Goal: Task Accomplishment & Management: Use online tool/utility

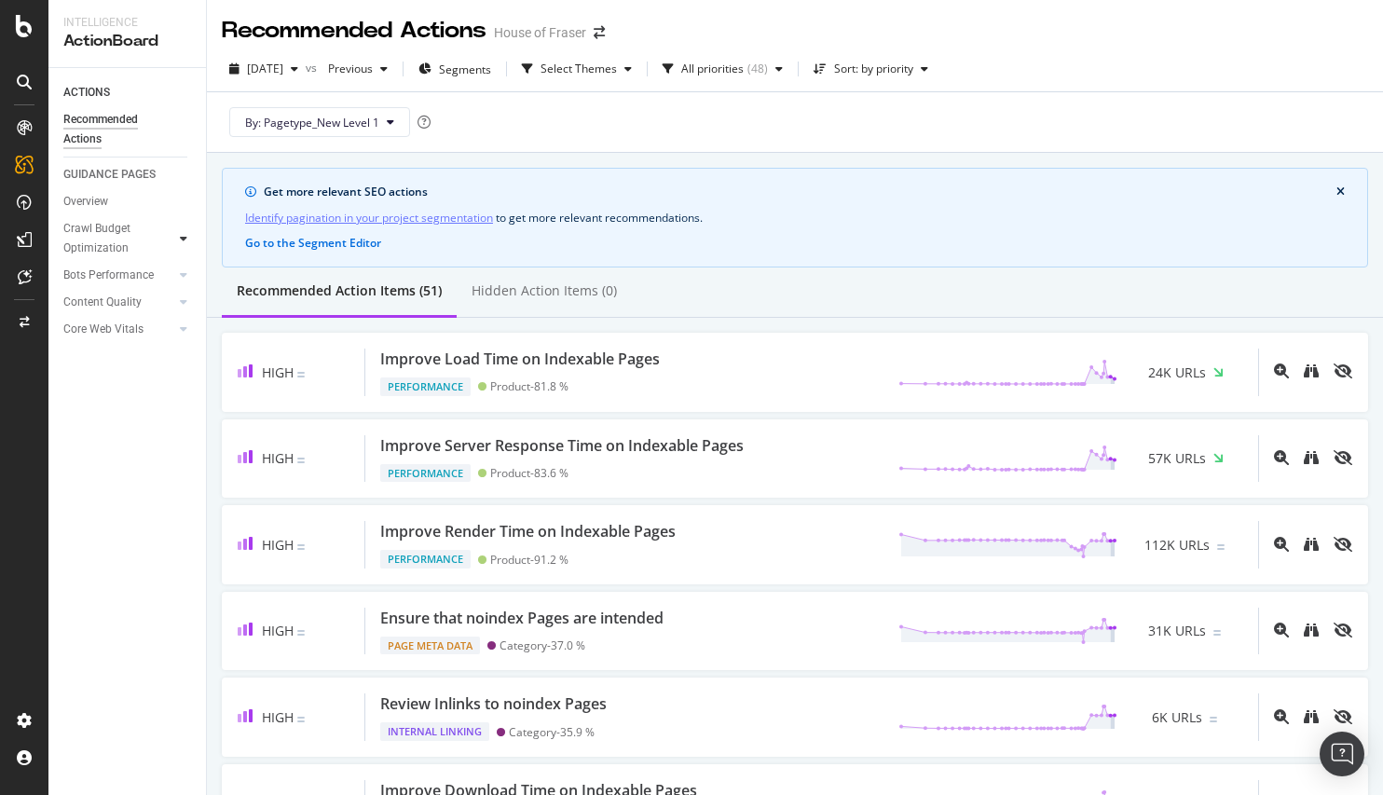
click at [186, 236] on icon at bounding box center [183, 238] width 7 height 11
click at [129, 397] on div "Internal Linking - Discovery" at bounding box center [125, 405] width 106 height 39
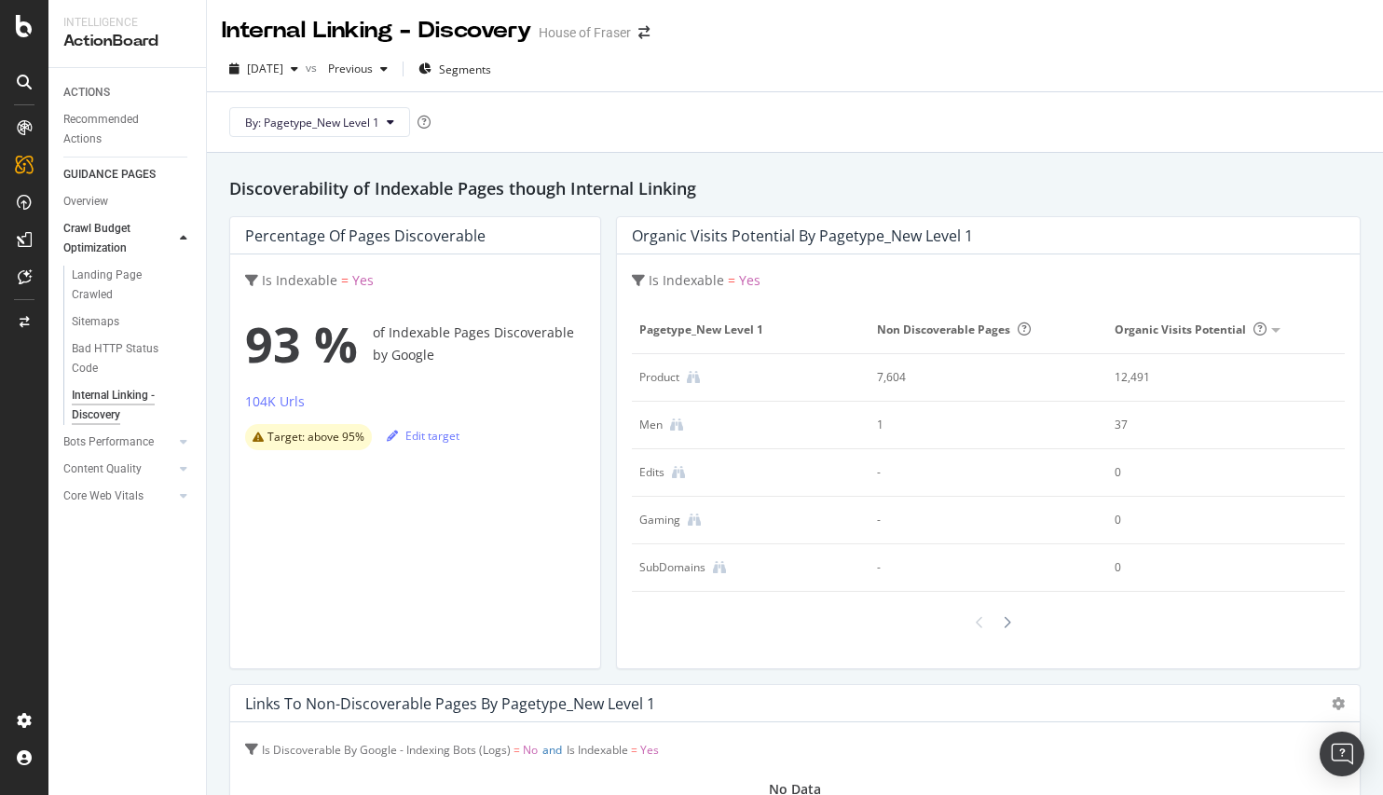
click at [1009, 626] on div at bounding box center [988, 623] width 713 height 32
click at [1003, 624] on div at bounding box center [1007, 623] width 18 height 32
click at [1003, 623] on div at bounding box center [1007, 623] width 18 height 32
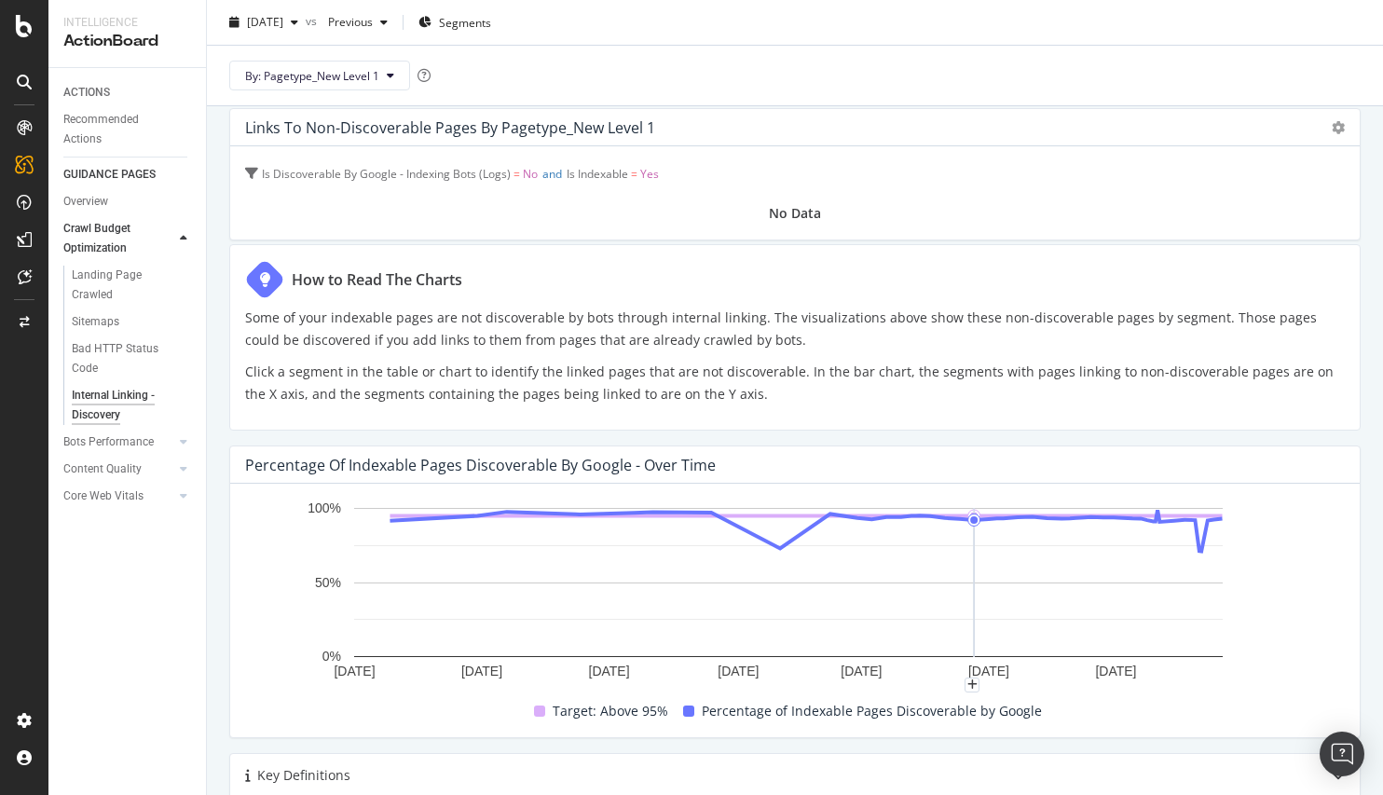
scroll to position [874, 0]
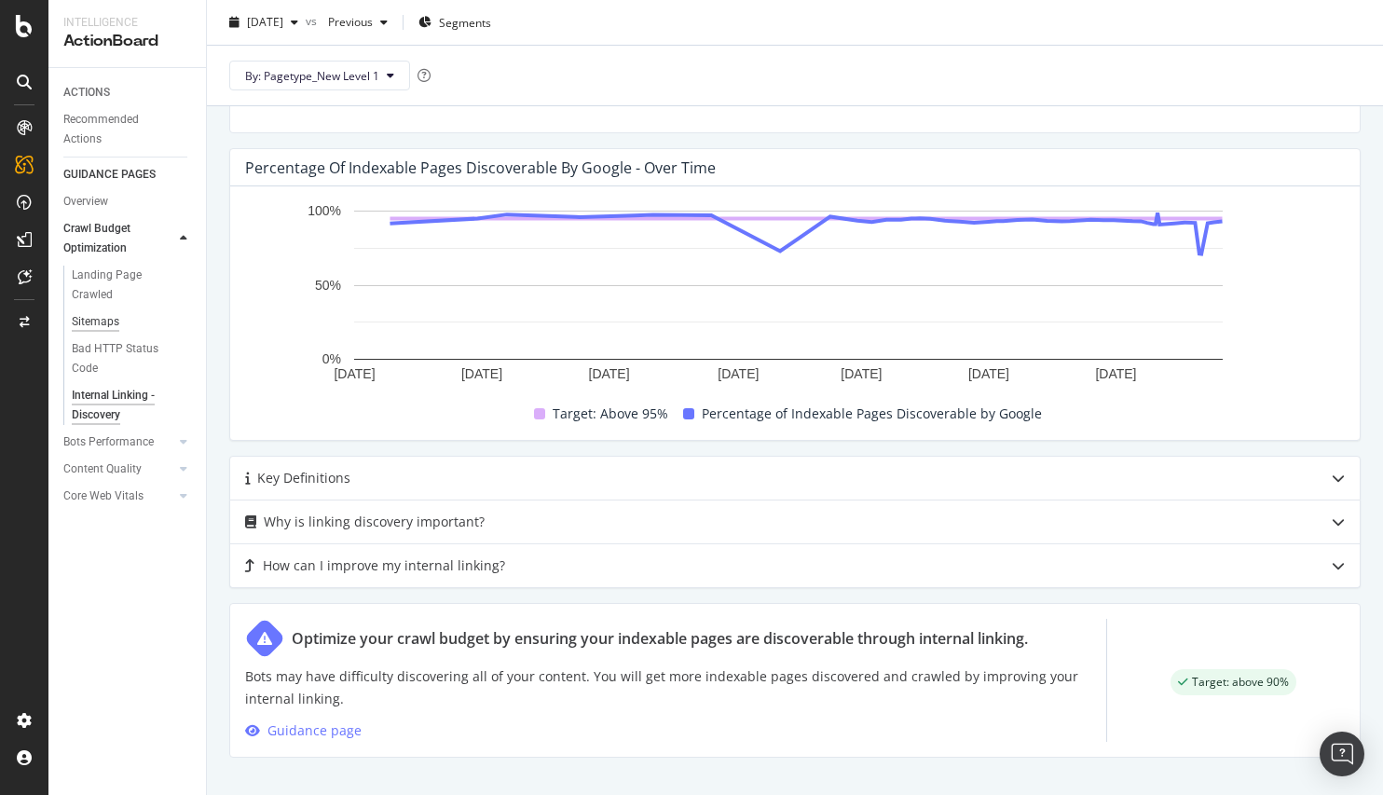
click at [112, 314] on div "Sitemaps" at bounding box center [96, 322] width 48 height 20
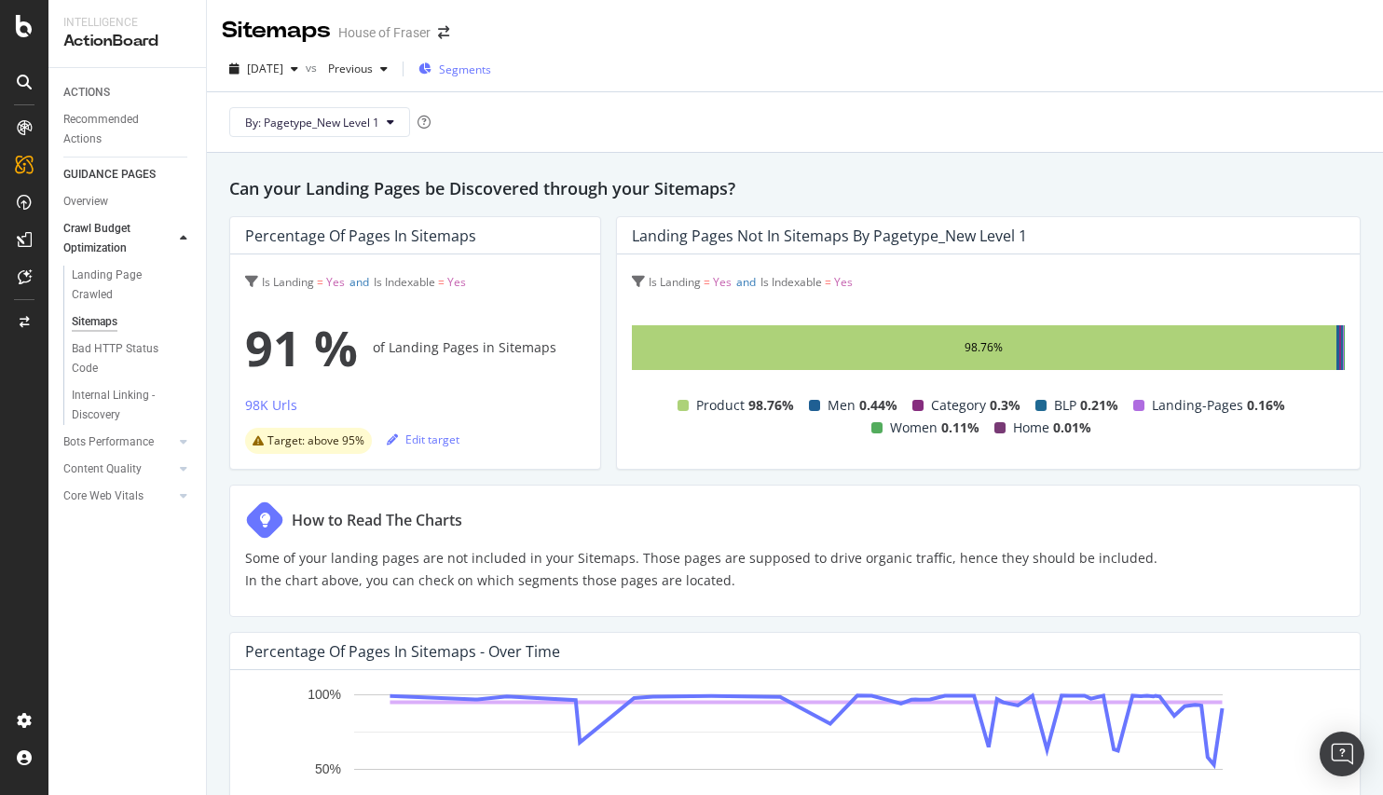
click at [491, 74] on span "Segments" at bounding box center [465, 70] width 52 height 16
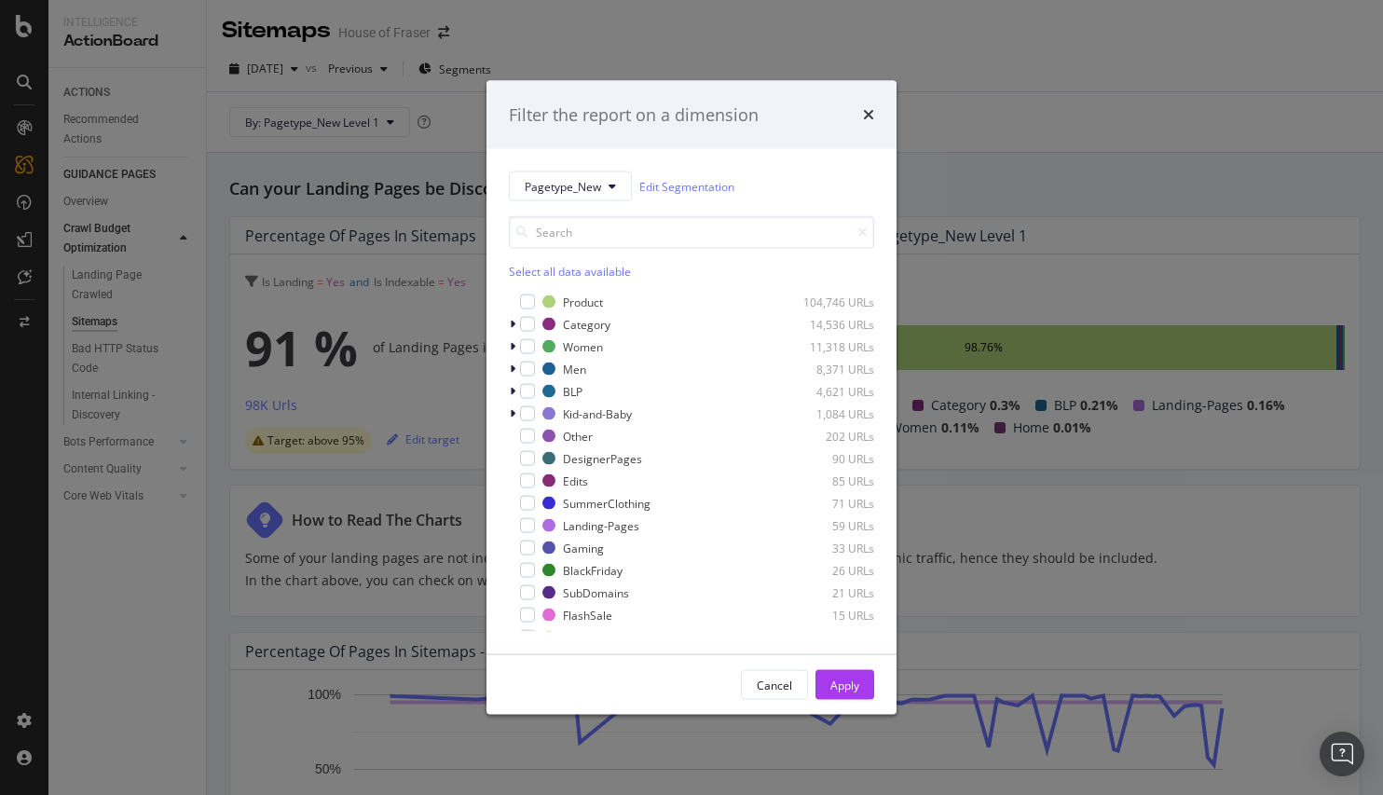
click at [569, 266] on div "Select all data available" at bounding box center [691, 272] width 365 height 16
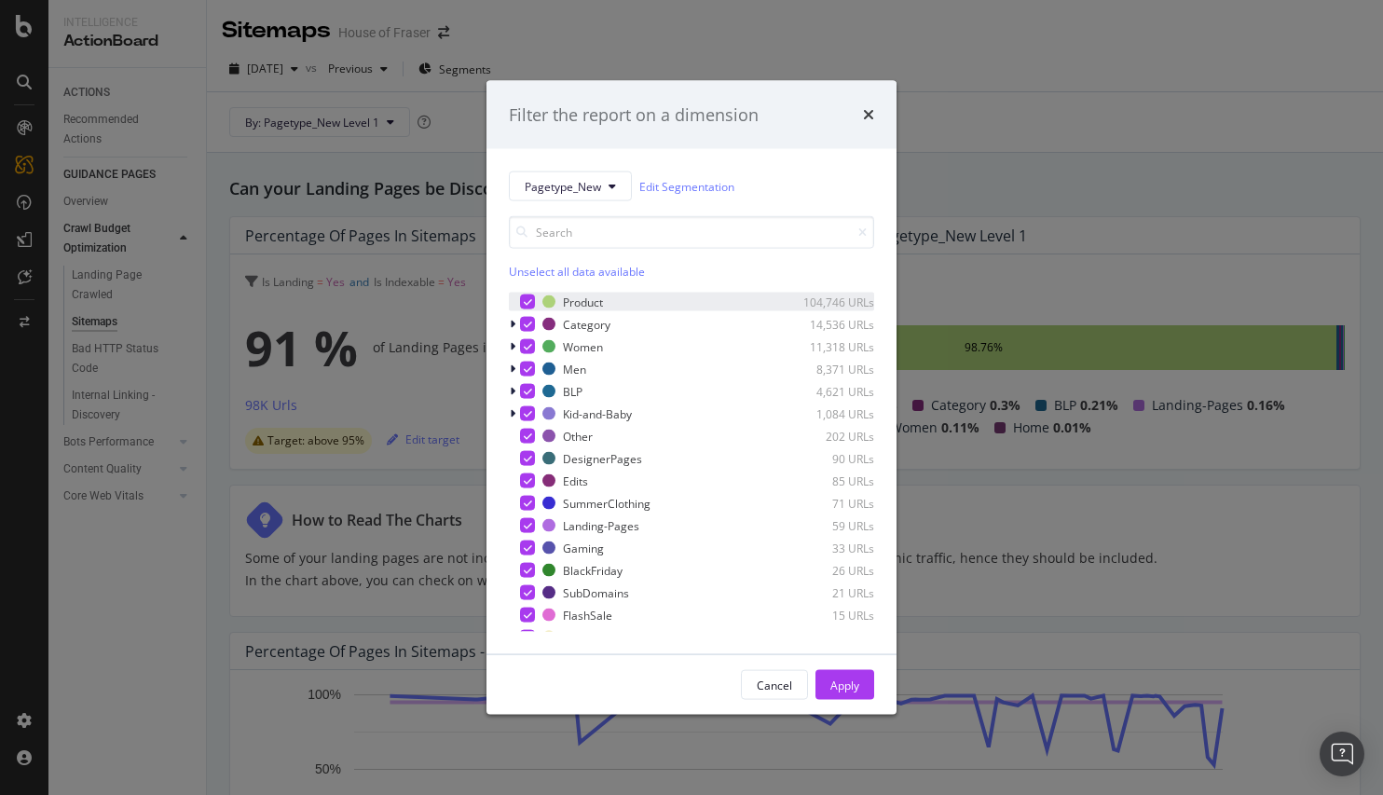
click at [530, 303] on icon "modal" at bounding box center [528, 301] width 8 height 9
click at [843, 684] on div "Apply" at bounding box center [845, 685] width 29 height 16
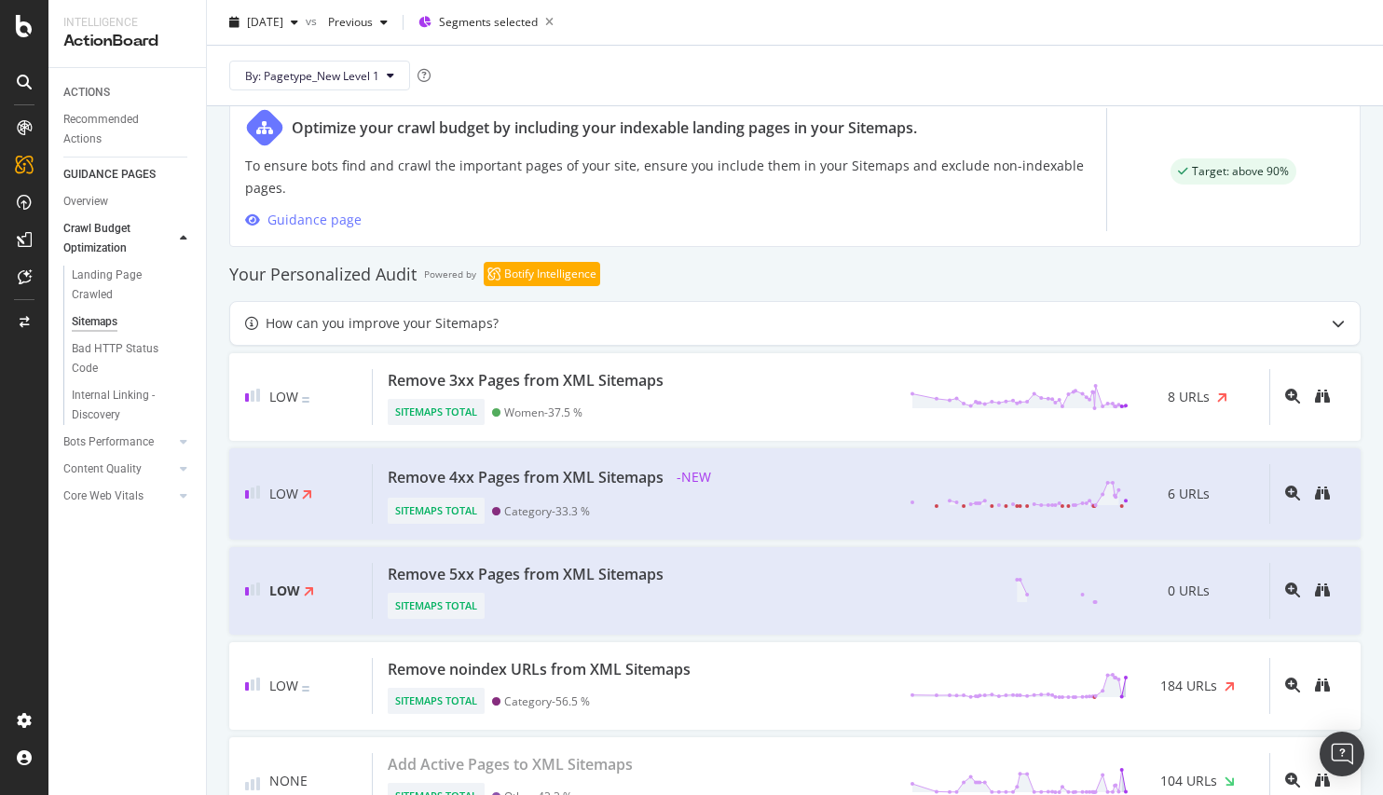
scroll to position [1011, 0]
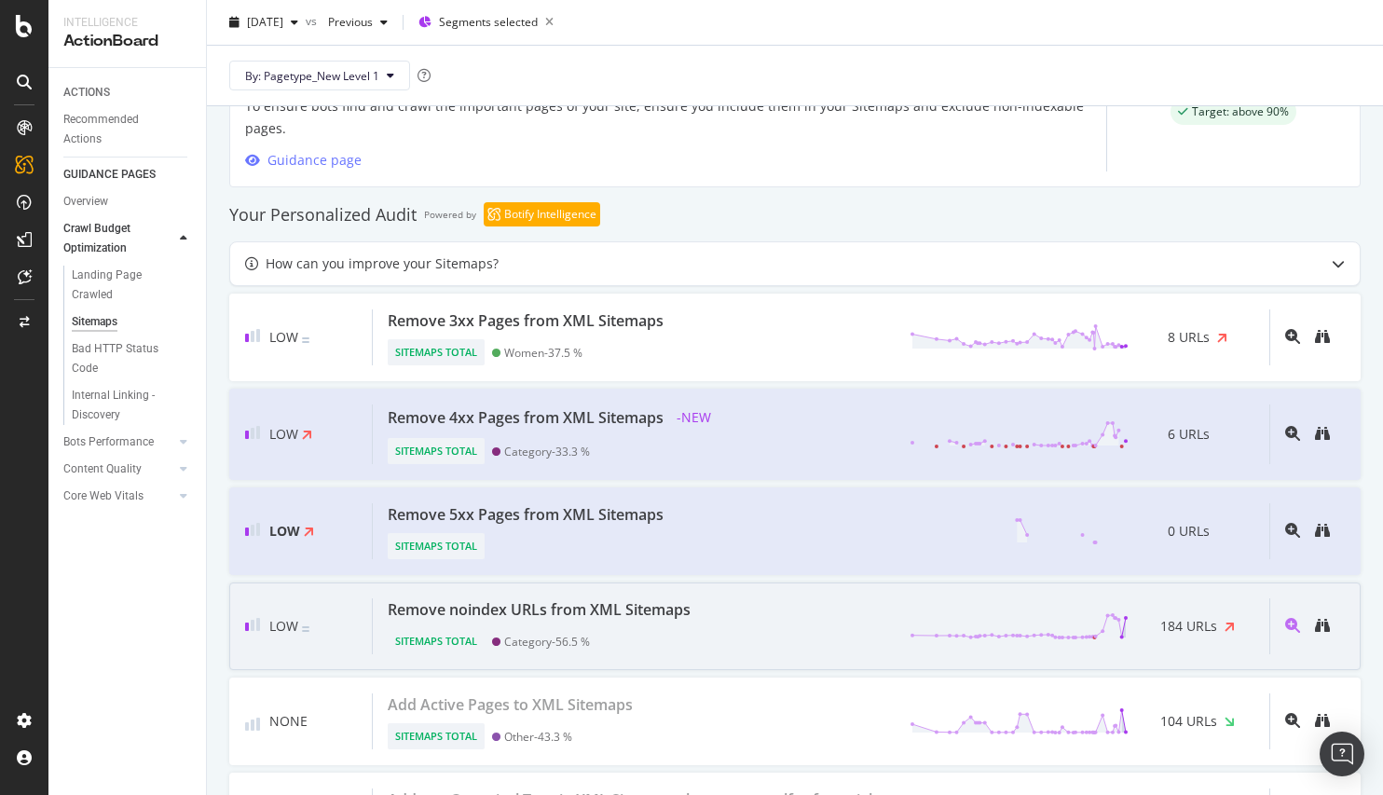
click at [648, 607] on div "Remove noindex URLs from XML Sitemaps" at bounding box center [539, 610] width 303 height 22
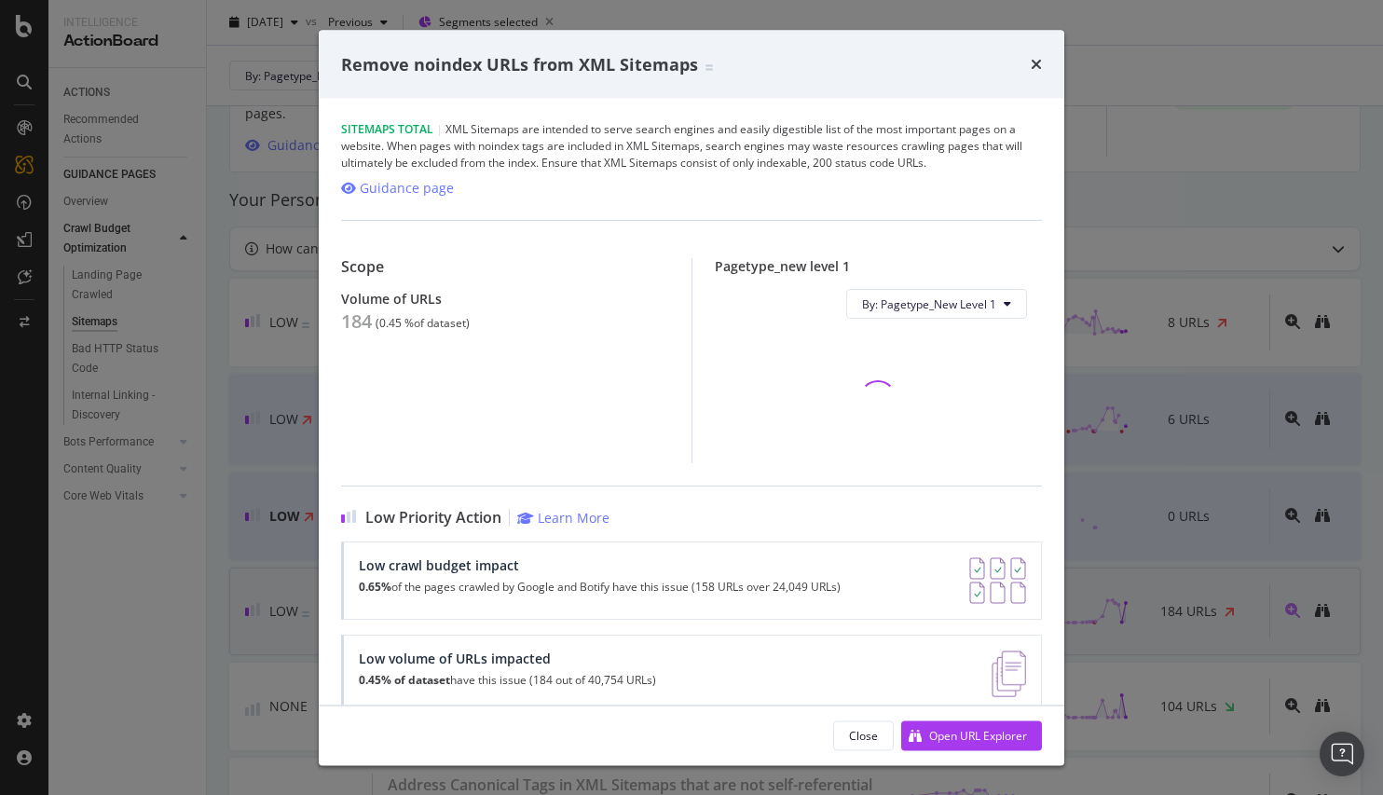
scroll to position [1011, 0]
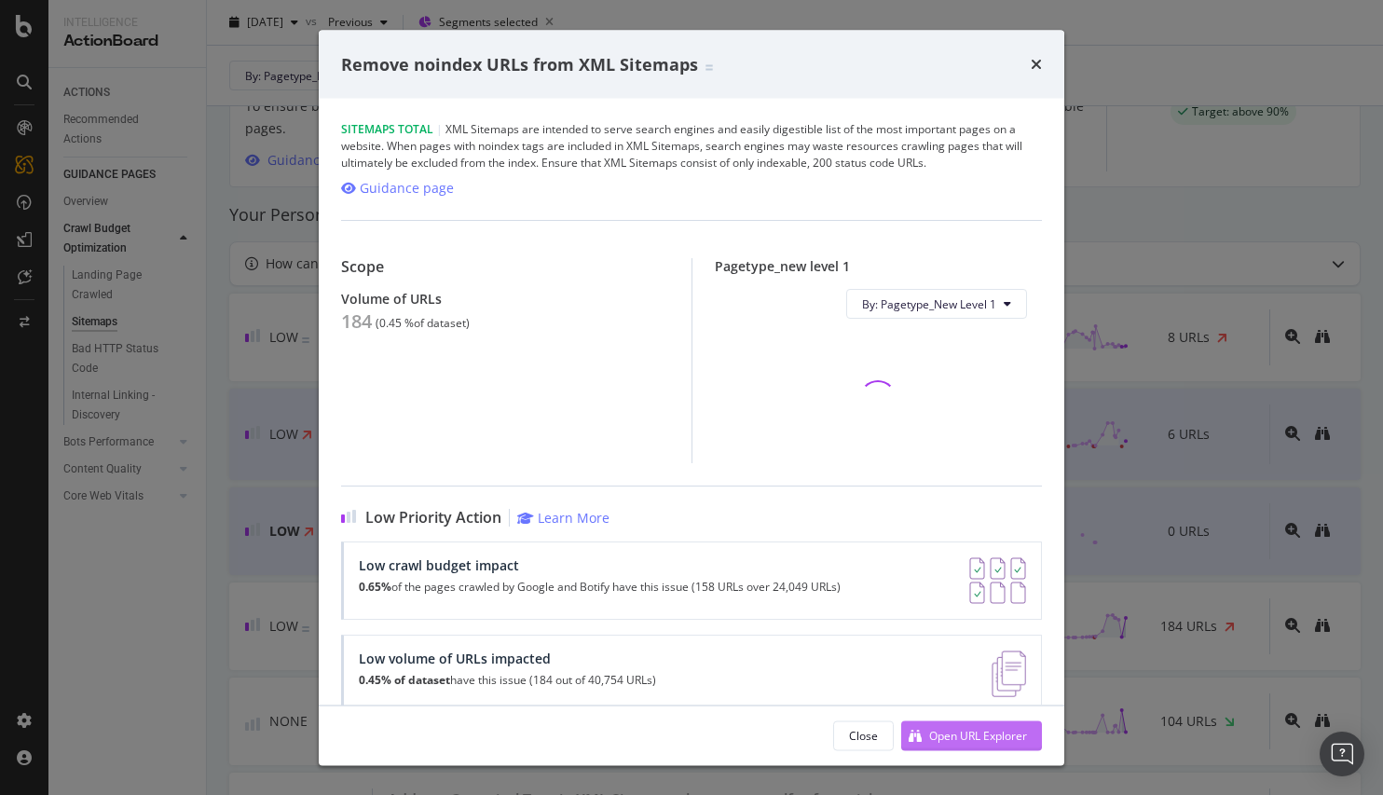
click at [986, 739] on div "Open URL Explorer" at bounding box center [978, 735] width 98 height 16
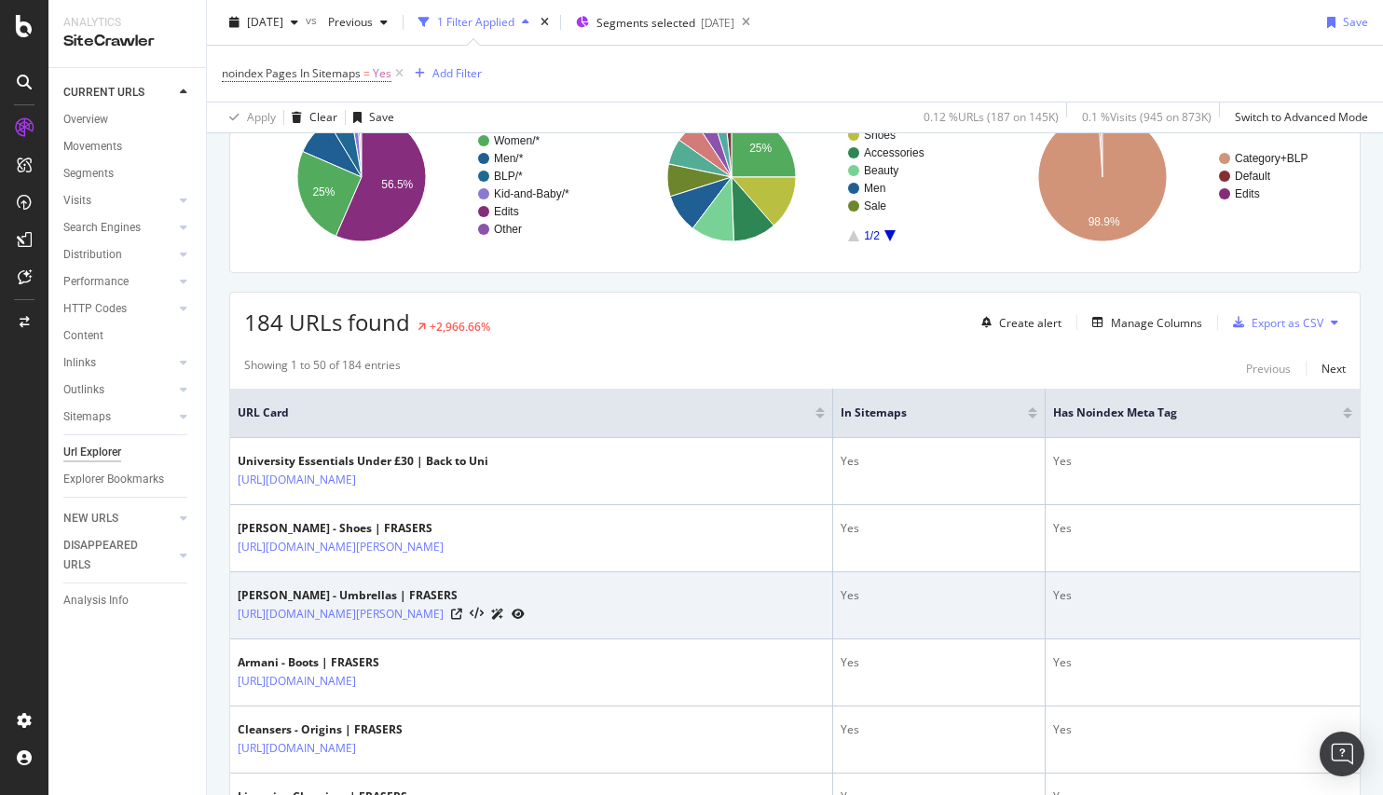
scroll to position [178, 0]
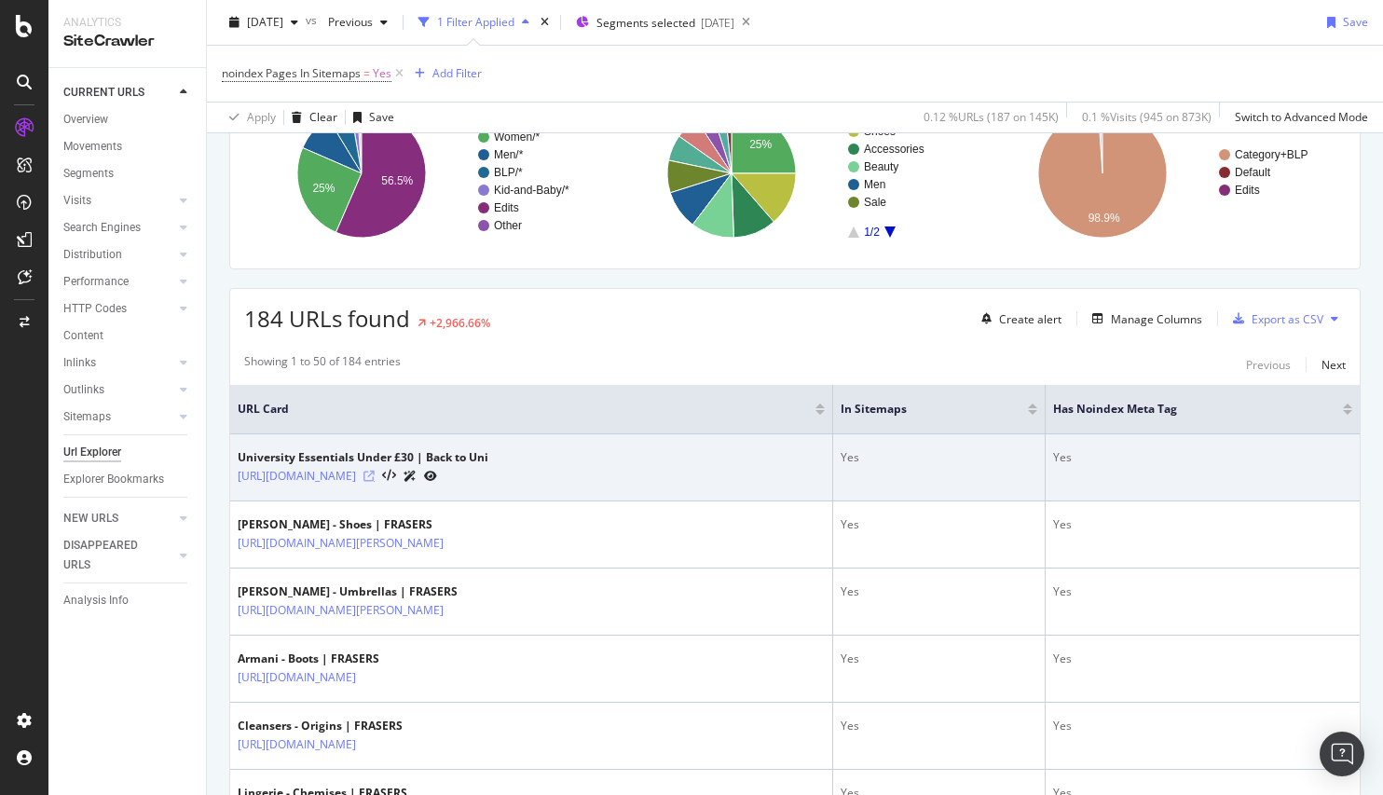
click at [375, 477] on icon at bounding box center [369, 476] width 11 height 11
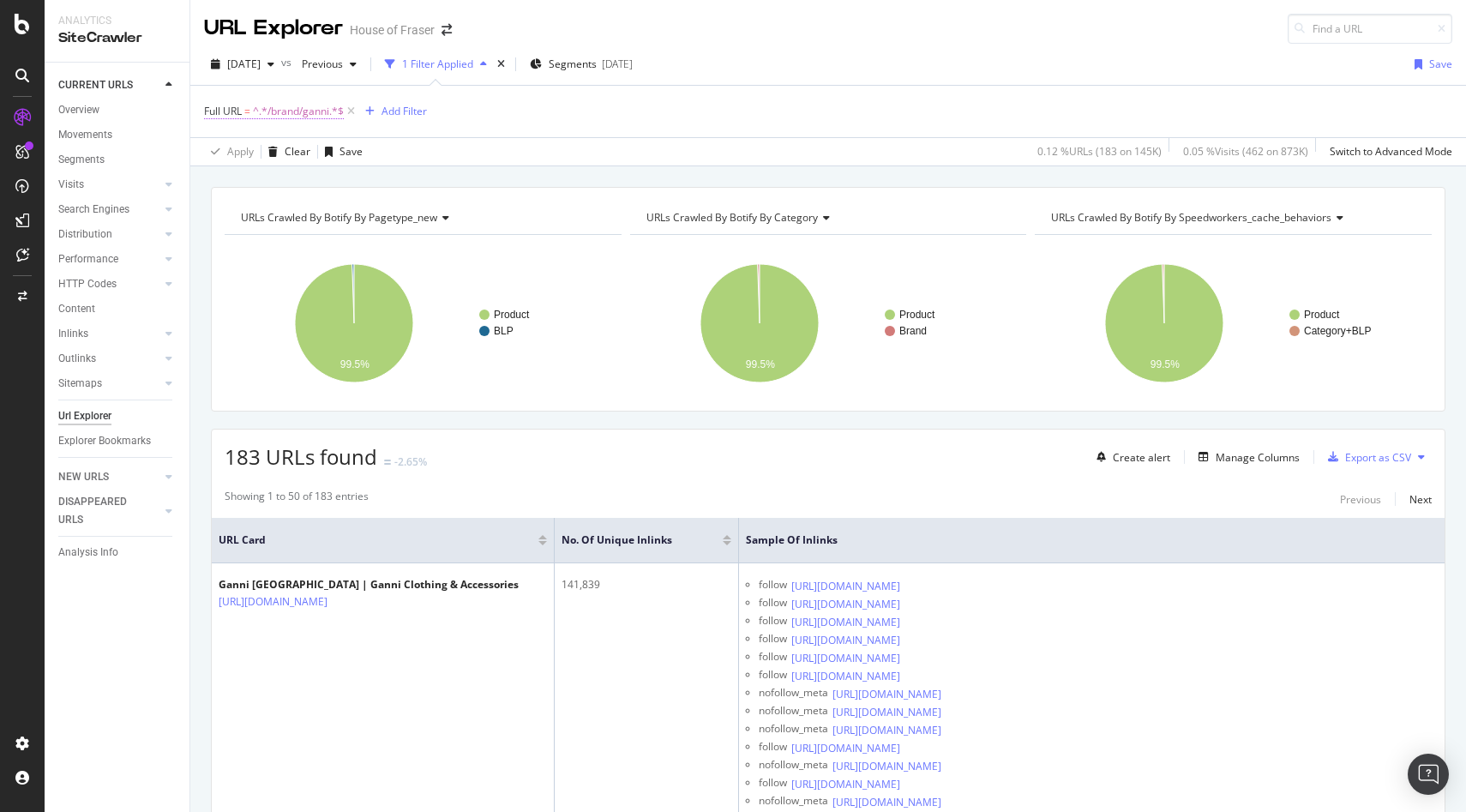
click at [302, 111] on span "^.*/brand/ganni.*$" at bounding box center [298, 111] width 91 height 24
click at [304, 178] on input "/brand/ganni" at bounding box center [301, 183] width 162 height 28
type input "under"
drag, startPoint x: 391, startPoint y: 222, endPoint x: 750, endPoint y: 449, distance: 424.7
click at [391, 222] on div "Apply" at bounding box center [394, 219] width 27 height 15
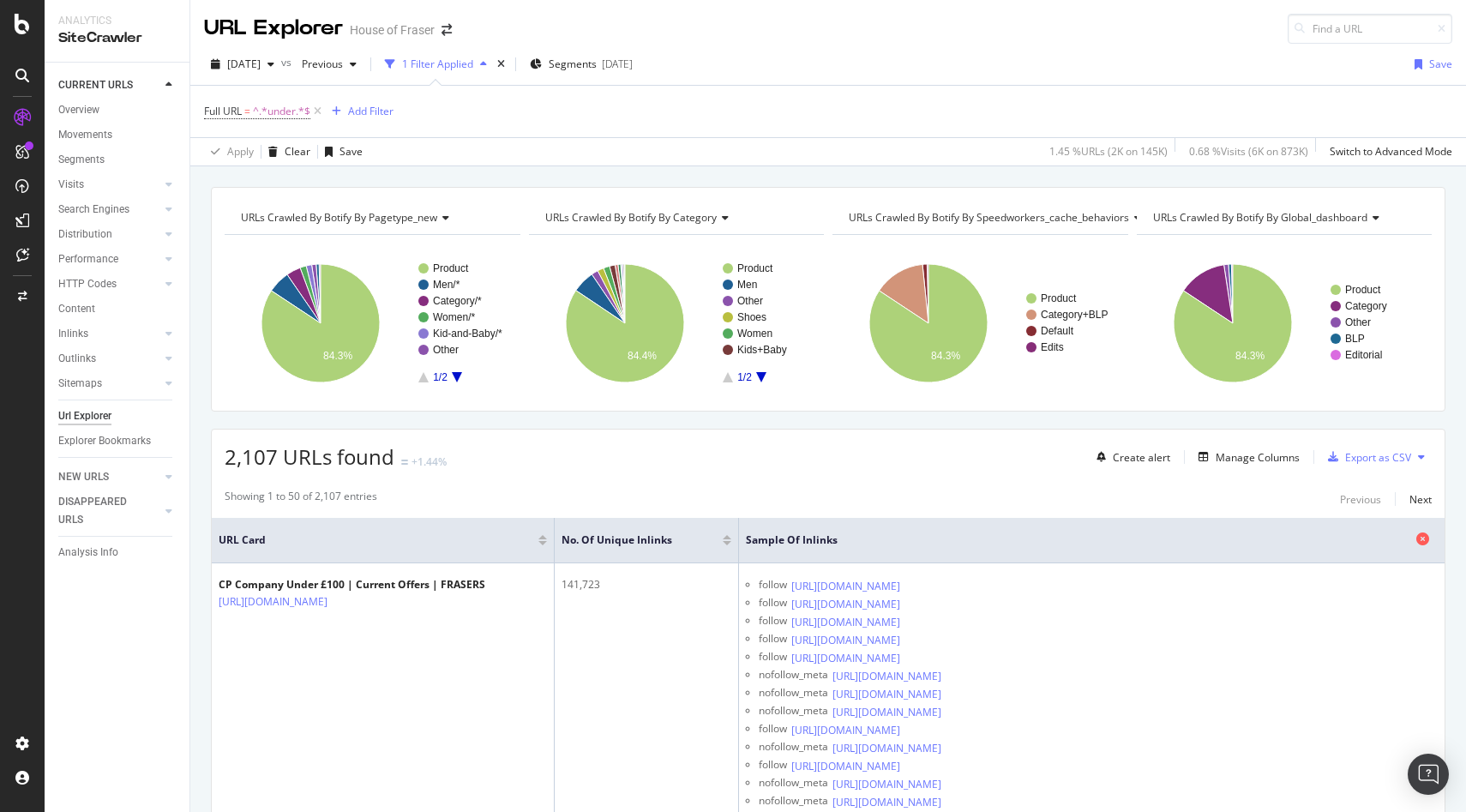
click at [1272, 539] on icon at bounding box center [1423, 539] width 13 height 13
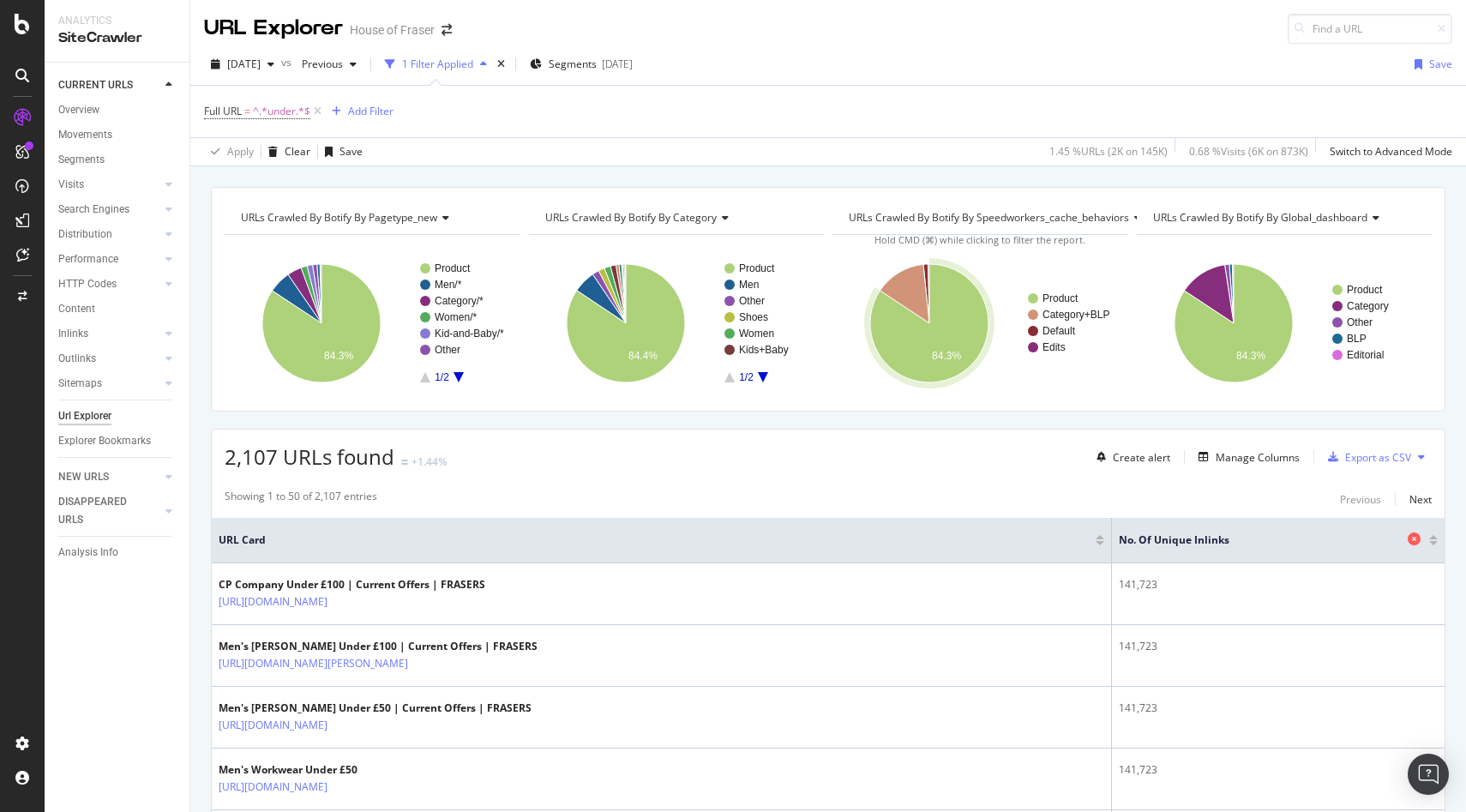
click at [1272, 538] on icon at bounding box center [1414, 539] width 13 height 13
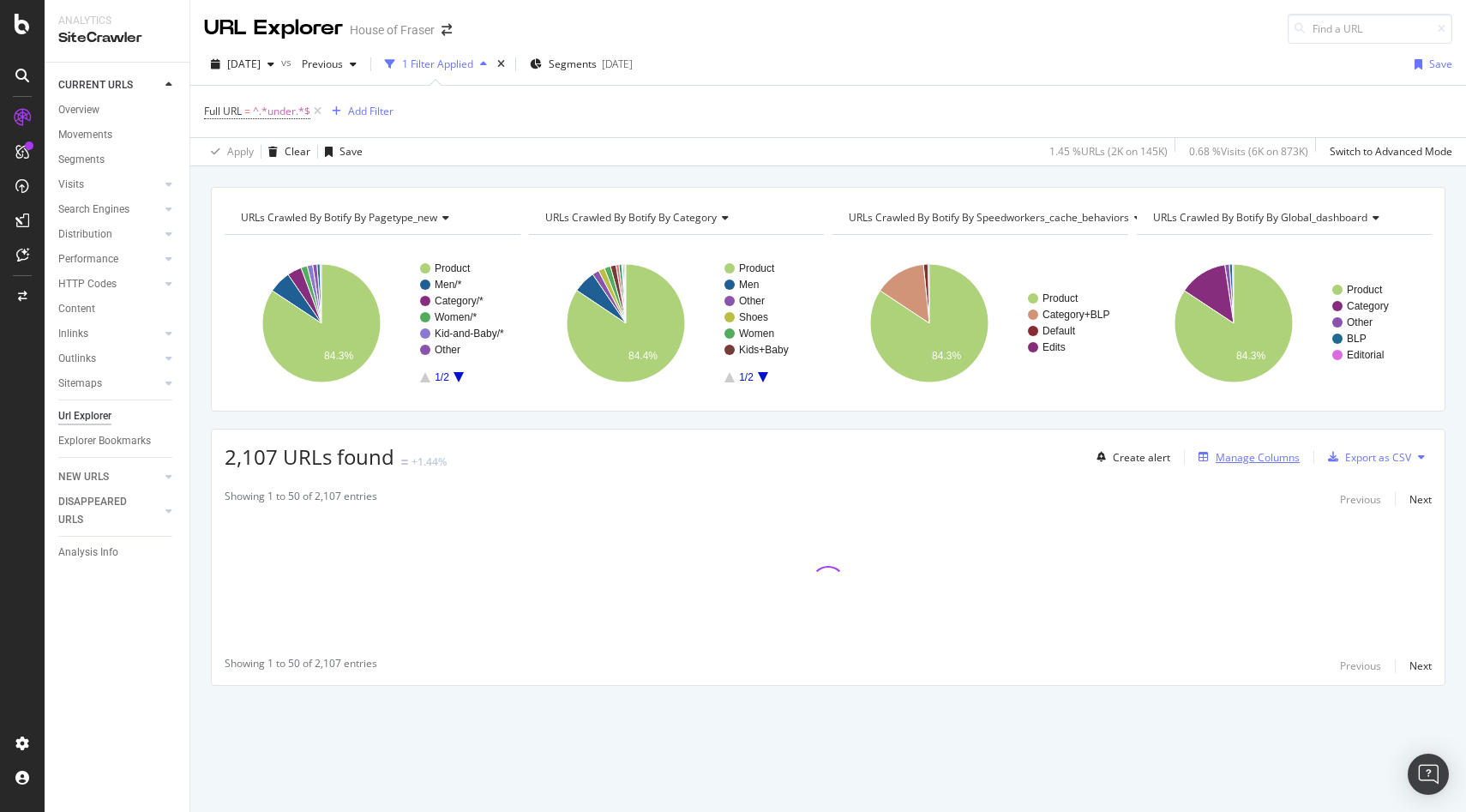
click at [1236, 458] on div "Manage Columns" at bounding box center [1257, 457] width 84 height 15
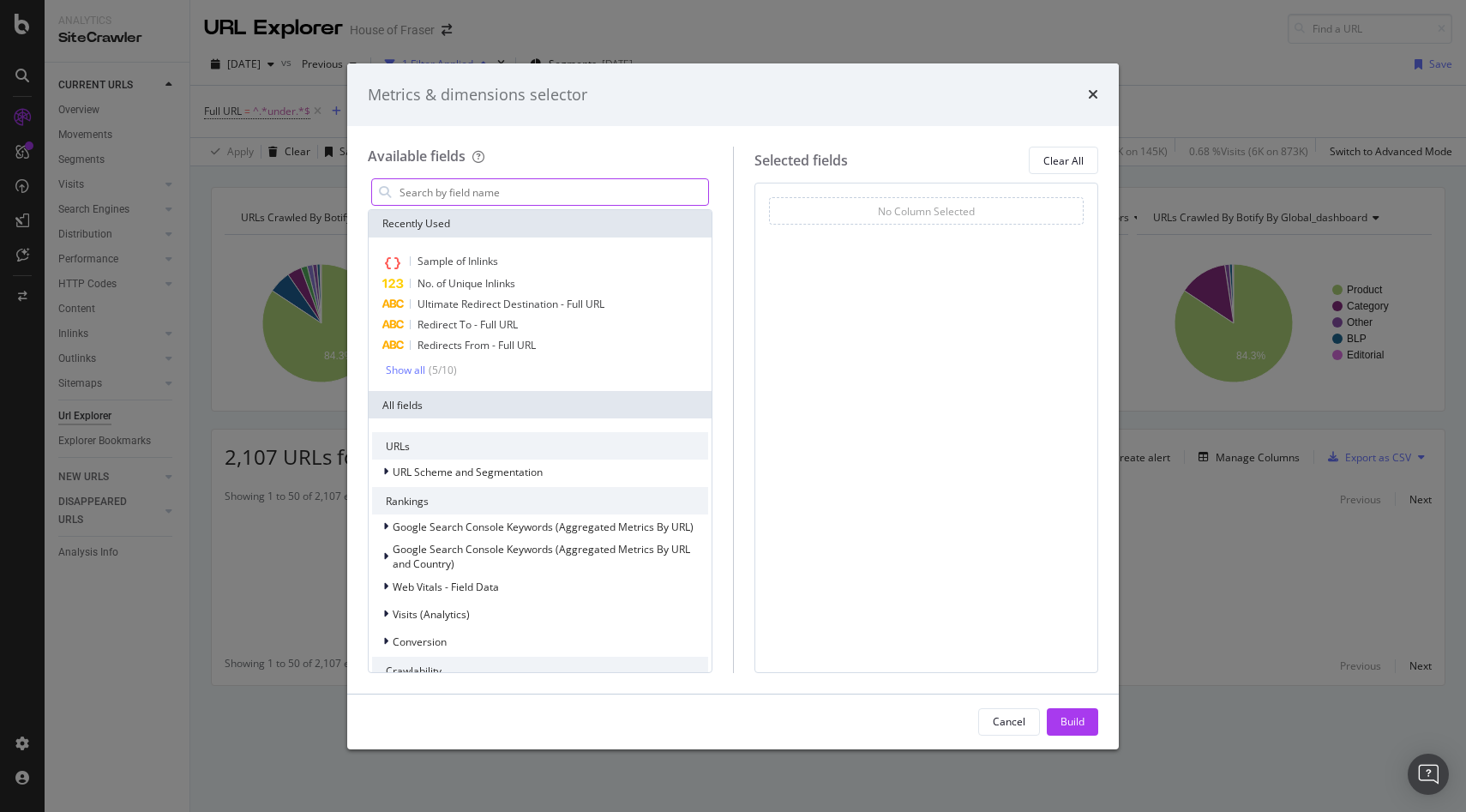
click at [452, 182] on input "modal" at bounding box center [553, 192] width 310 height 26
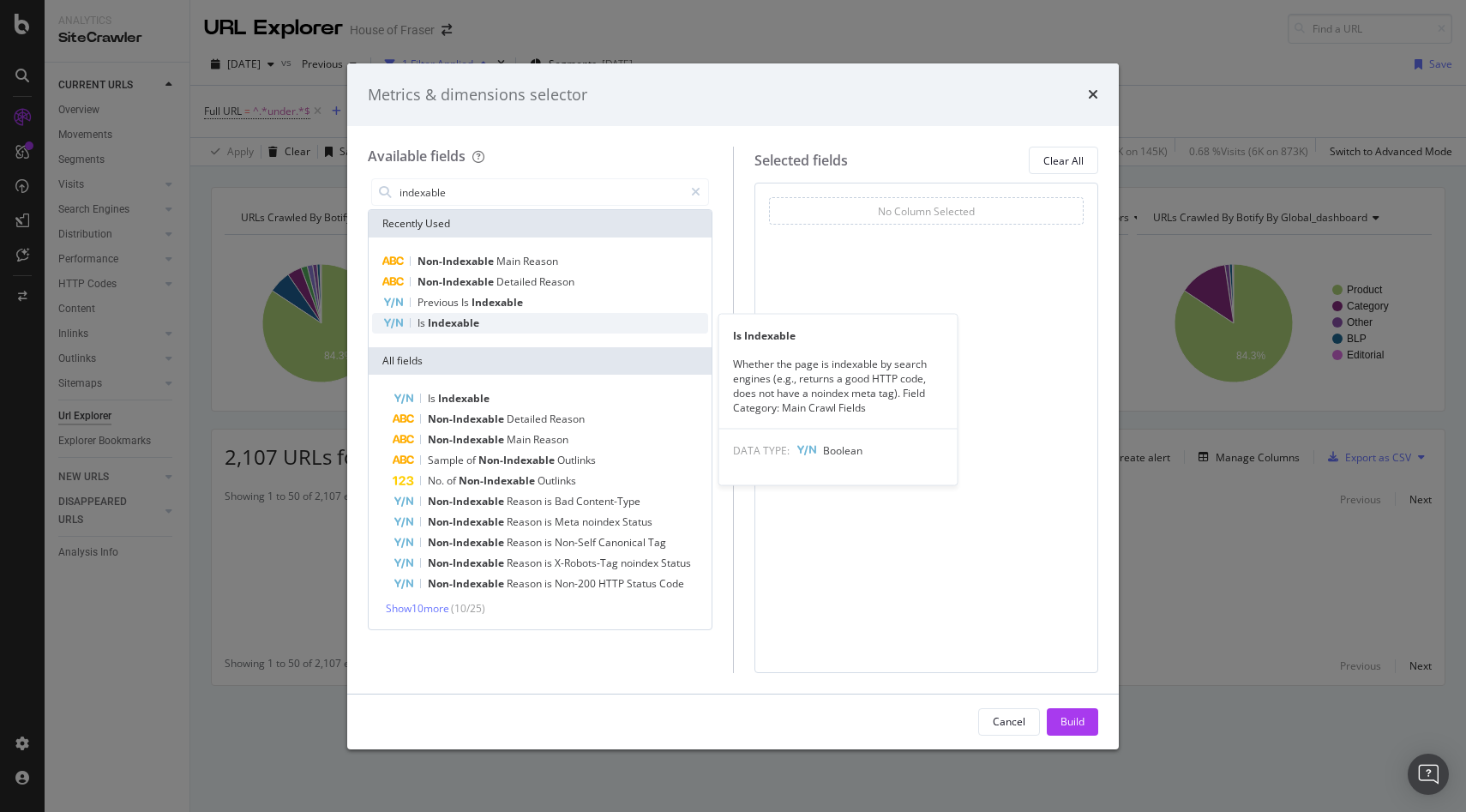
type input "indexable"
click at [407, 326] on div "Is Indexable" at bounding box center [540, 323] width 336 height 20
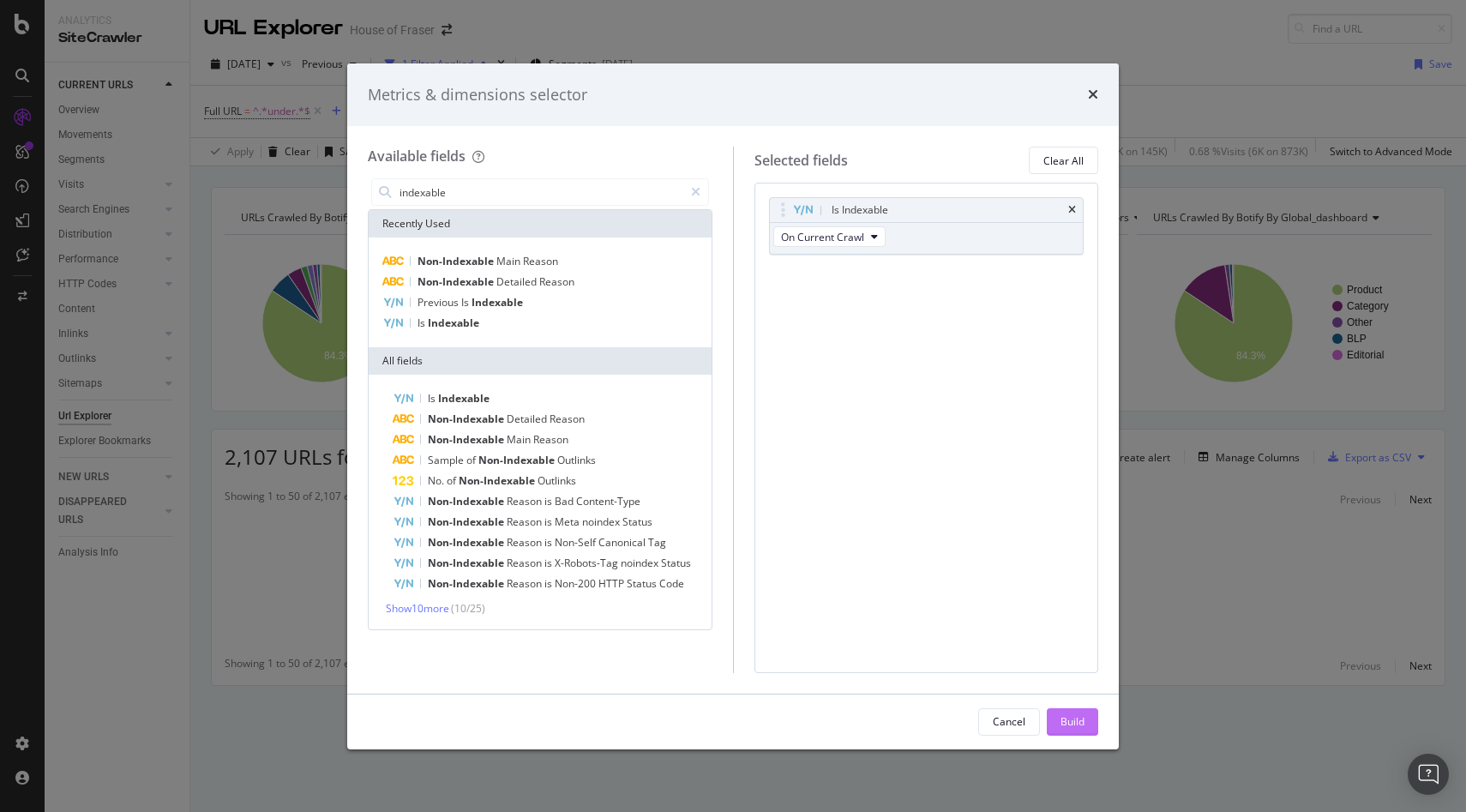
click at [1060, 715] on div "Build" at bounding box center [1072, 722] width 24 height 15
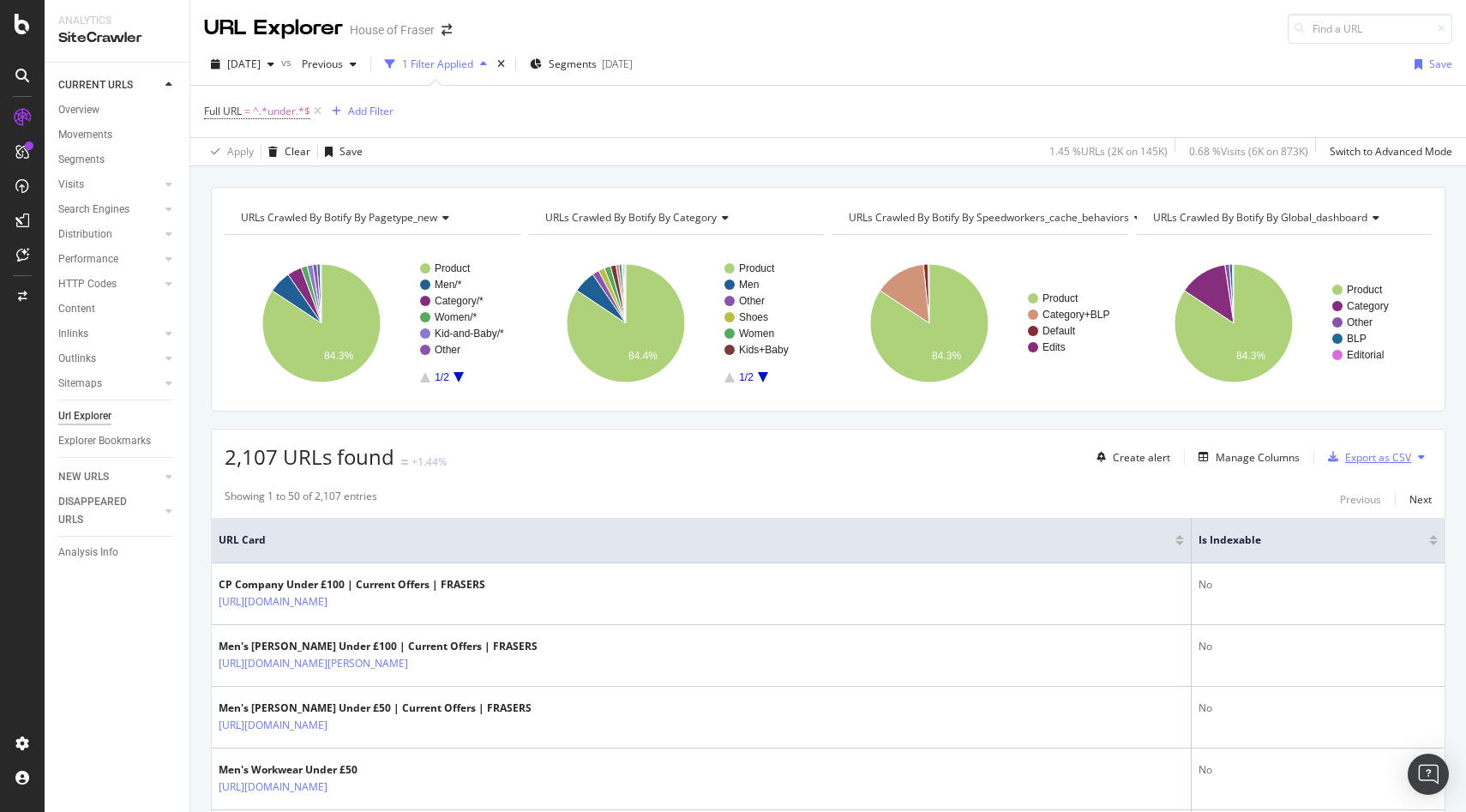
click at [1272, 452] on div "Export as CSV" at bounding box center [1379, 457] width 66 height 15
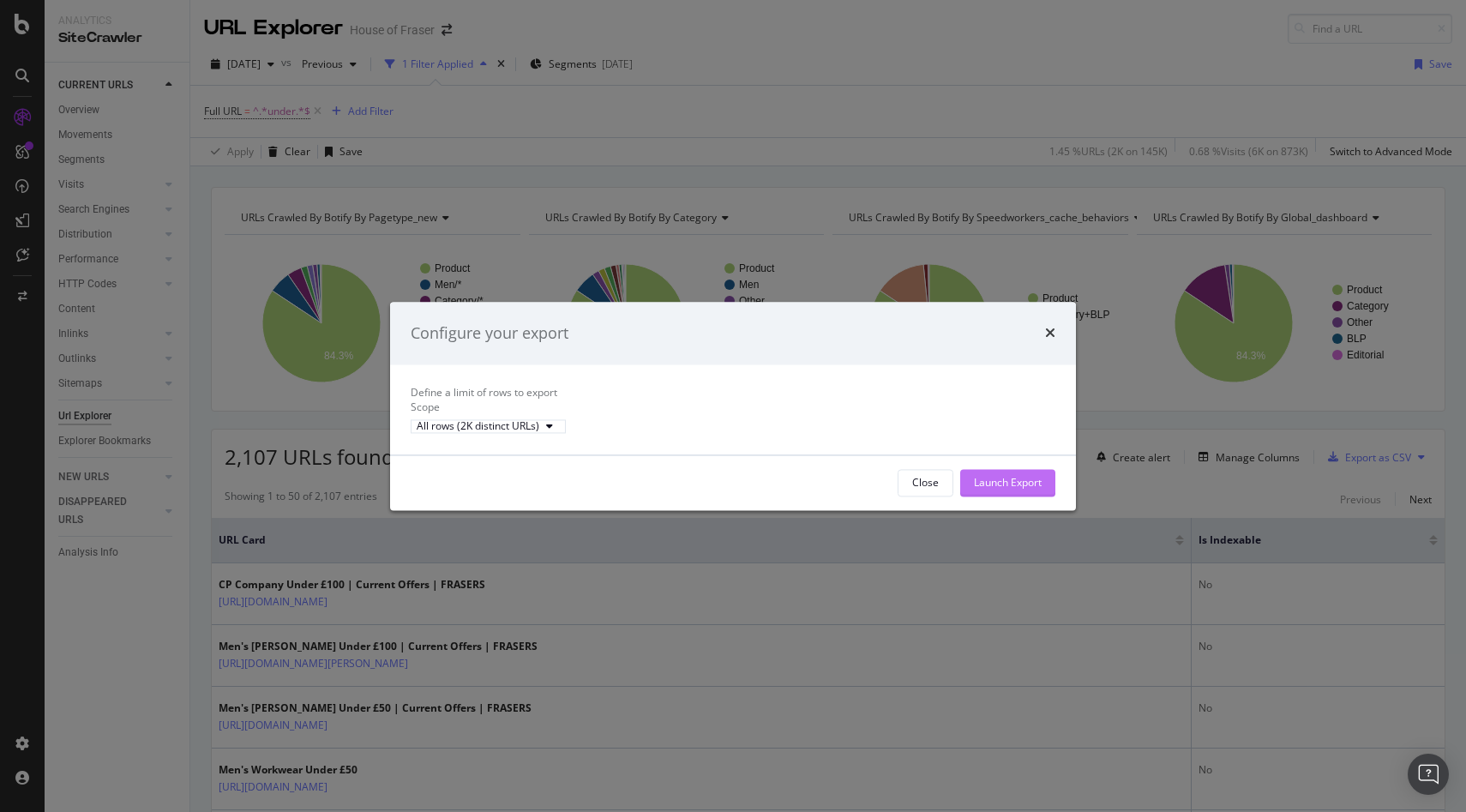
click at [1015, 489] on div "Launch Export" at bounding box center [1008, 482] width 68 height 15
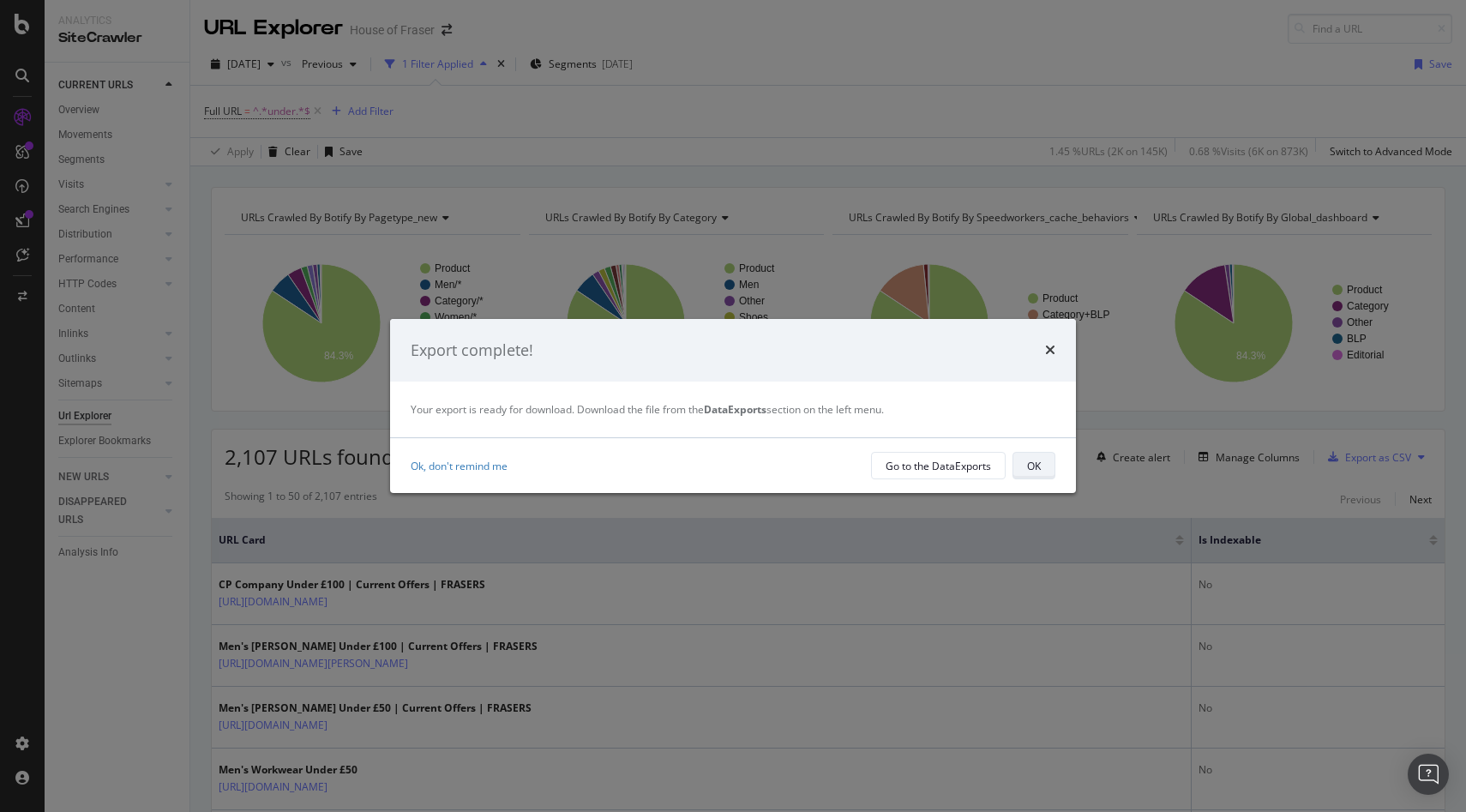
click at [1037, 477] on button "OK" at bounding box center [1034, 465] width 43 height 28
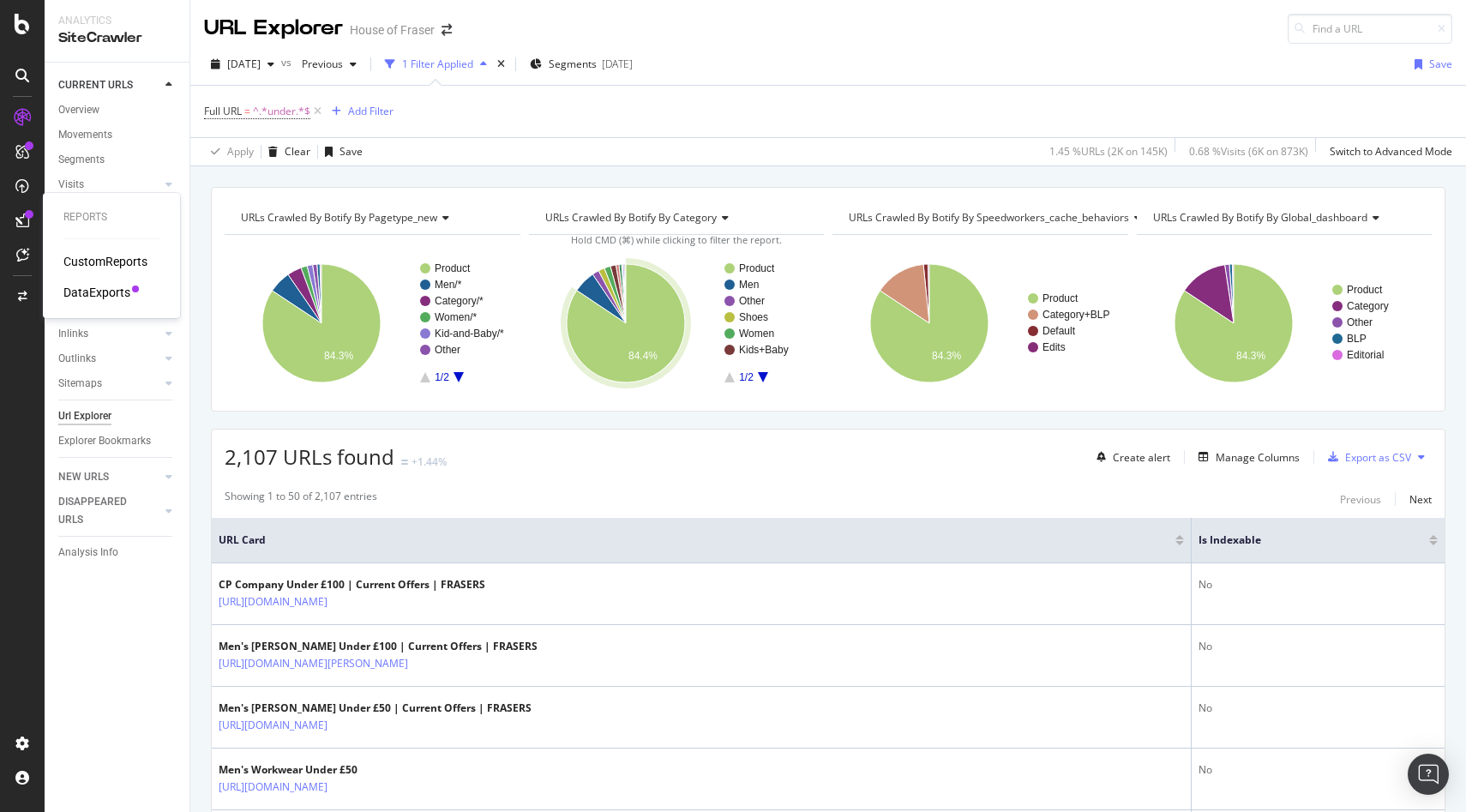
click at [86, 297] on div "DataExports" at bounding box center [97, 292] width 67 height 17
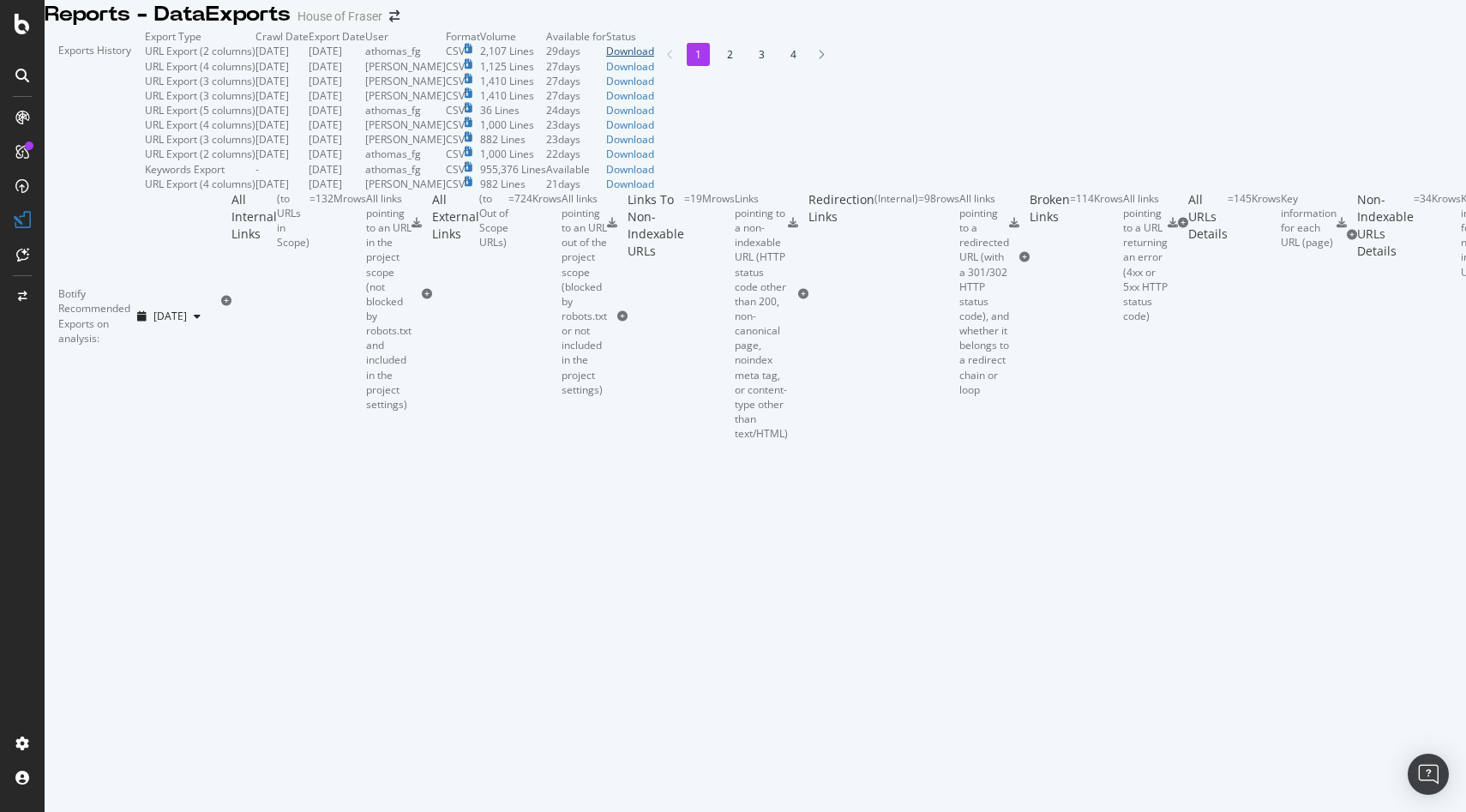
click at [654, 58] on div "Download" at bounding box center [630, 51] width 48 height 15
click at [70, 189] on div "ActionBoard" at bounding box center [97, 192] width 67 height 17
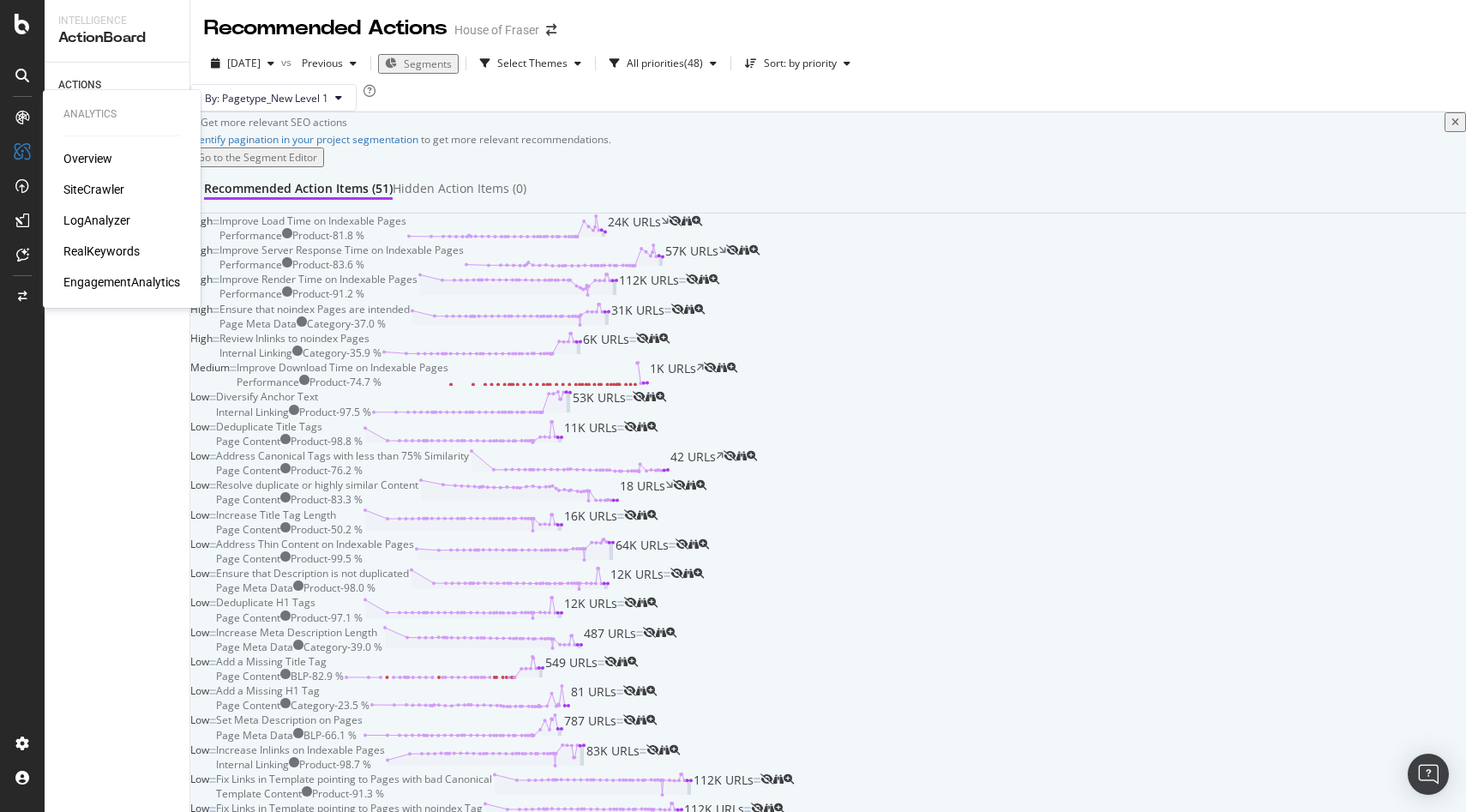
click at [96, 189] on div "SiteCrawler" at bounding box center [94, 189] width 61 height 17
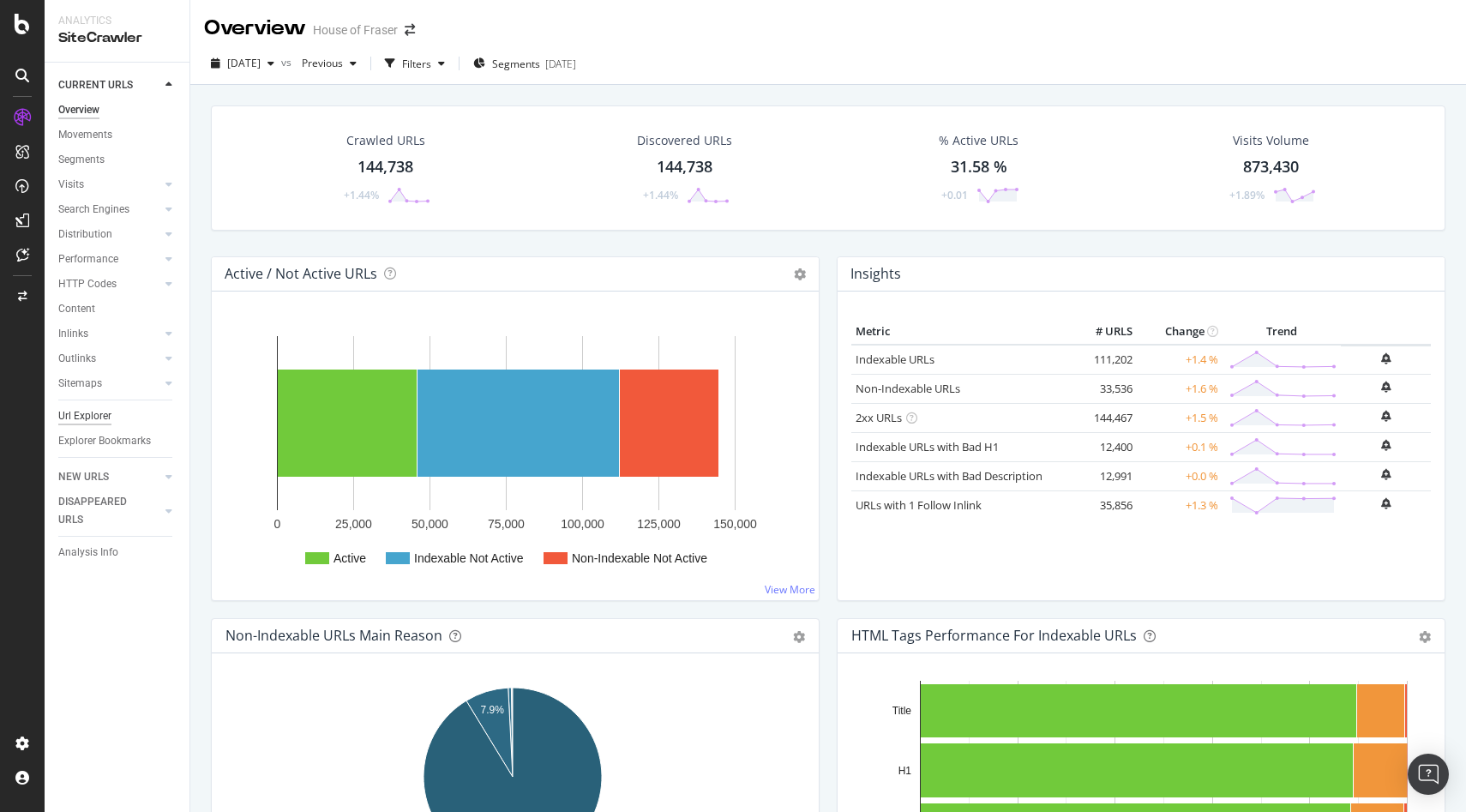
click at [83, 422] on div "Url Explorer" at bounding box center [85, 417] width 53 height 18
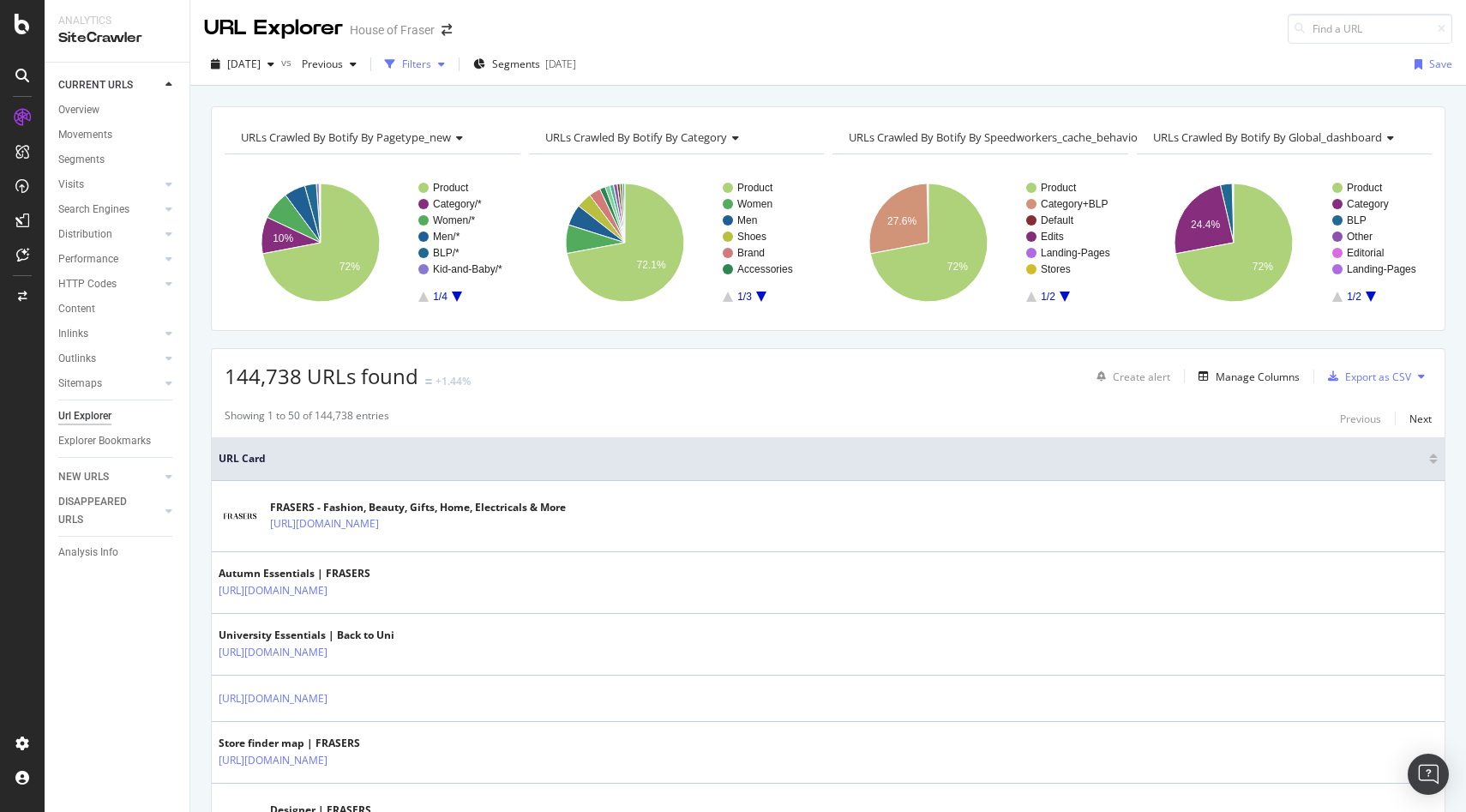
click at [431, 59] on div "Filters" at bounding box center [417, 64] width 29 height 15
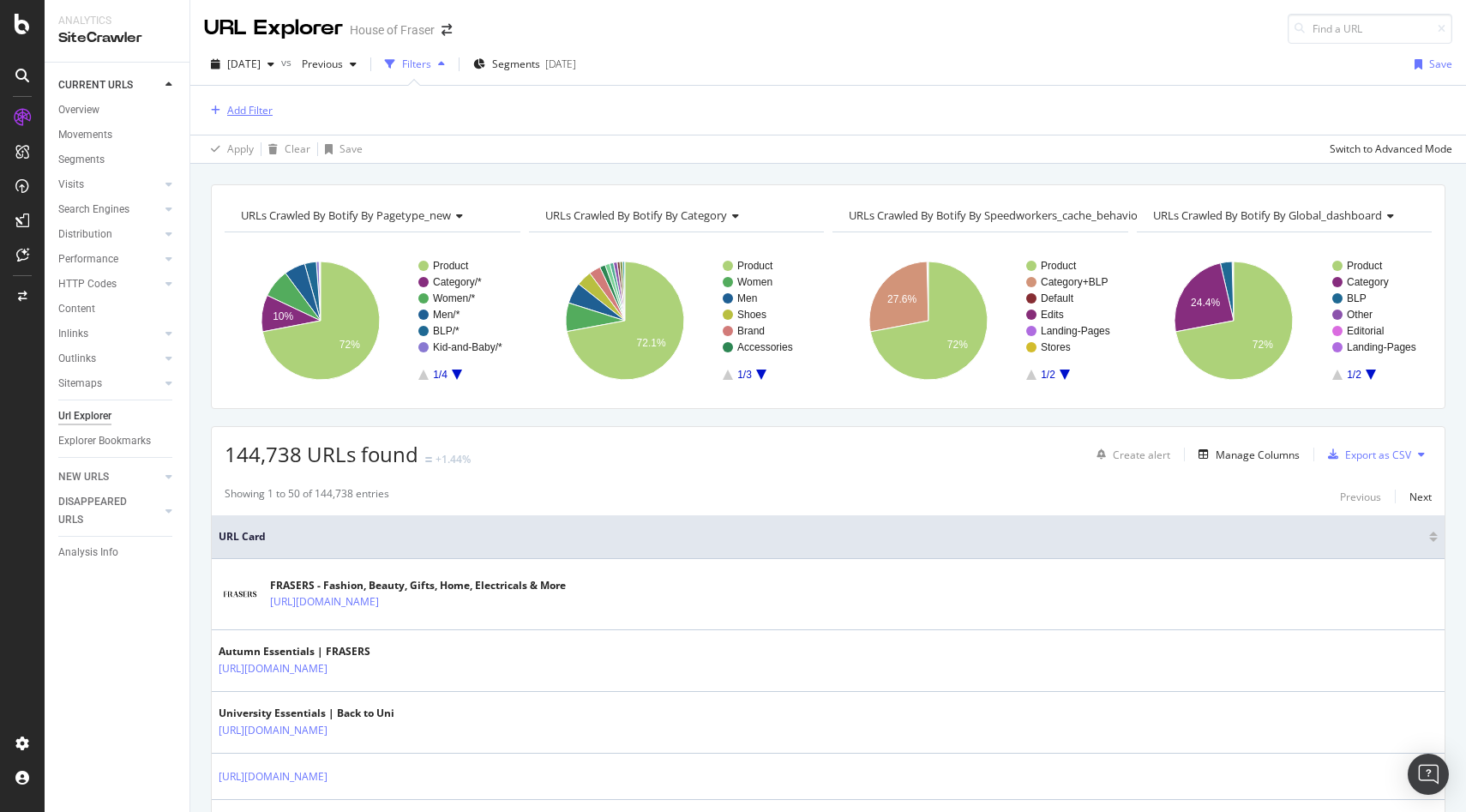
click at [243, 118] on div "Add Filter" at bounding box center [238, 110] width 69 height 19
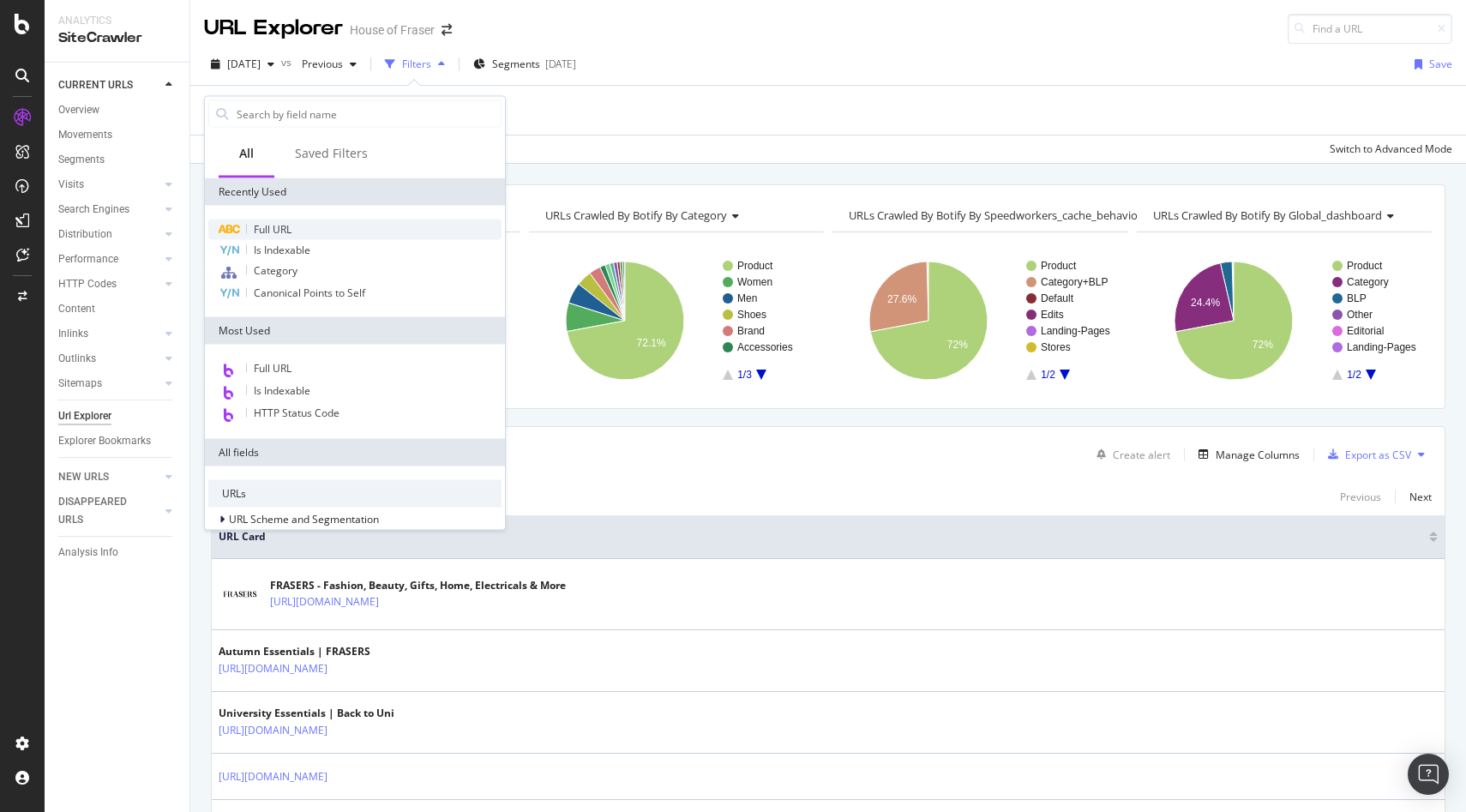
click at [281, 231] on span "Full URL" at bounding box center [272, 229] width 38 height 15
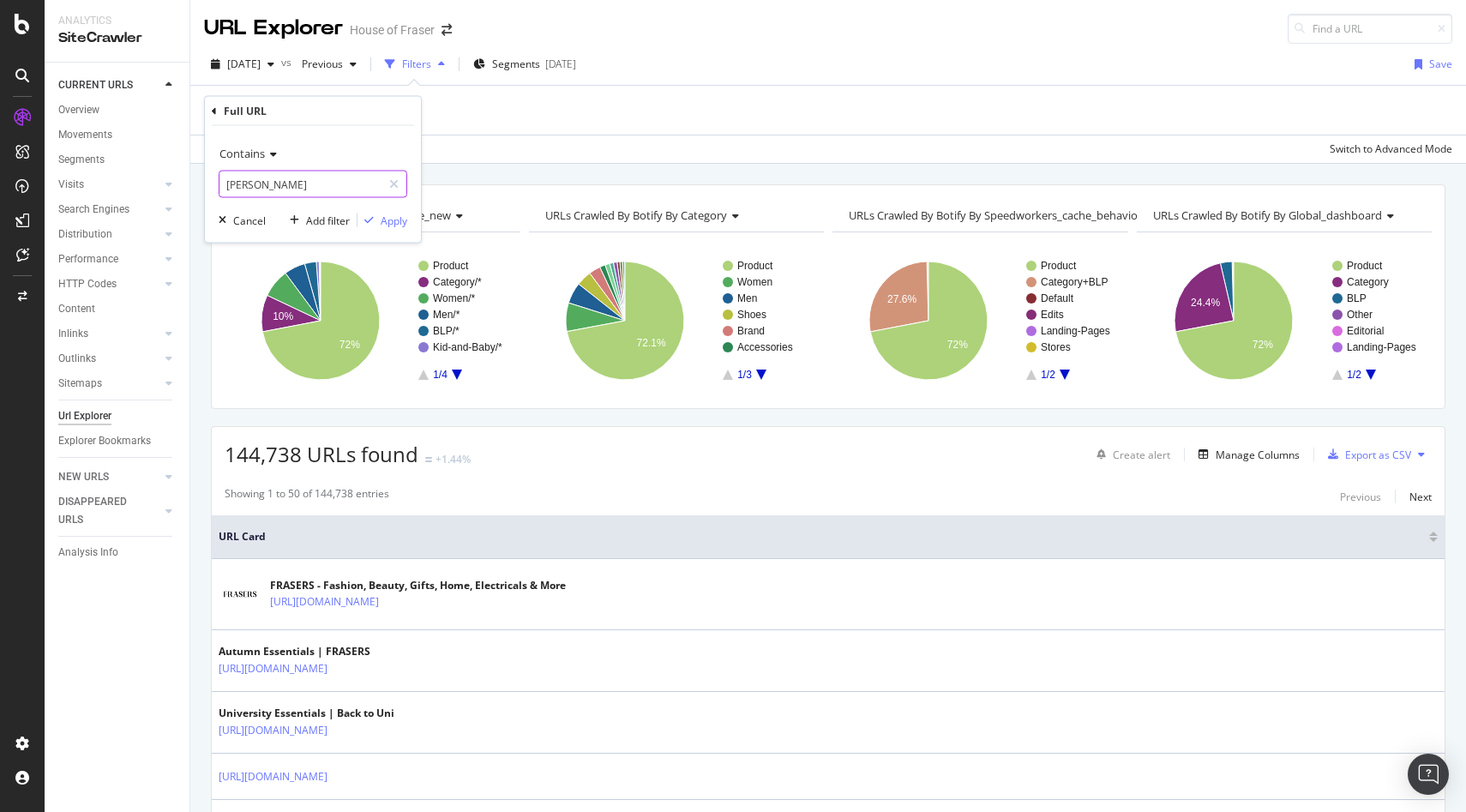
drag, startPoint x: 290, startPoint y: 190, endPoint x: 227, endPoint y: 191, distance: 63.0
click at [227, 191] on input "barbour" at bounding box center [301, 185] width 162 height 28
drag, startPoint x: 256, startPoint y: 189, endPoint x: 205, endPoint y: 184, distance: 51.2
click at [205, 184] on div "Contains barbour Cancel Add filter Apply" at bounding box center [313, 184] width 216 height 117
type input "/sale/"
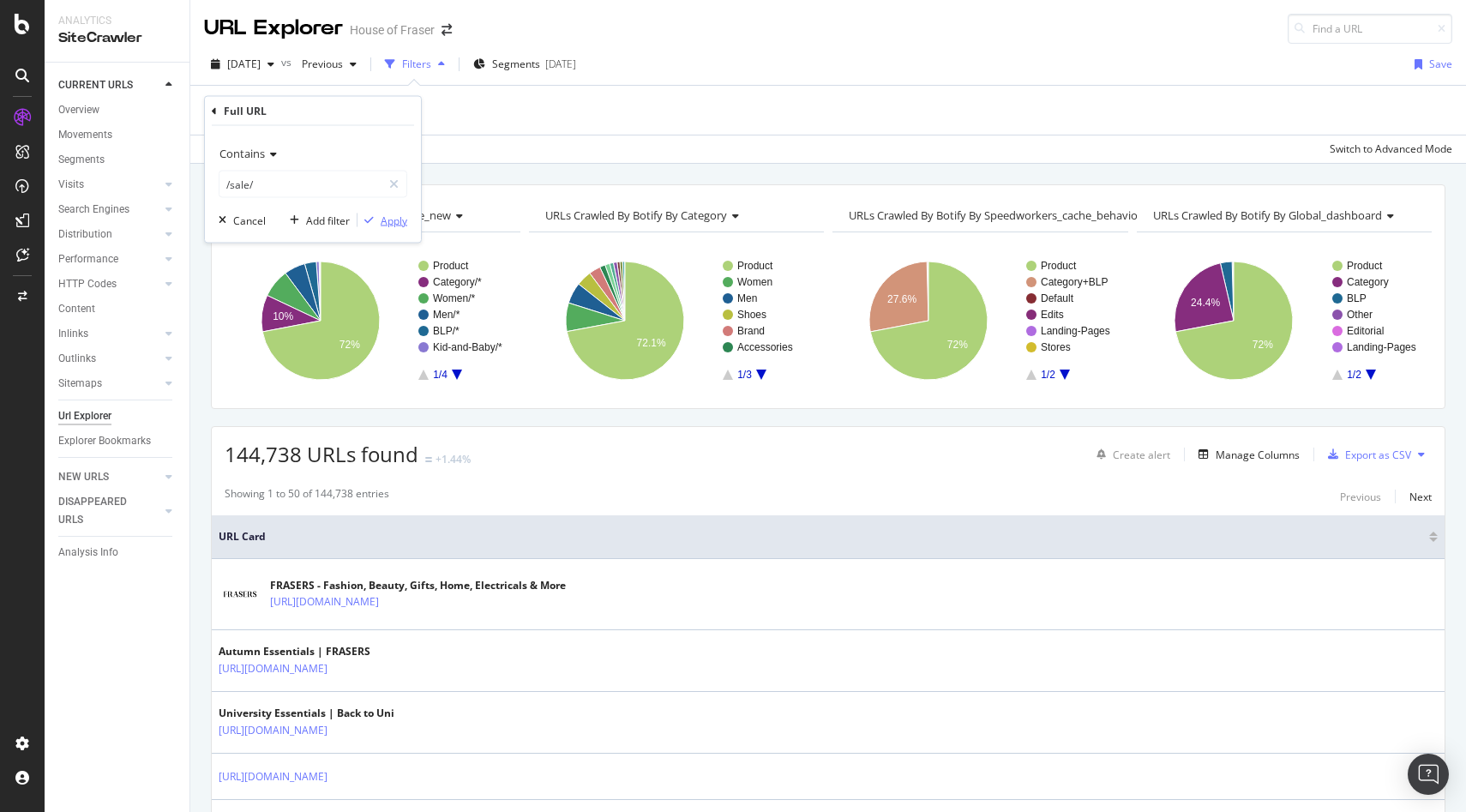
click at [386, 222] on div "Apply" at bounding box center [394, 220] width 27 height 15
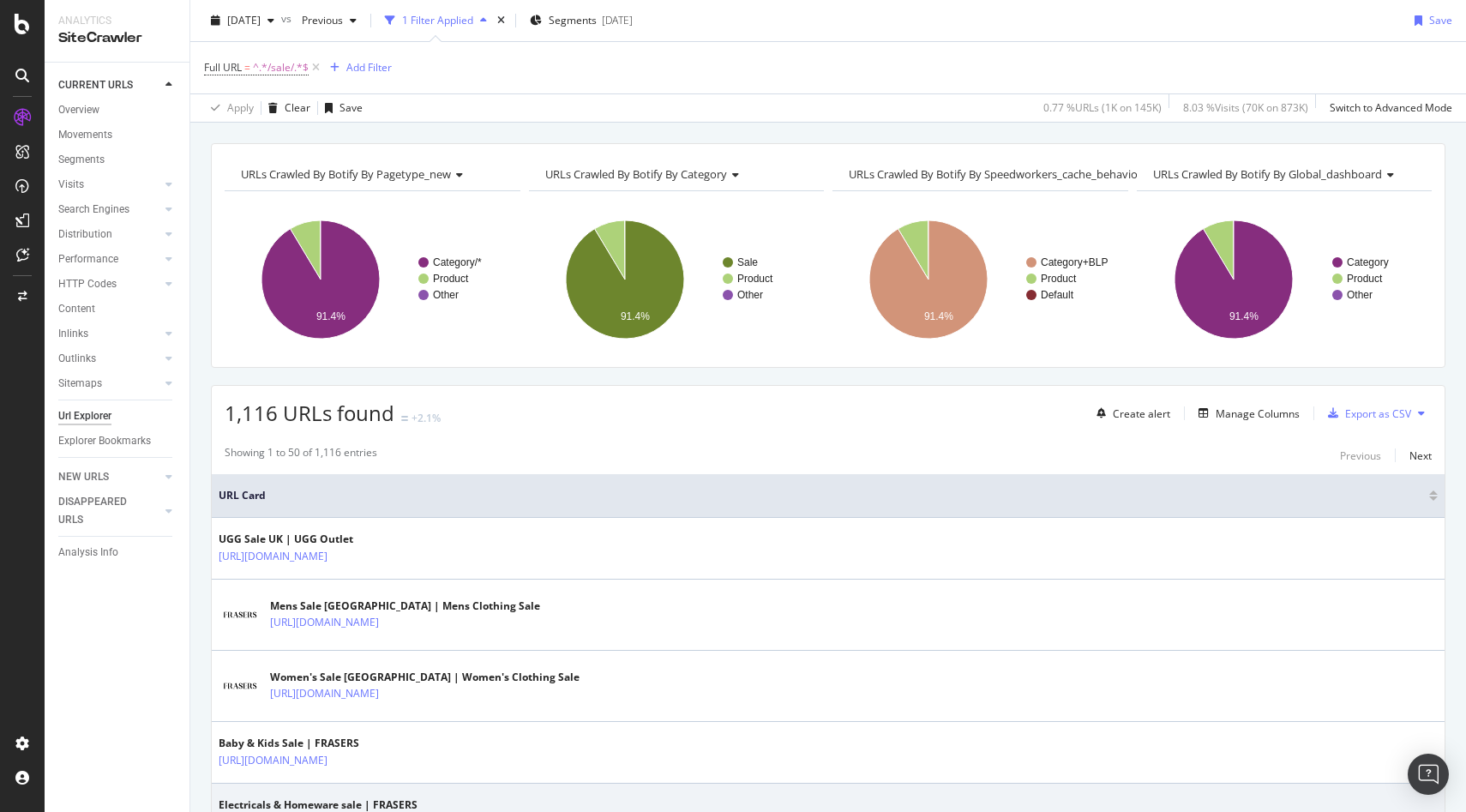
scroll to position [35, 0]
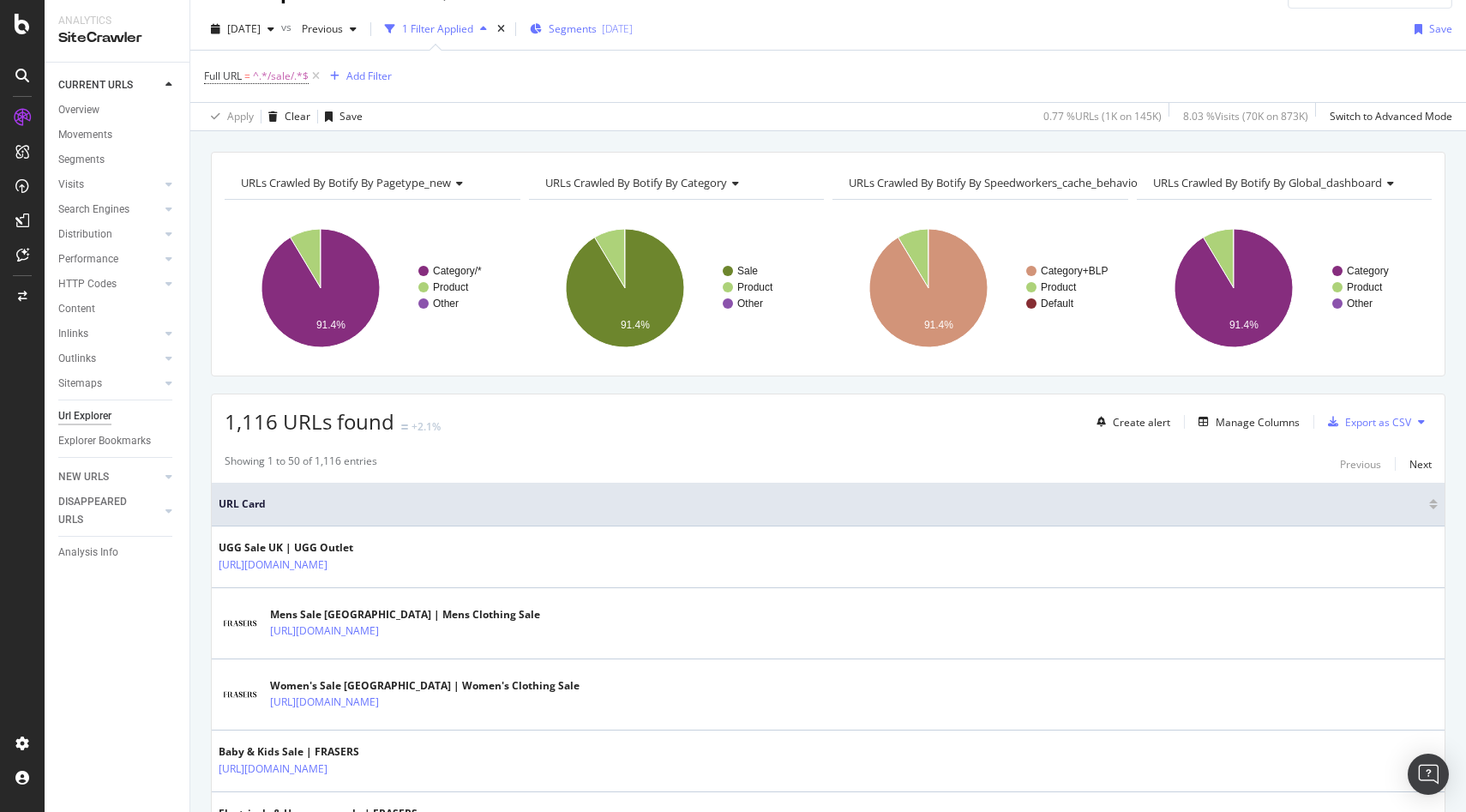
click at [597, 26] on span "Segments" at bounding box center [573, 29] width 48 height 15
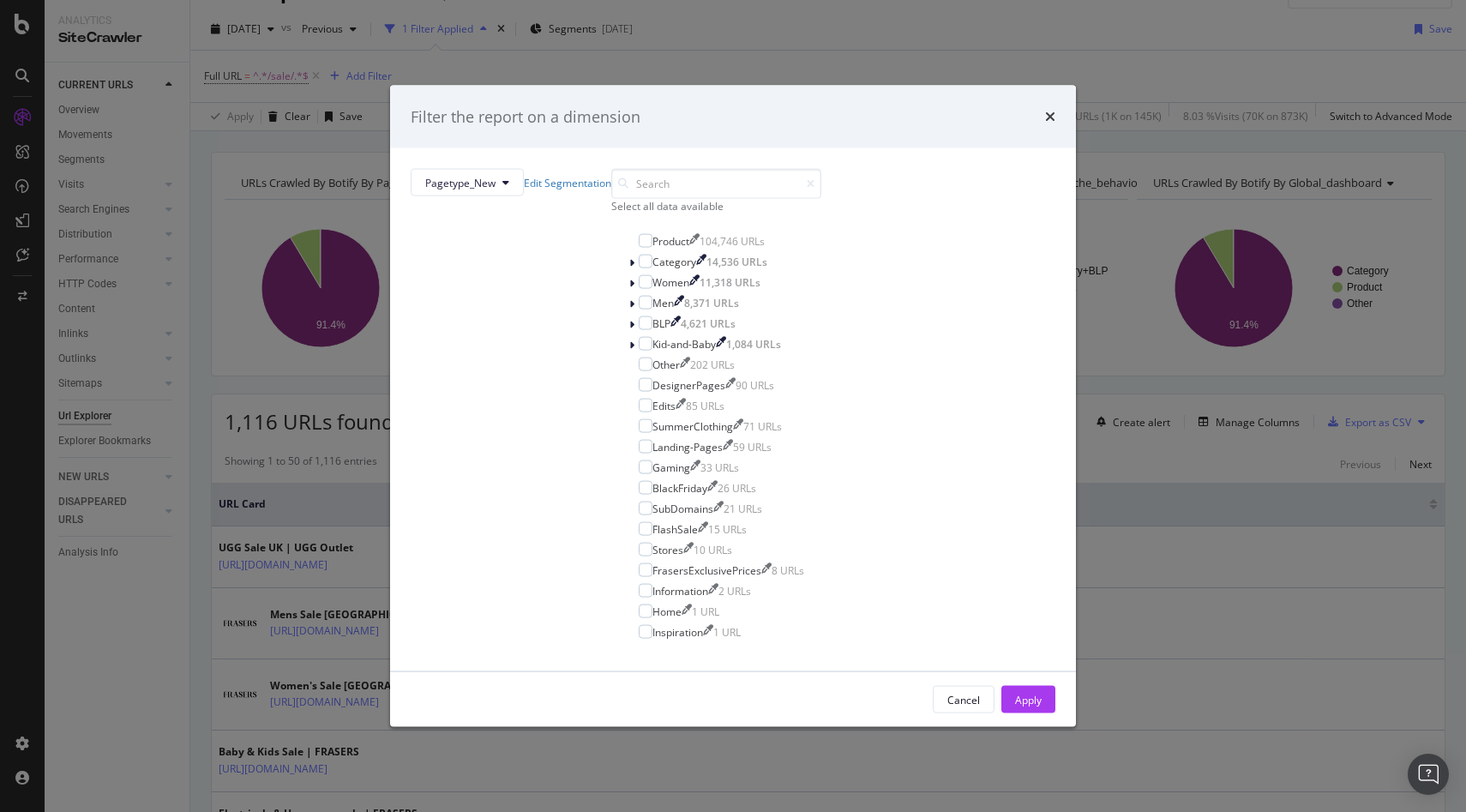
click at [647, 213] on div "Select all data available" at bounding box center [716, 206] width 210 height 15
click at [642, 246] on icon "modal" at bounding box center [646, 240] width 7 height 8
click at [1015, 692] on div "Apply" at bounding box center [1028, 699] width 27 height 15
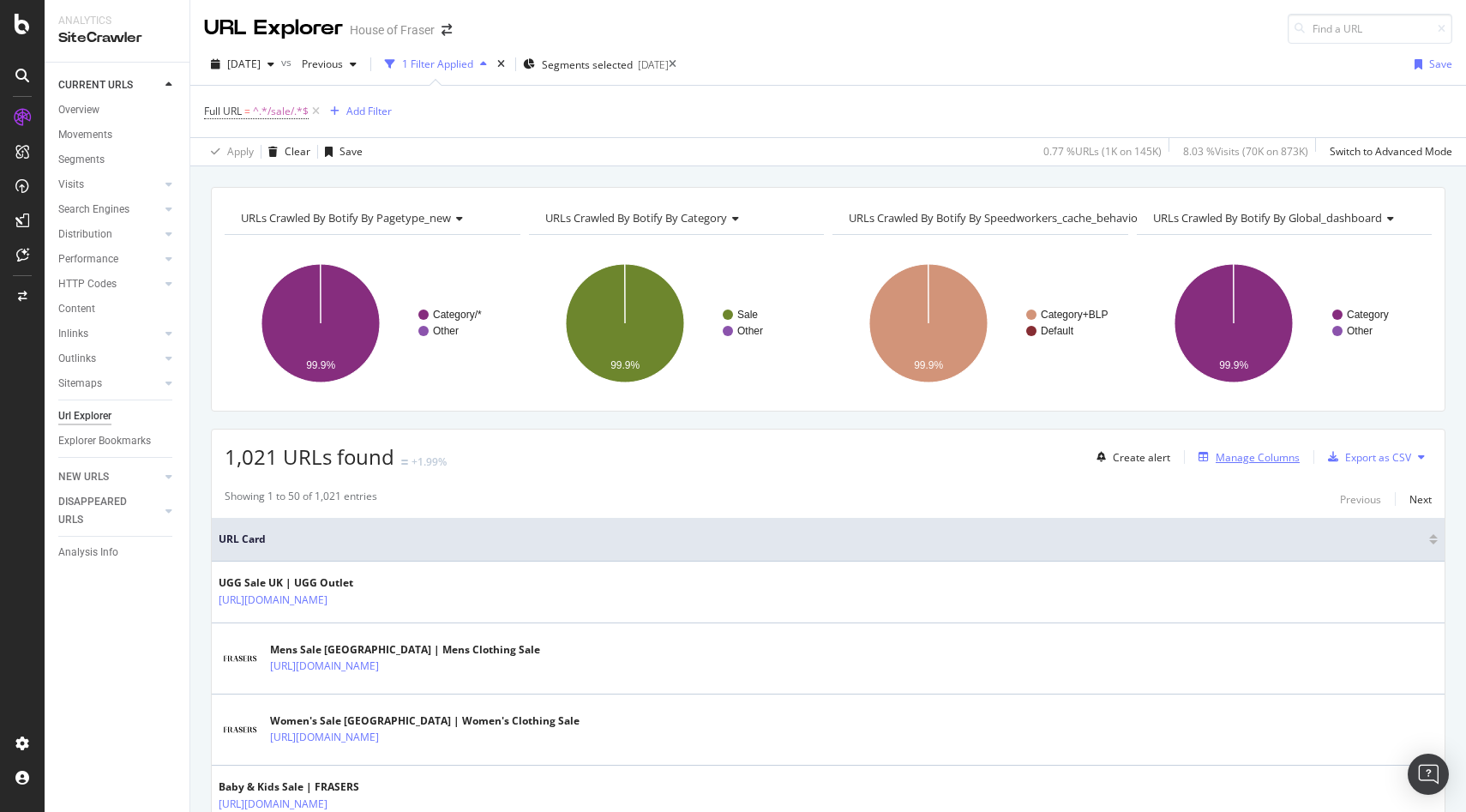
click at [1221, 457] on div "Manage Columns" at bounding box center [1257, 457] width 84 height 15
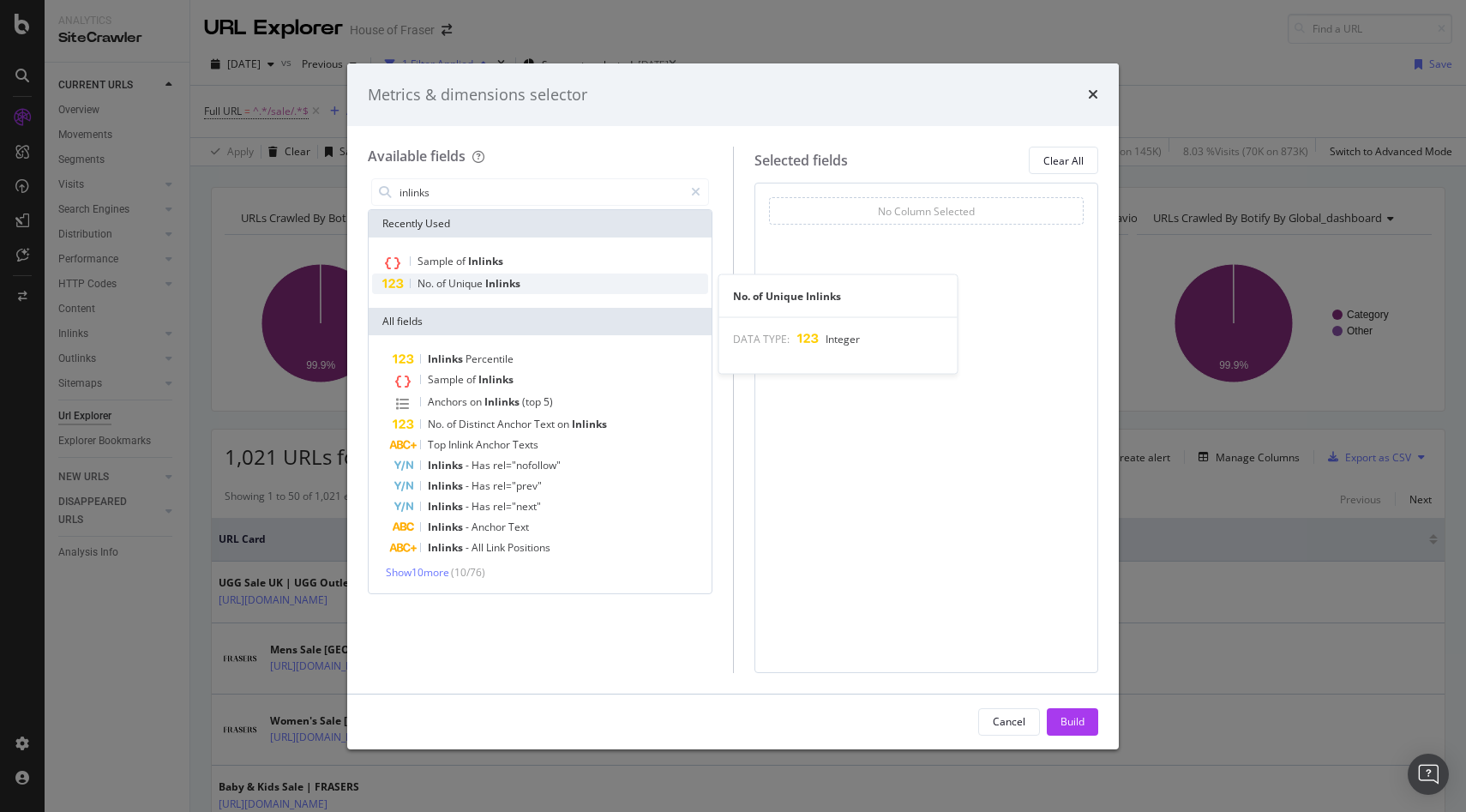
type input "inlinks"
click at [504, 279] on span "Inlinks" at bounding box center [503, 283] width 35 height 15
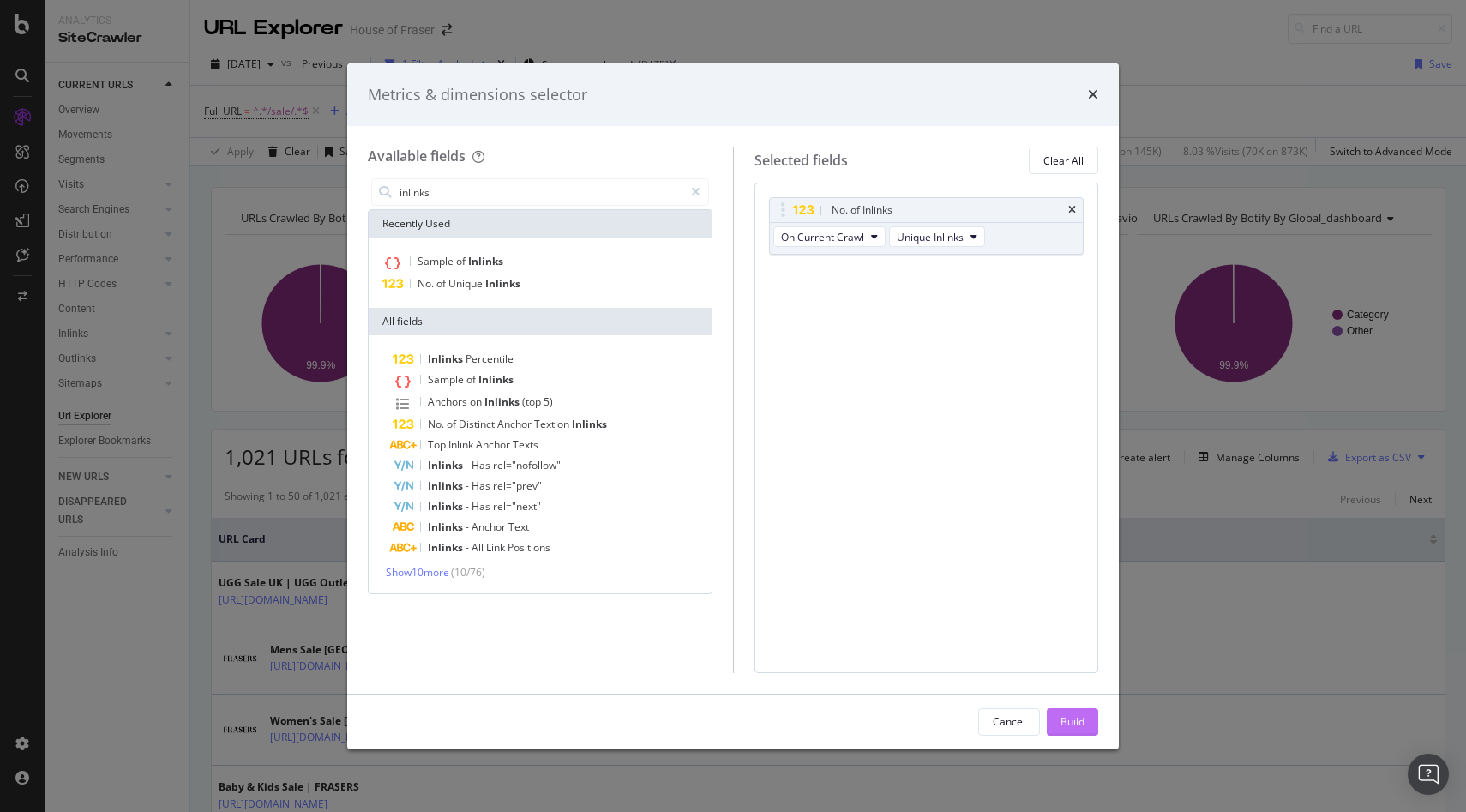
click at [1078, 726] on div "Build" at bounding box center [1072, 722] width 24 height 15
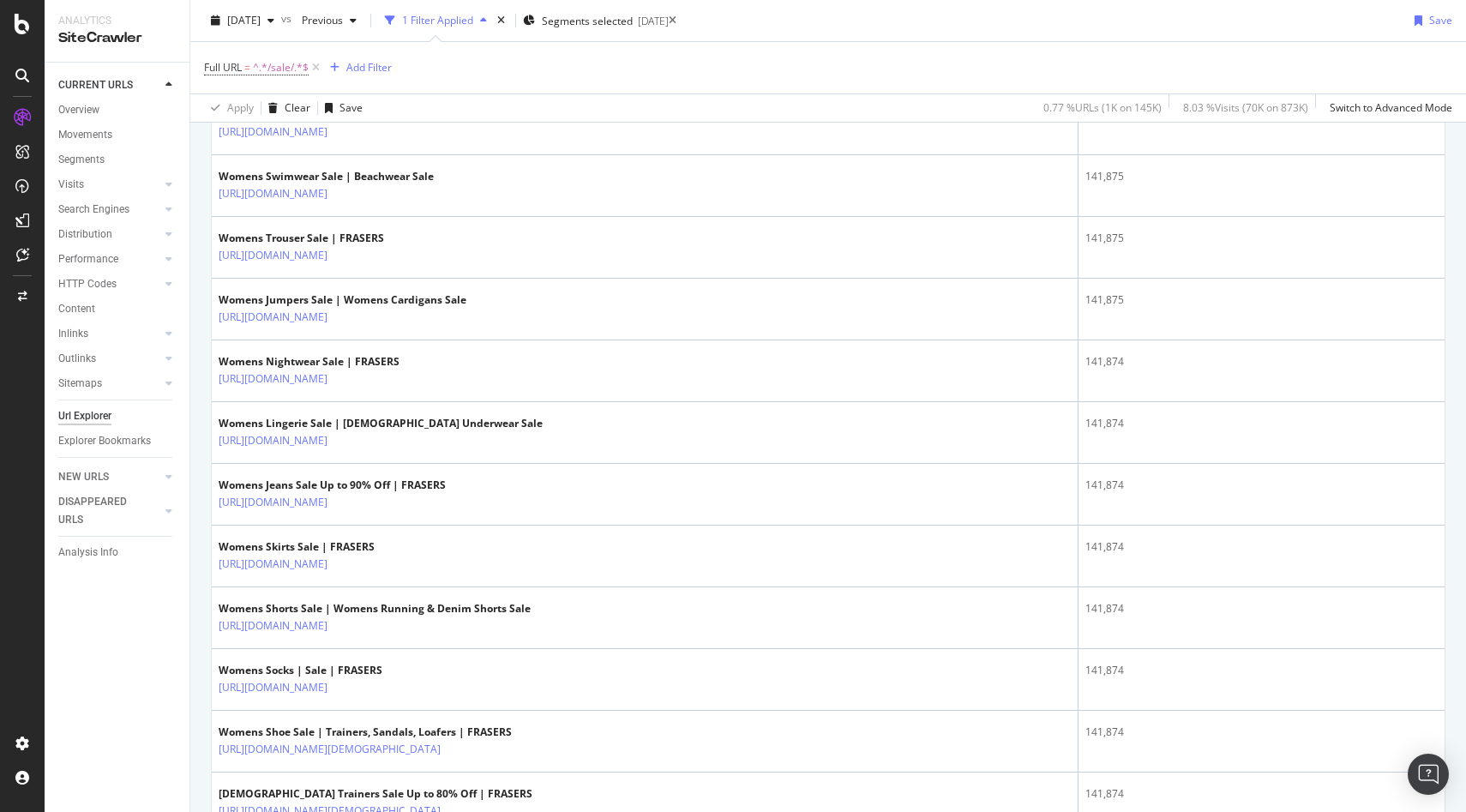
scroll to position [2966, 0]
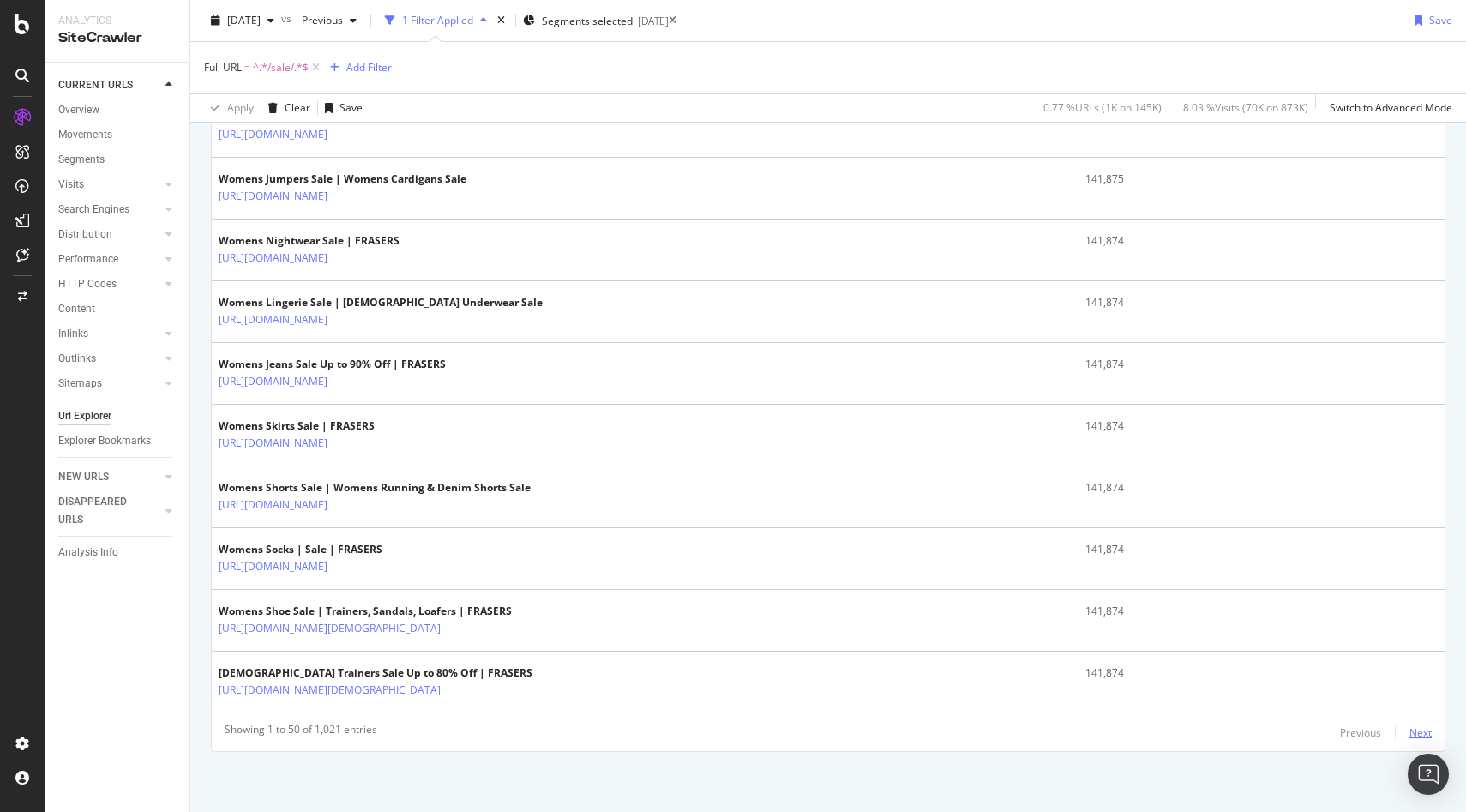
click at [1272, 727] on div "Next" at bounding box center [1421, 733] width 22 height 15
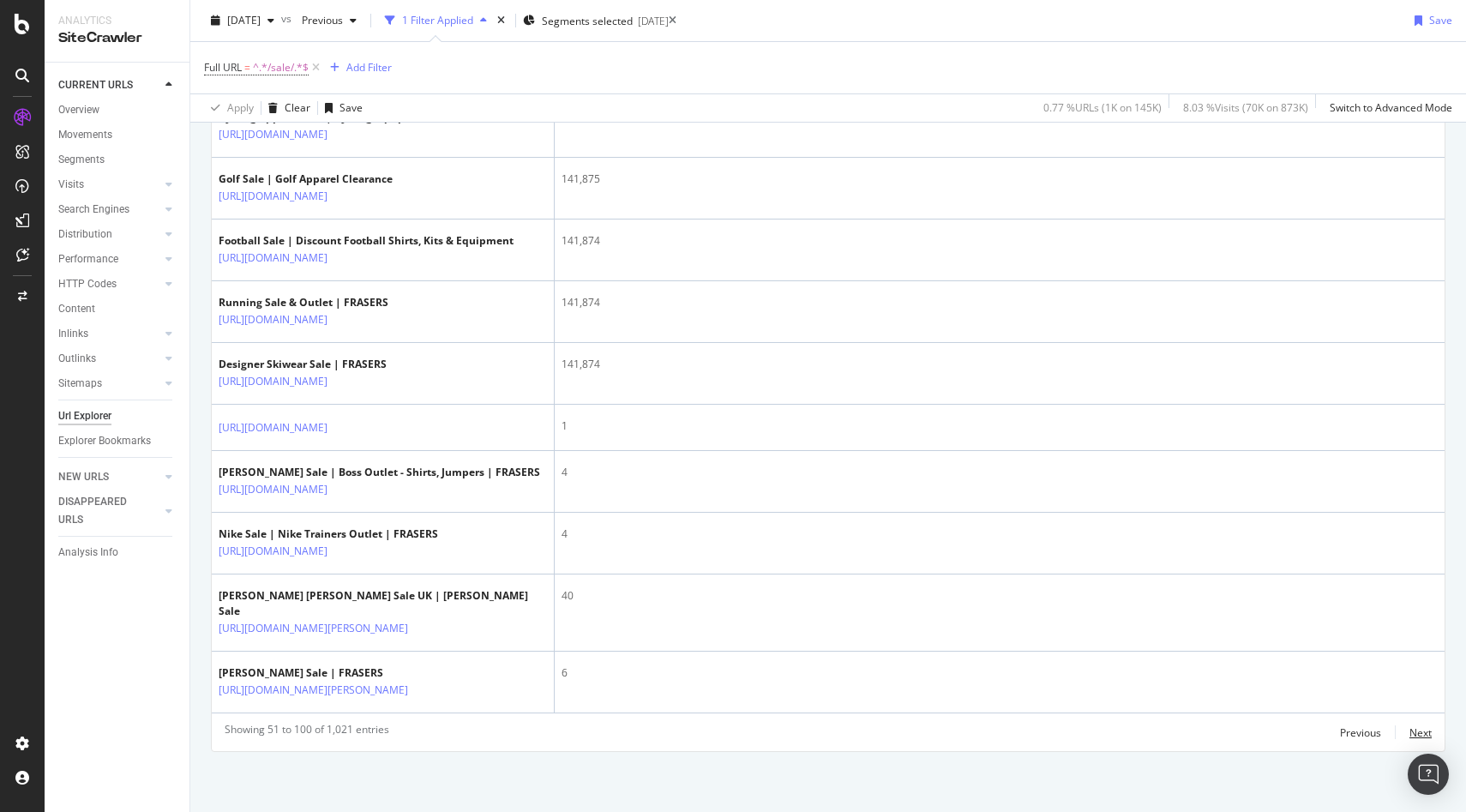
scroll to position [3574, 0]
click at [1272, 730] on div "Next" at bounding box center [1421, 733] width 22 height 15
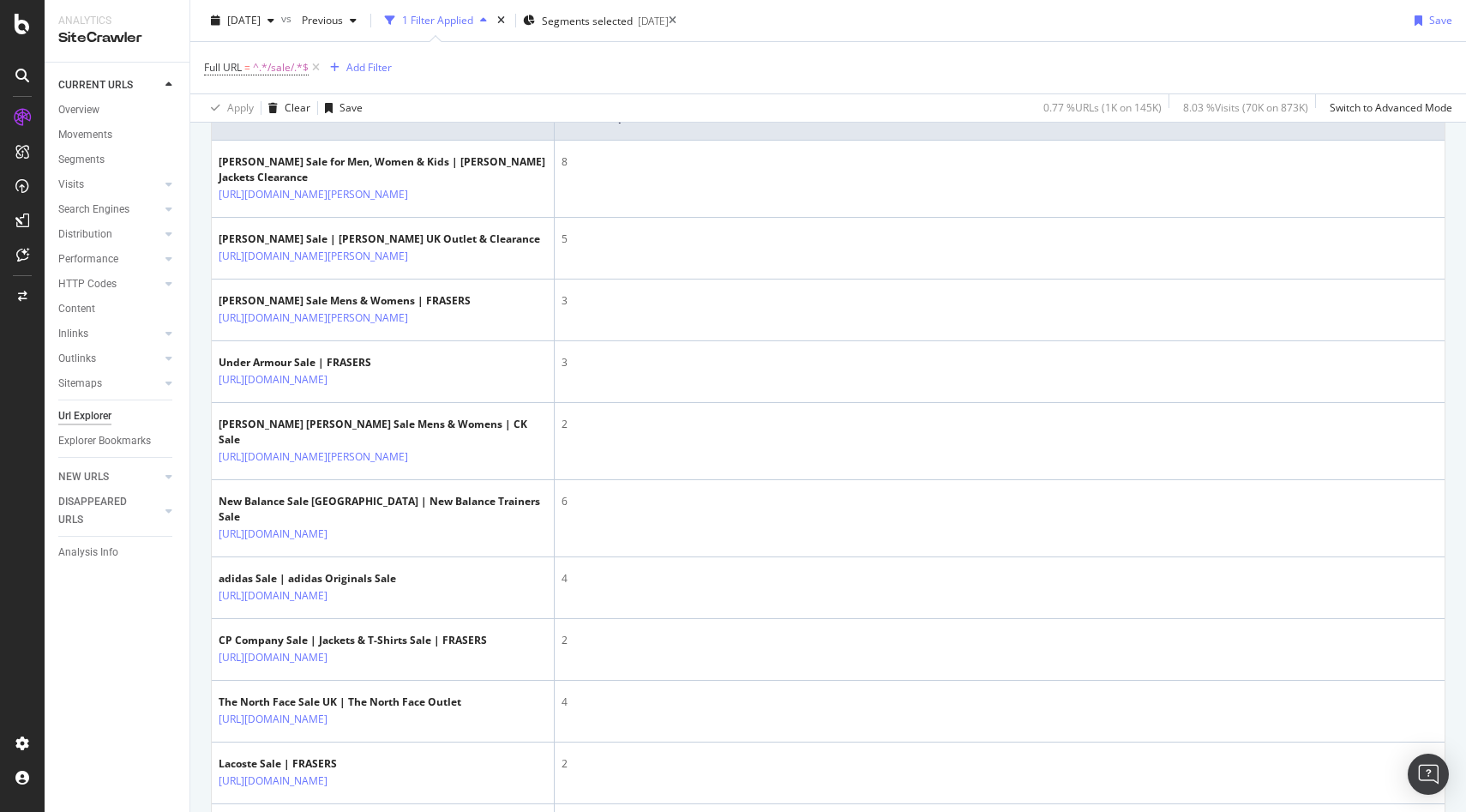
scroll to position [425, 0]
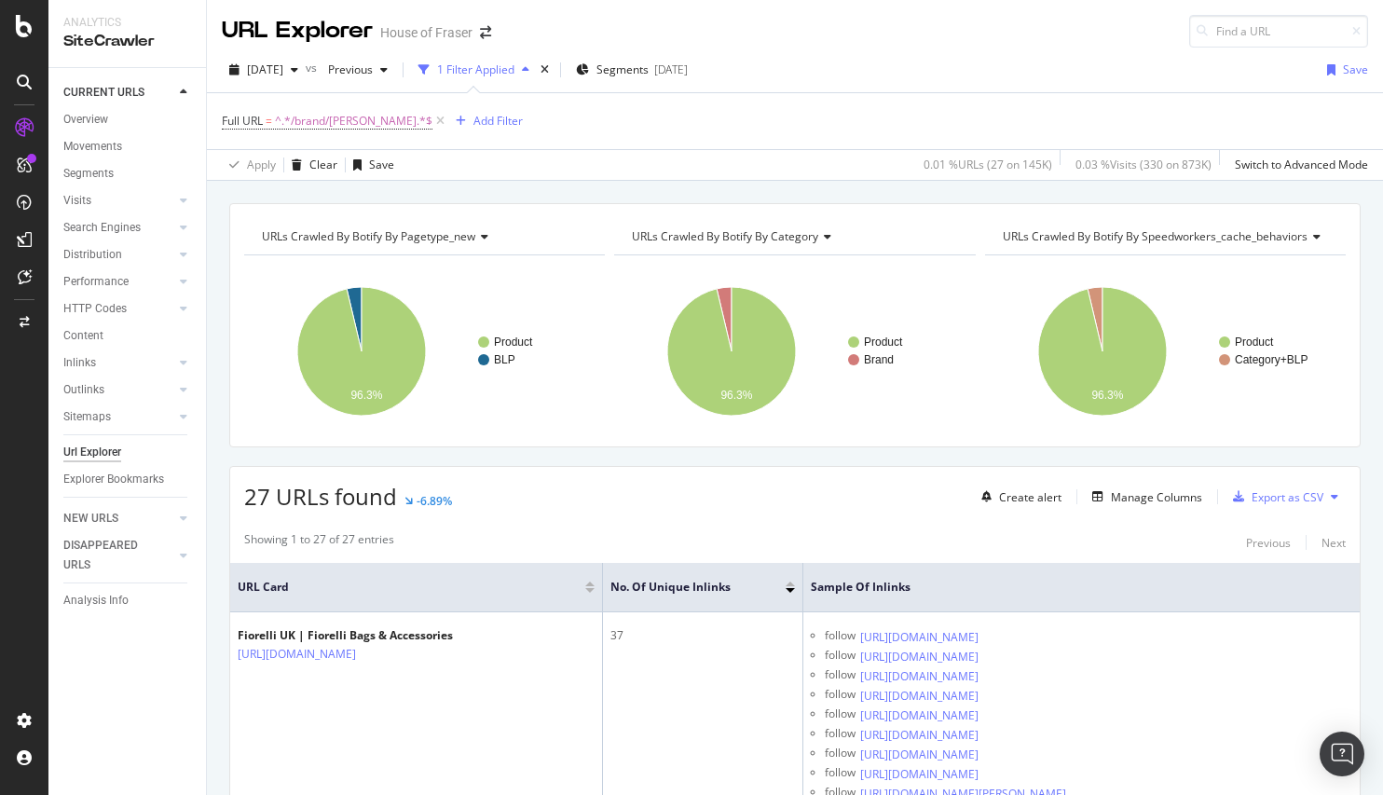
scroll to position [75, 0]
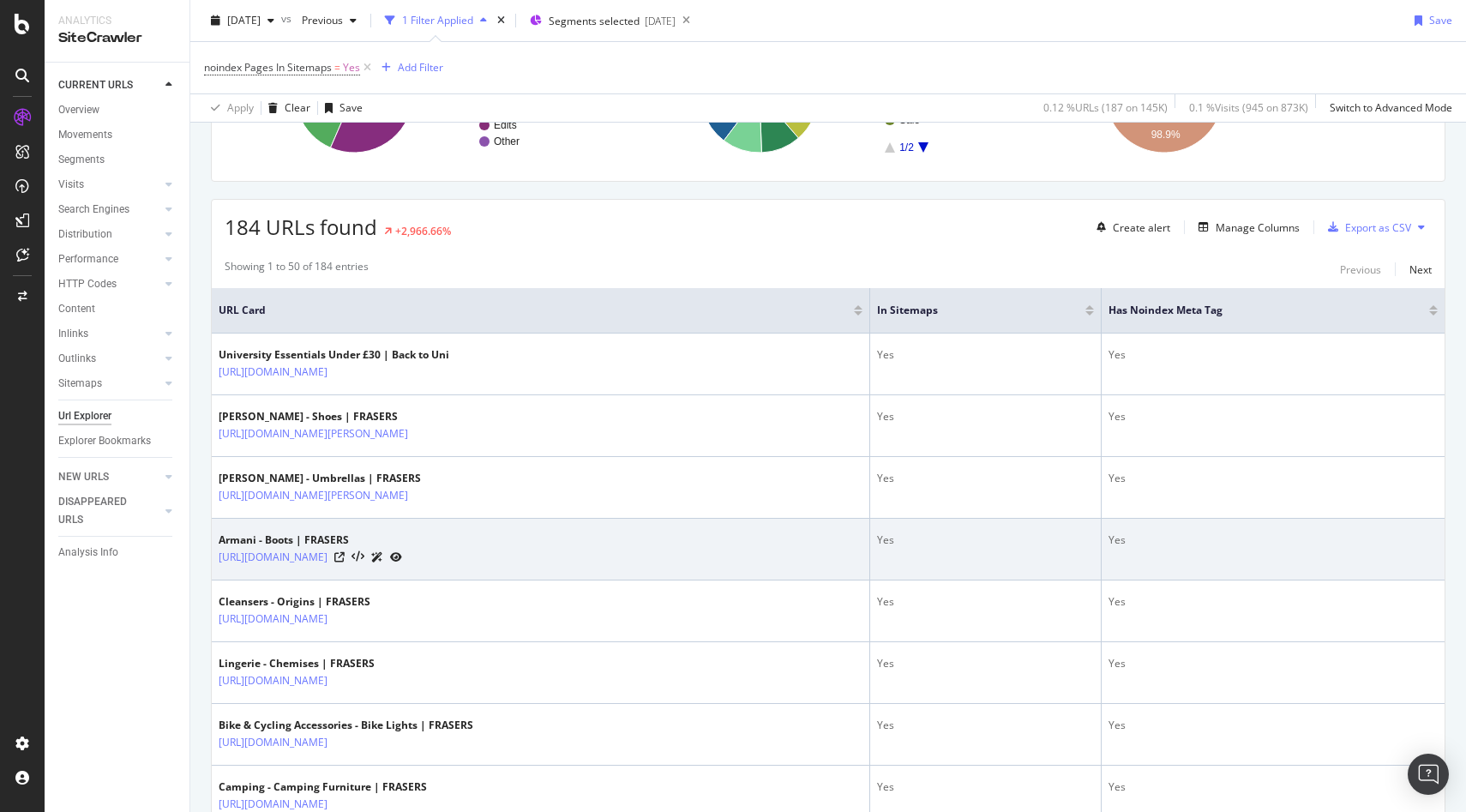
scroll to position [297, 0]
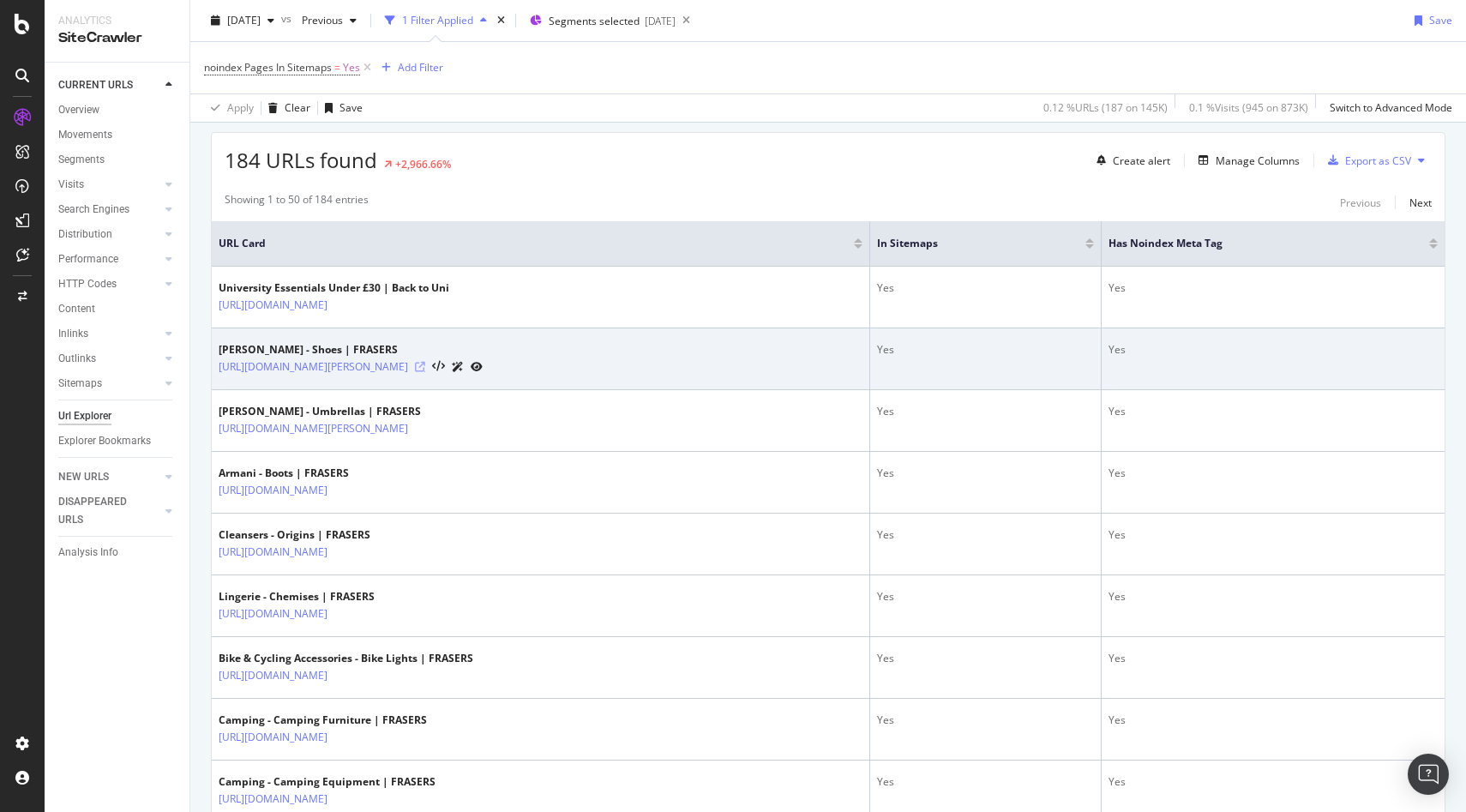
click at [425, 371] on icon at bounding box center [419, 366] width 10 height 10
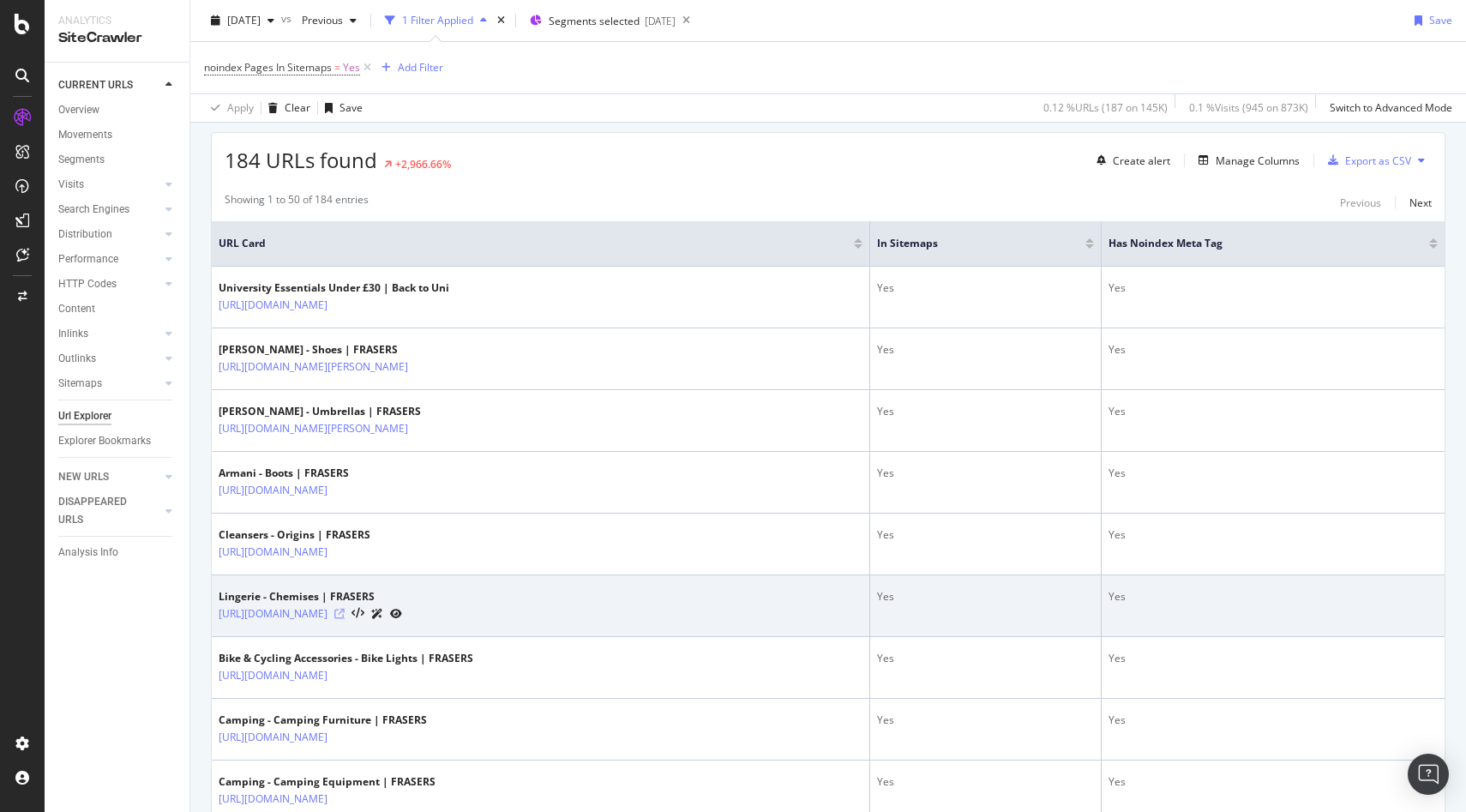
click at [345, 609] on icon at bounding box center [339, 613] width 10 height 10
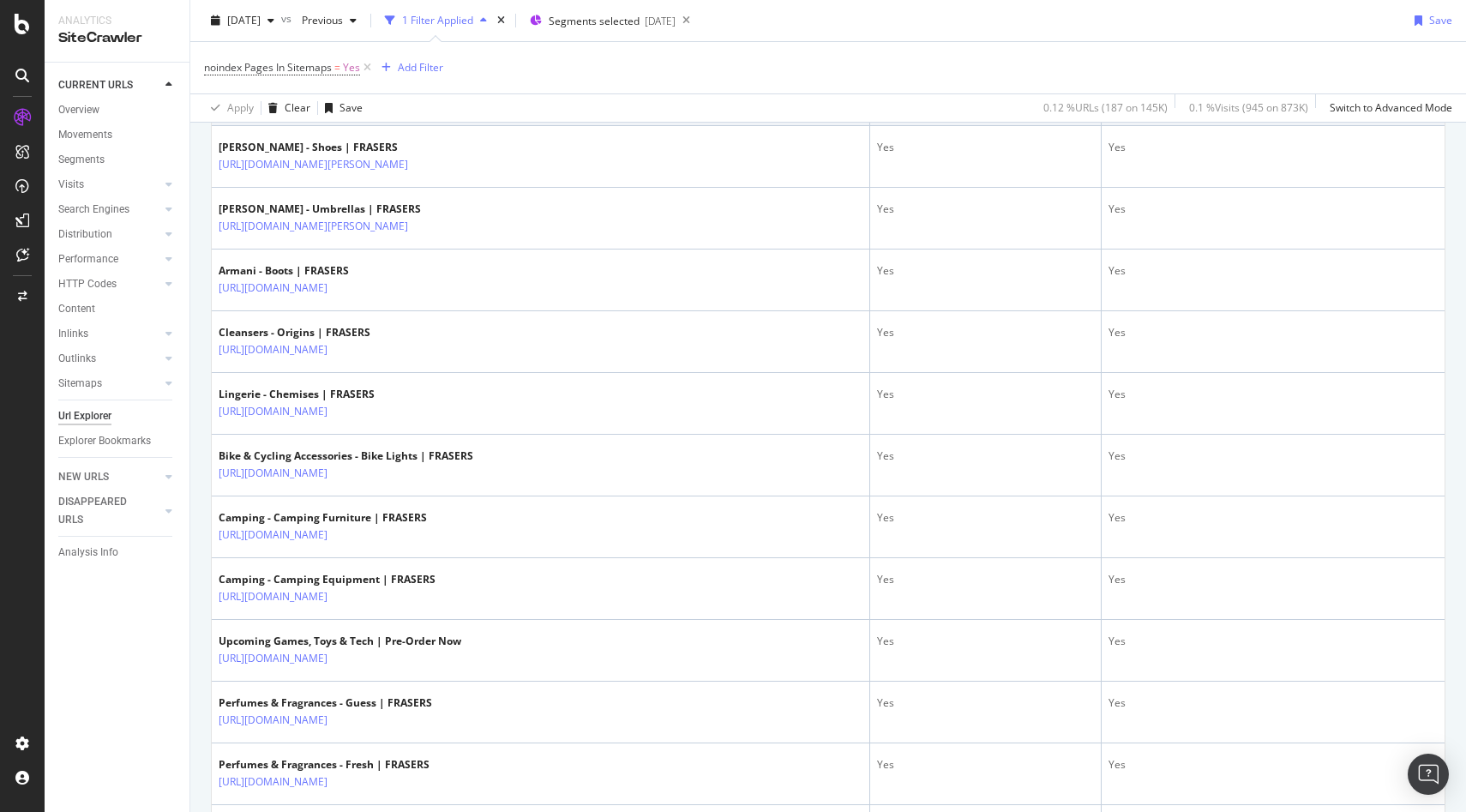
scroll to position [848, 0]
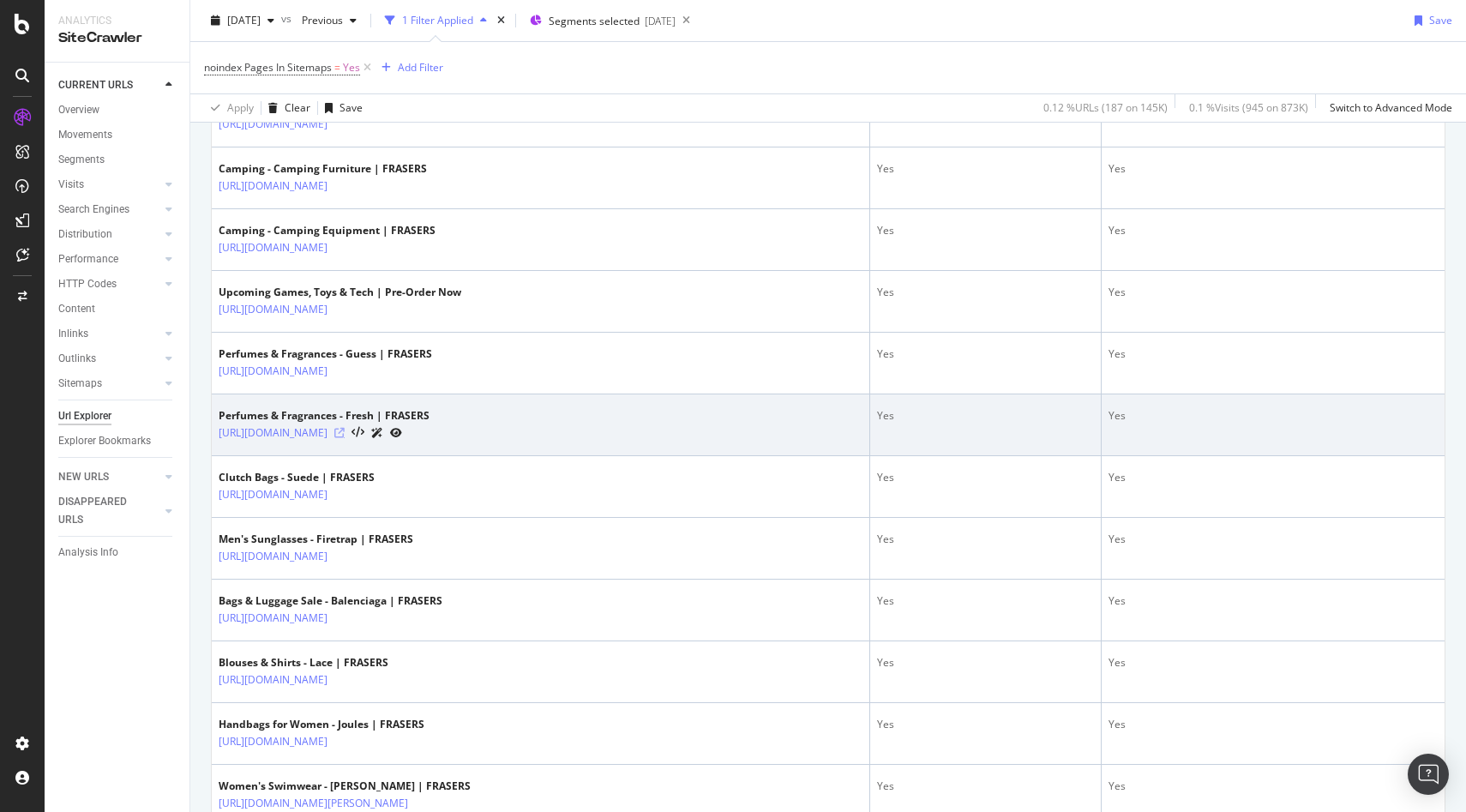
click at [345, 430] on icon at bounding box center [339, 432] width 10 height 10
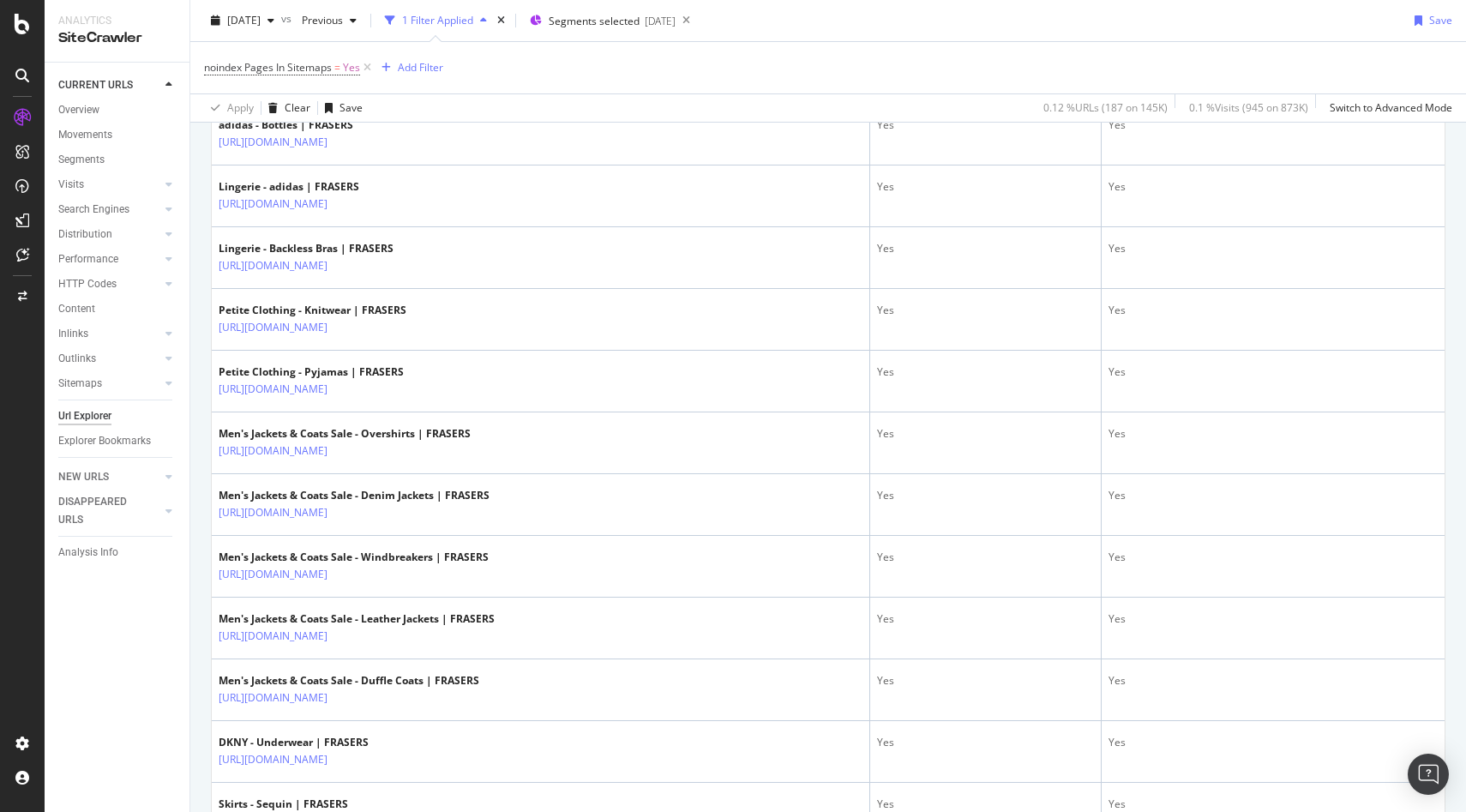
scroll to position [2937, 0]
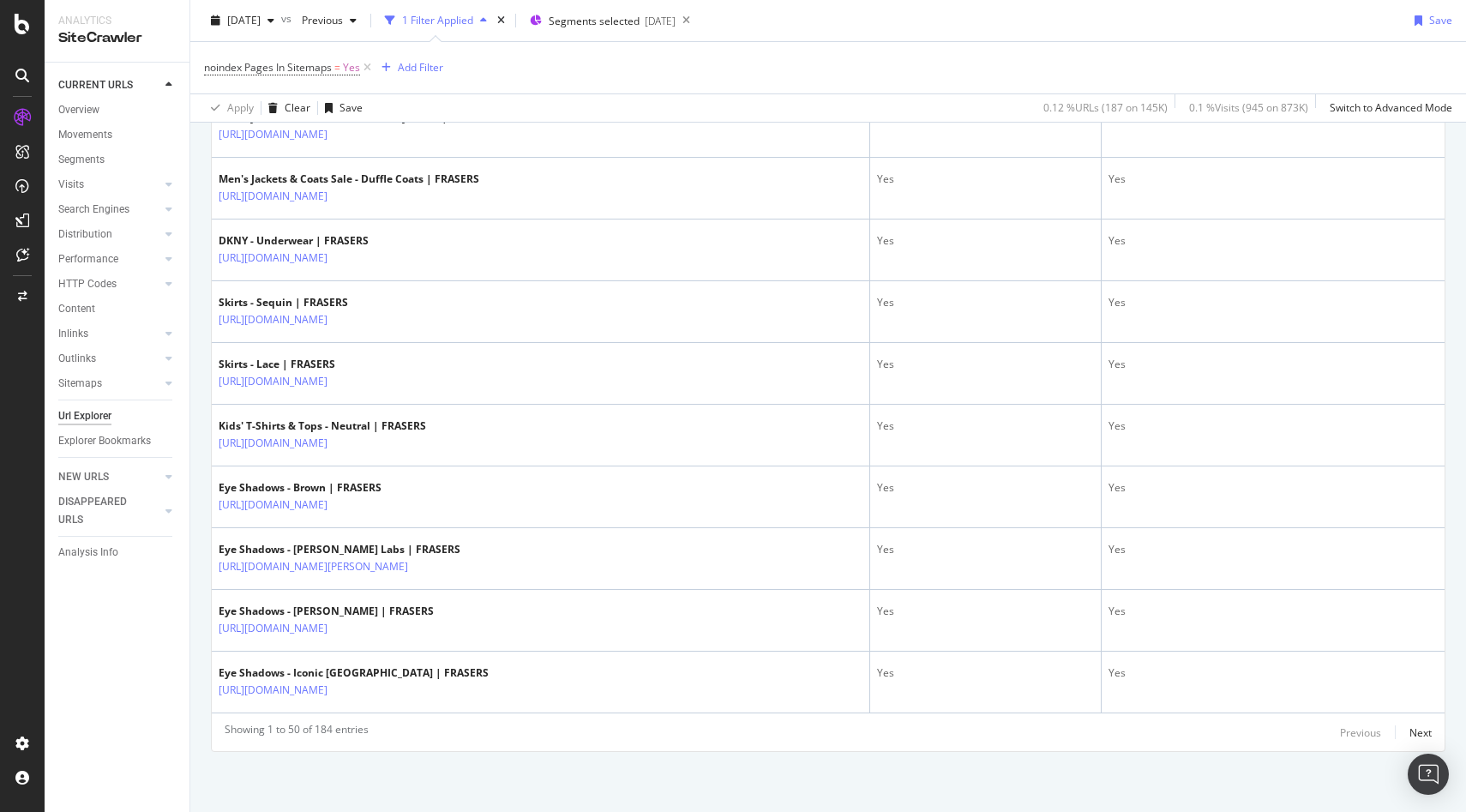
click at [840, 79] on div "noindex Pages In Sitemaps = Yes Add Filter" at bounding box center [828, 68] width 1248 height 51
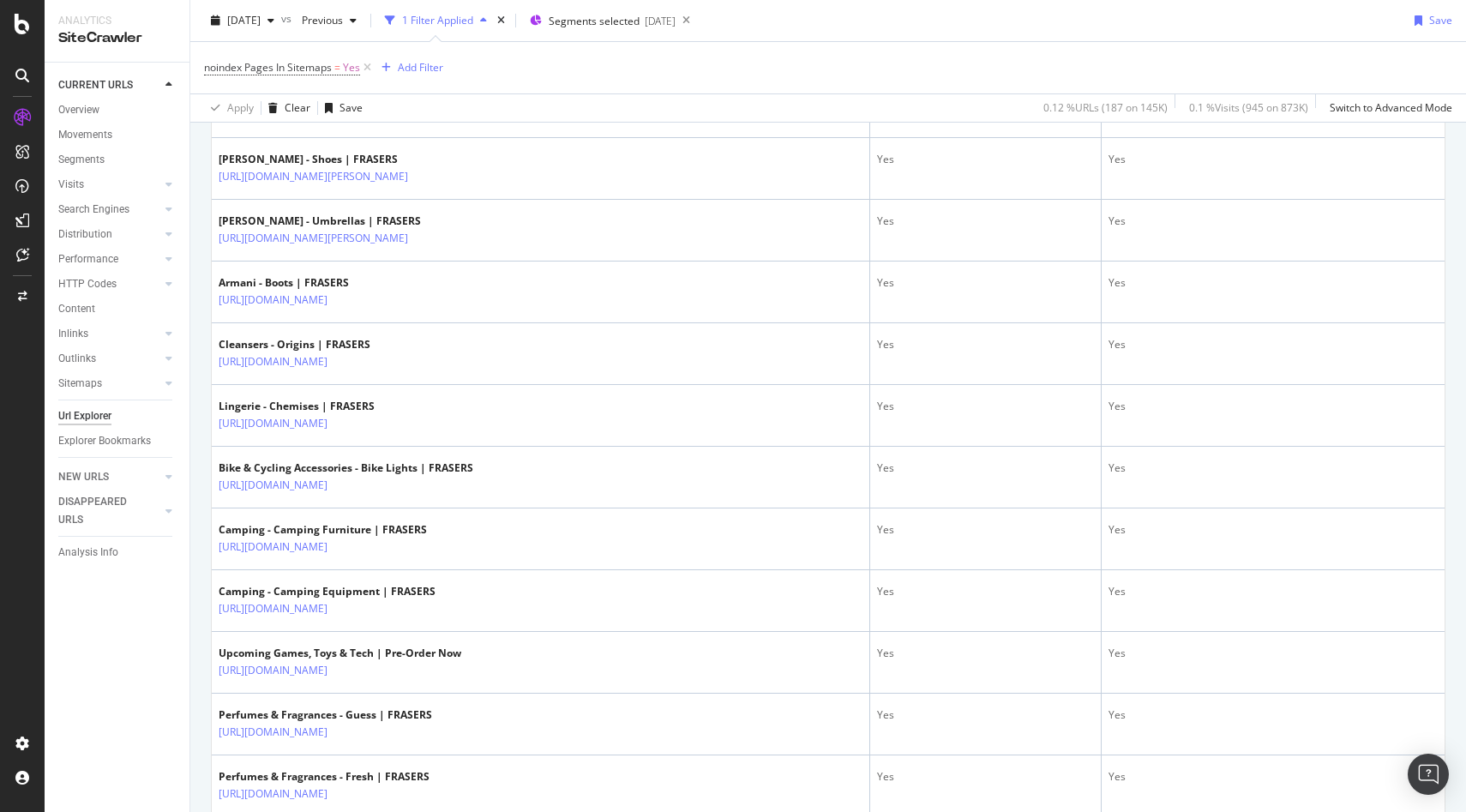
scroll to position [779, 0]
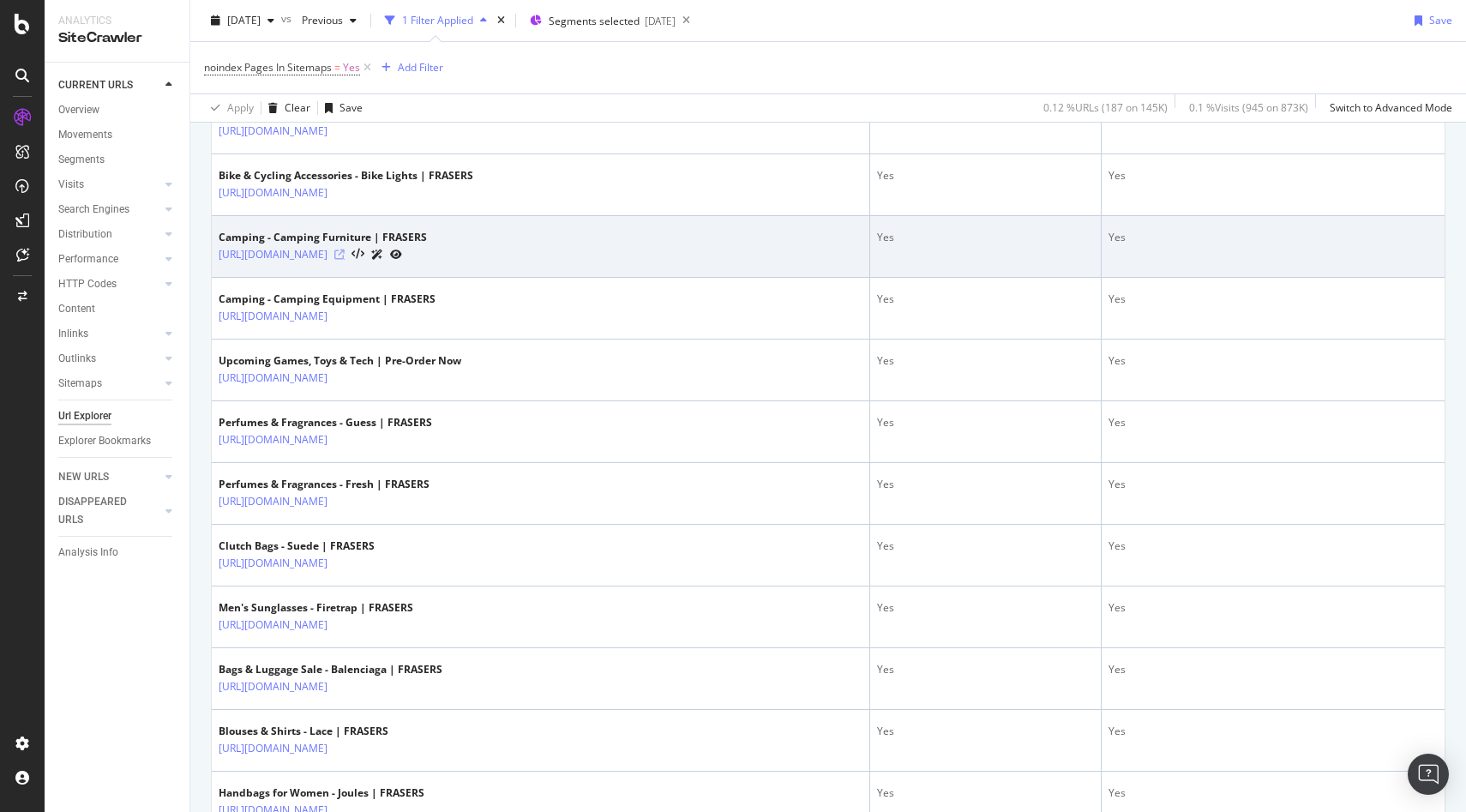
click at [345, 255] on icon at bounding box center [339, 254] width 10 height 10
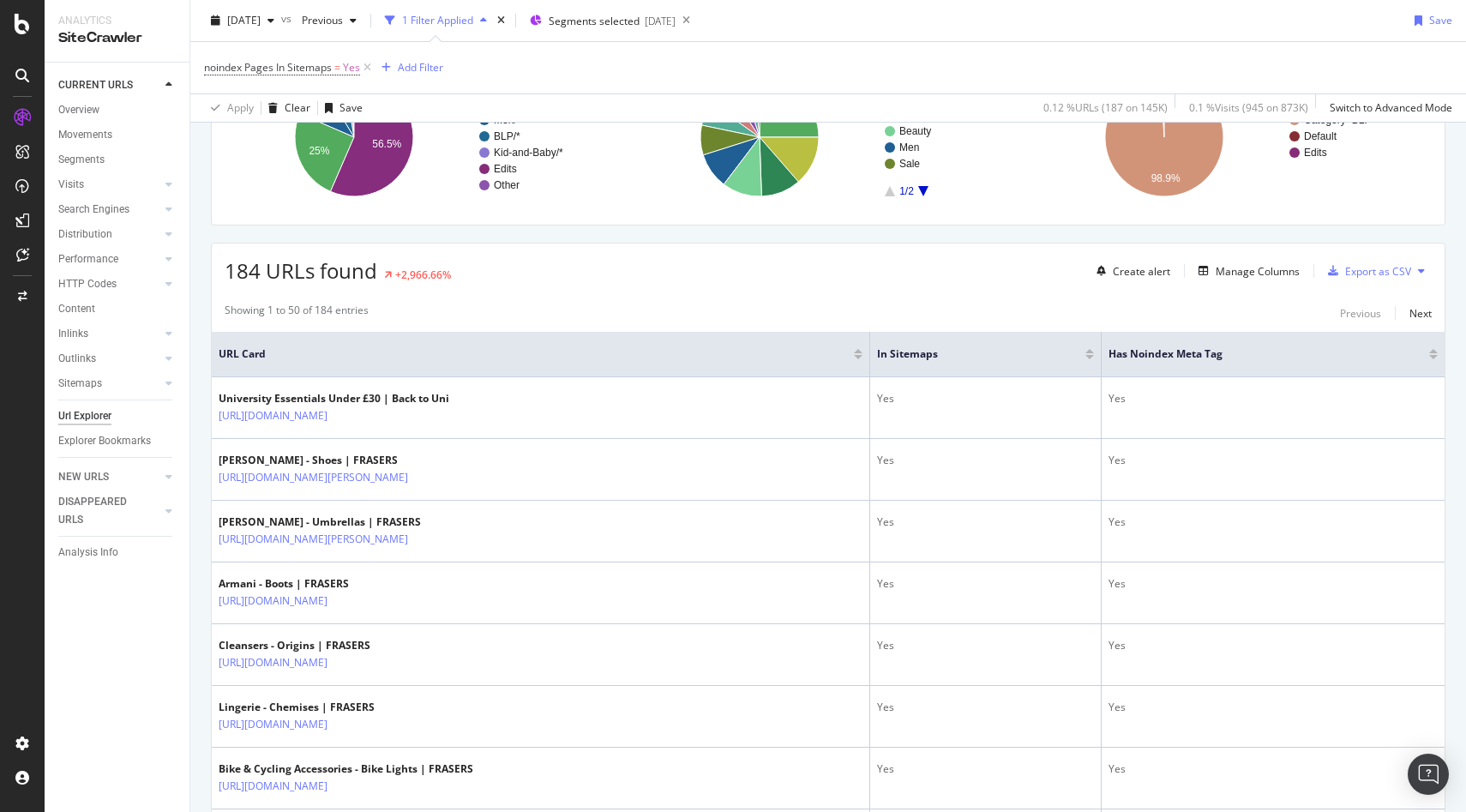
scroll to position [0, 0]
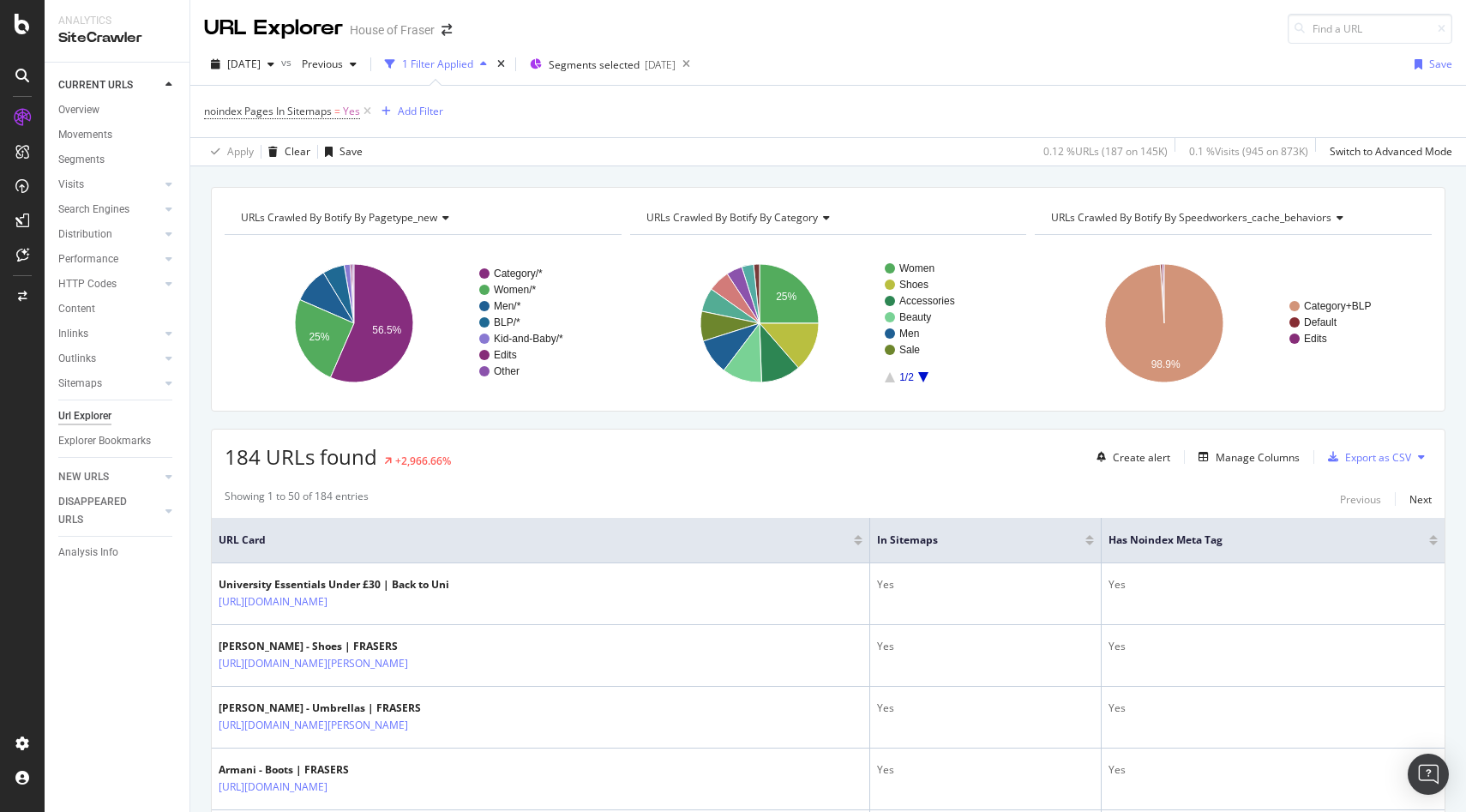
click at [78, 416] on div "Url Explorer" at bounding box center [85, 417] width 53 height 18
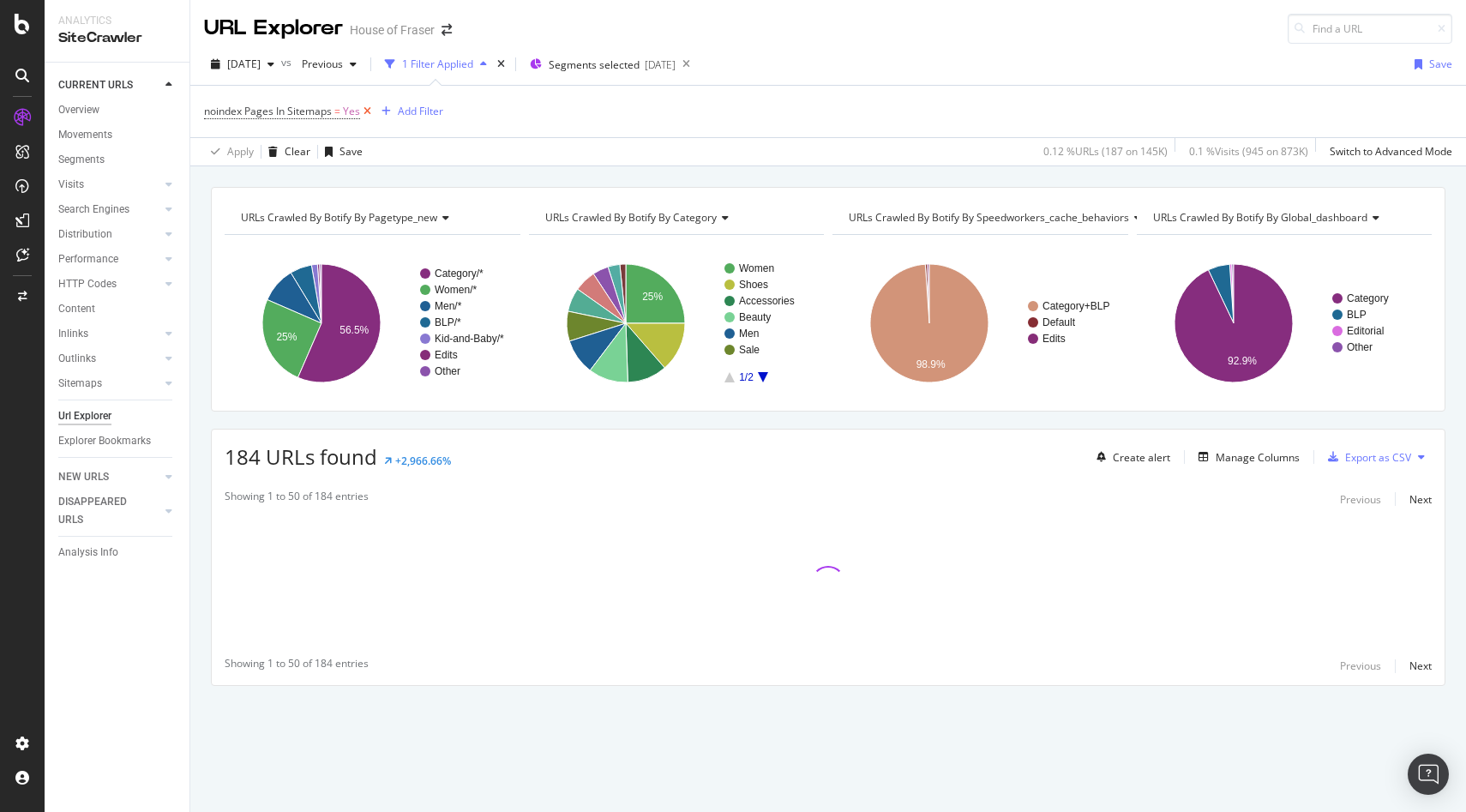
click at [368, 116] on icon at bounding box center [368, 111] width 15 height 17
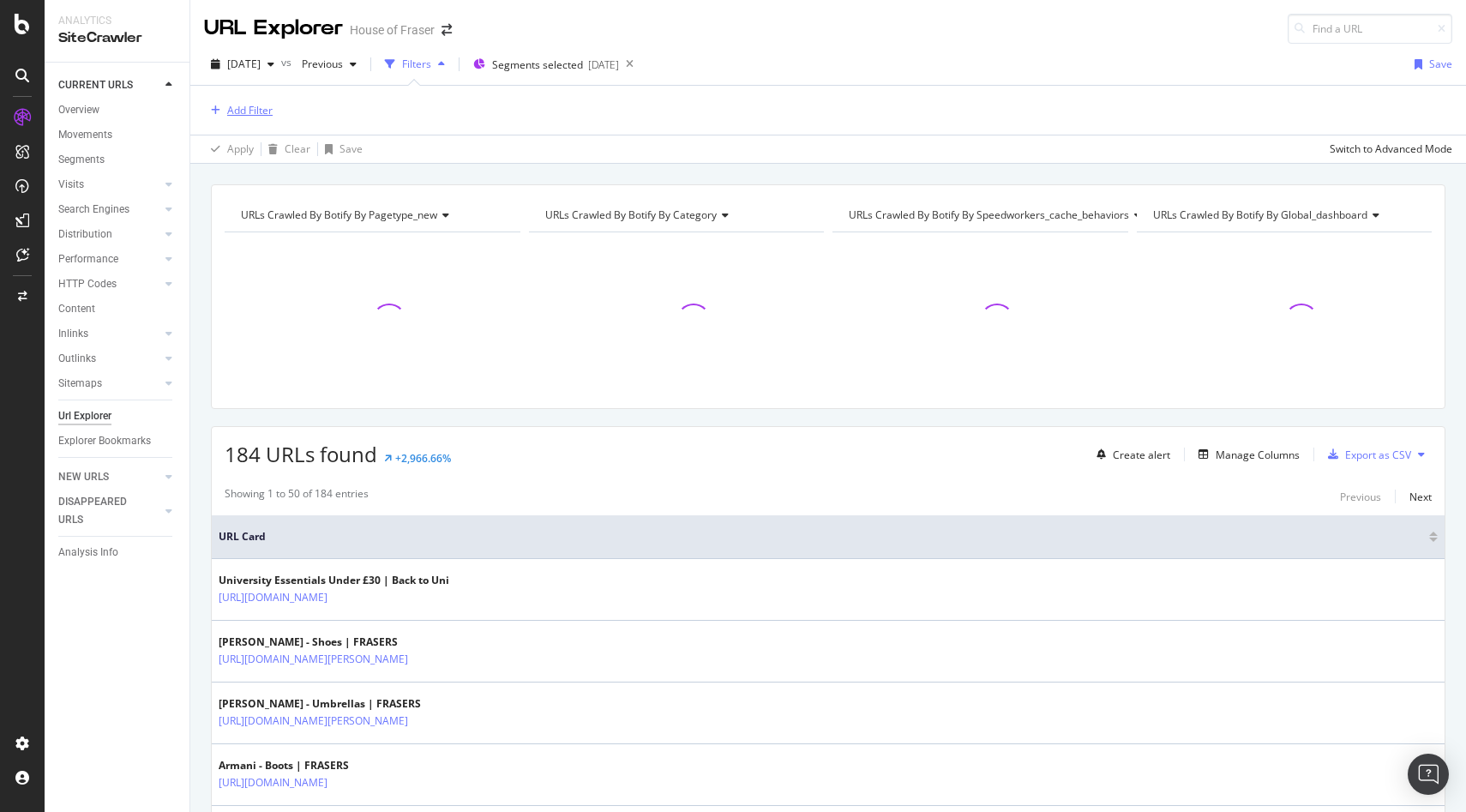
click at [255, 109] on div "Add Filter" at bounding box center [249, 110] width 45 height 15
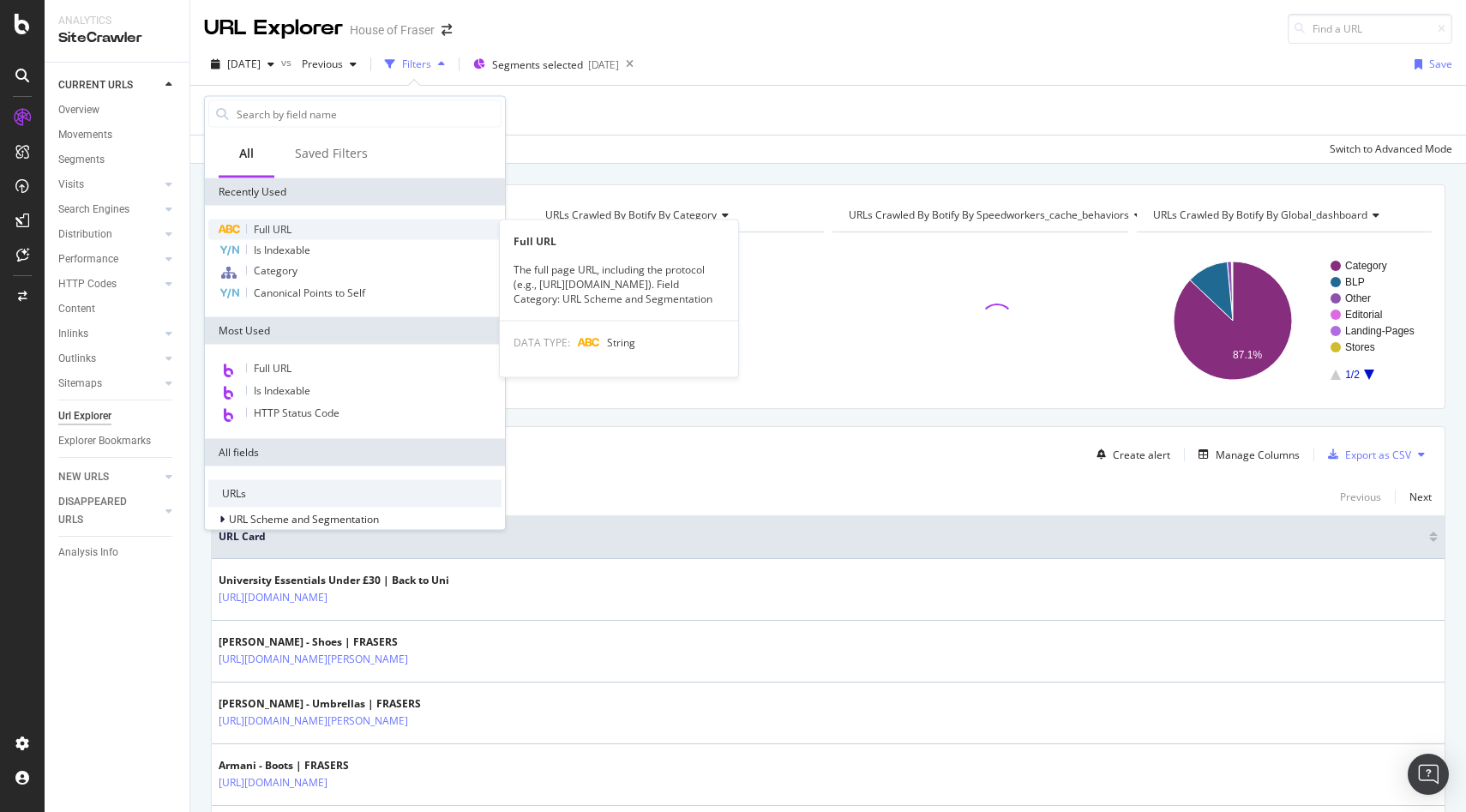
click at [278, 232] on span "Full URL" at bounding box center [272, 229] width 38 height 15
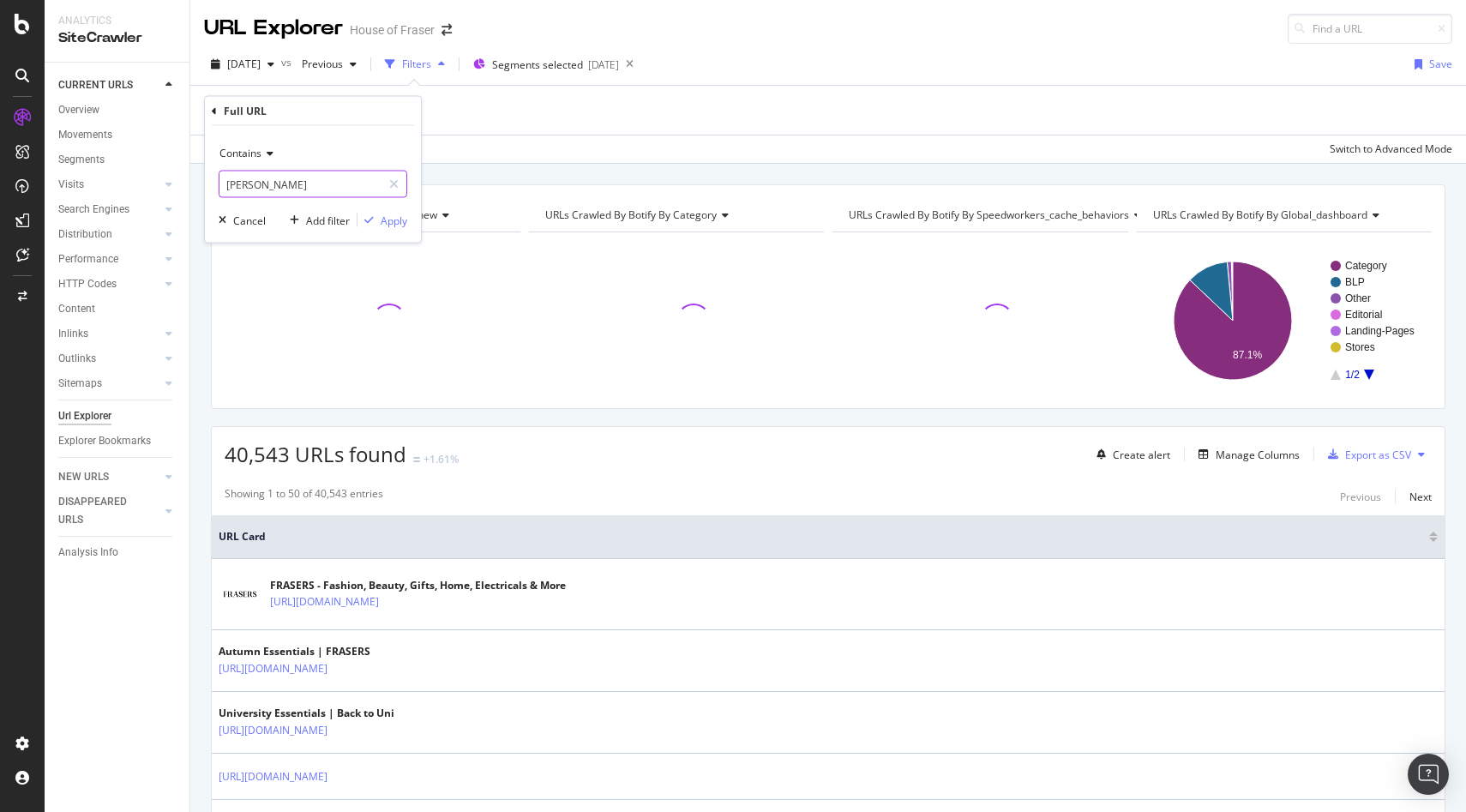
drag, startPoint x: 310, startPoint y: 191, endPoint x: 237, endPoint y: 191, distance: 73.0
click at [237, 191] on input "[PERSON_NAME]" at bounding box center [301, 185] width 162 height 28
paste input "https://www.houseoffraser.co.uk/home-and-furniture/camping"
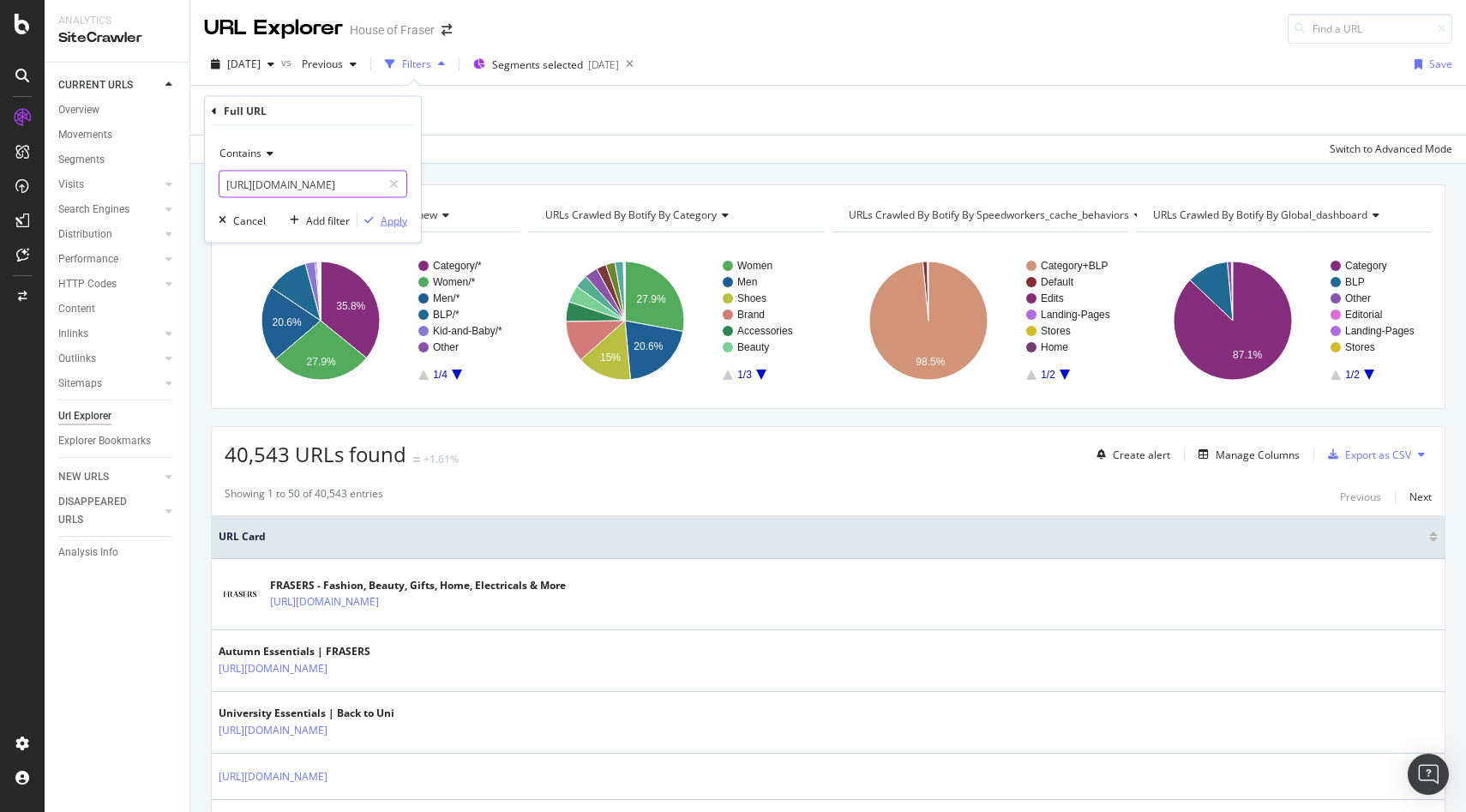
type input "https://www.houseoffraser.co.uk/home-and-furniture/camping"
click at [396, 223] on div "Apply" at bounding box center [394, 220] width 27 height 15
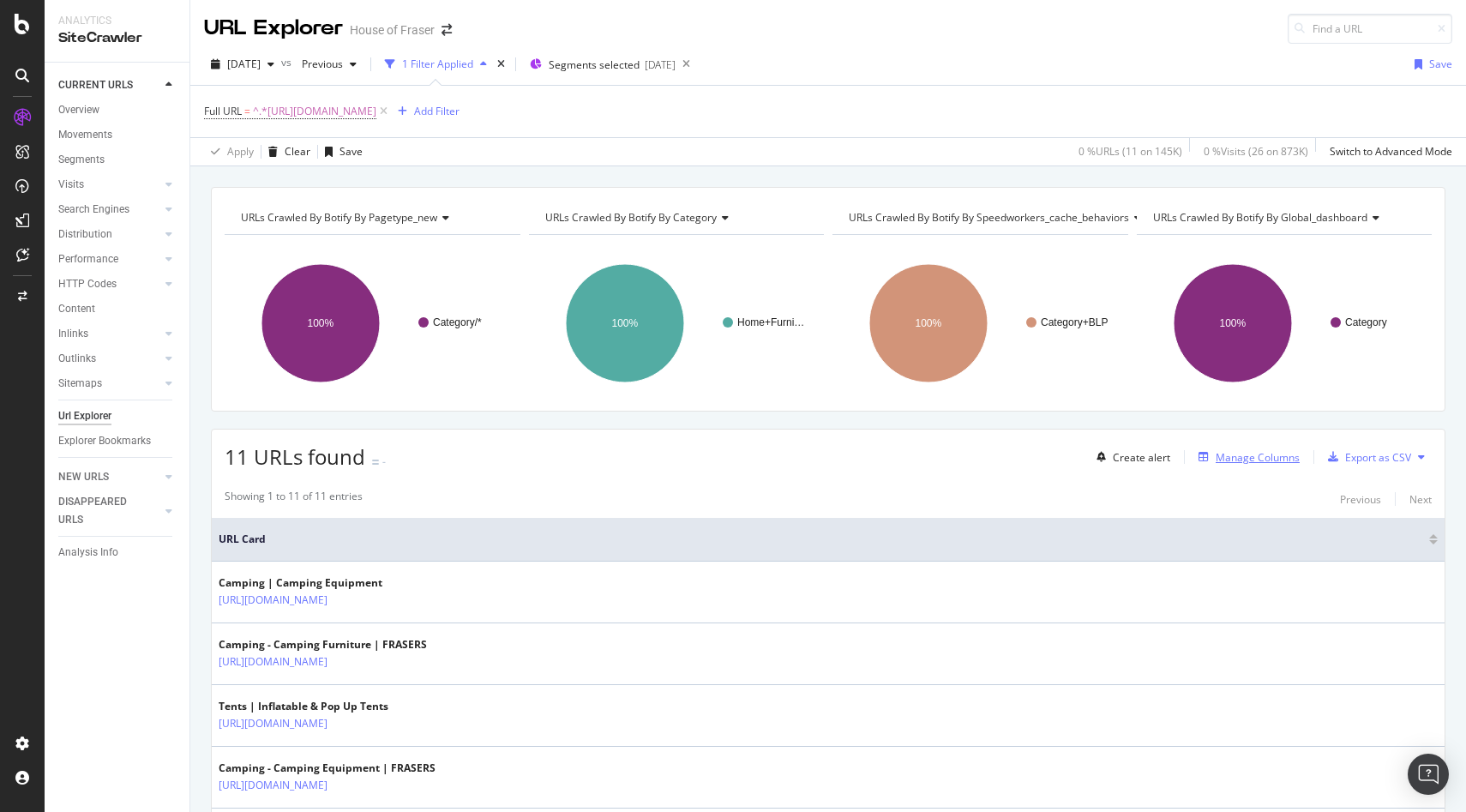
click at [1221, 450] on div "Manage Columns" at bounding box center [1245, 457] width 108 height 19
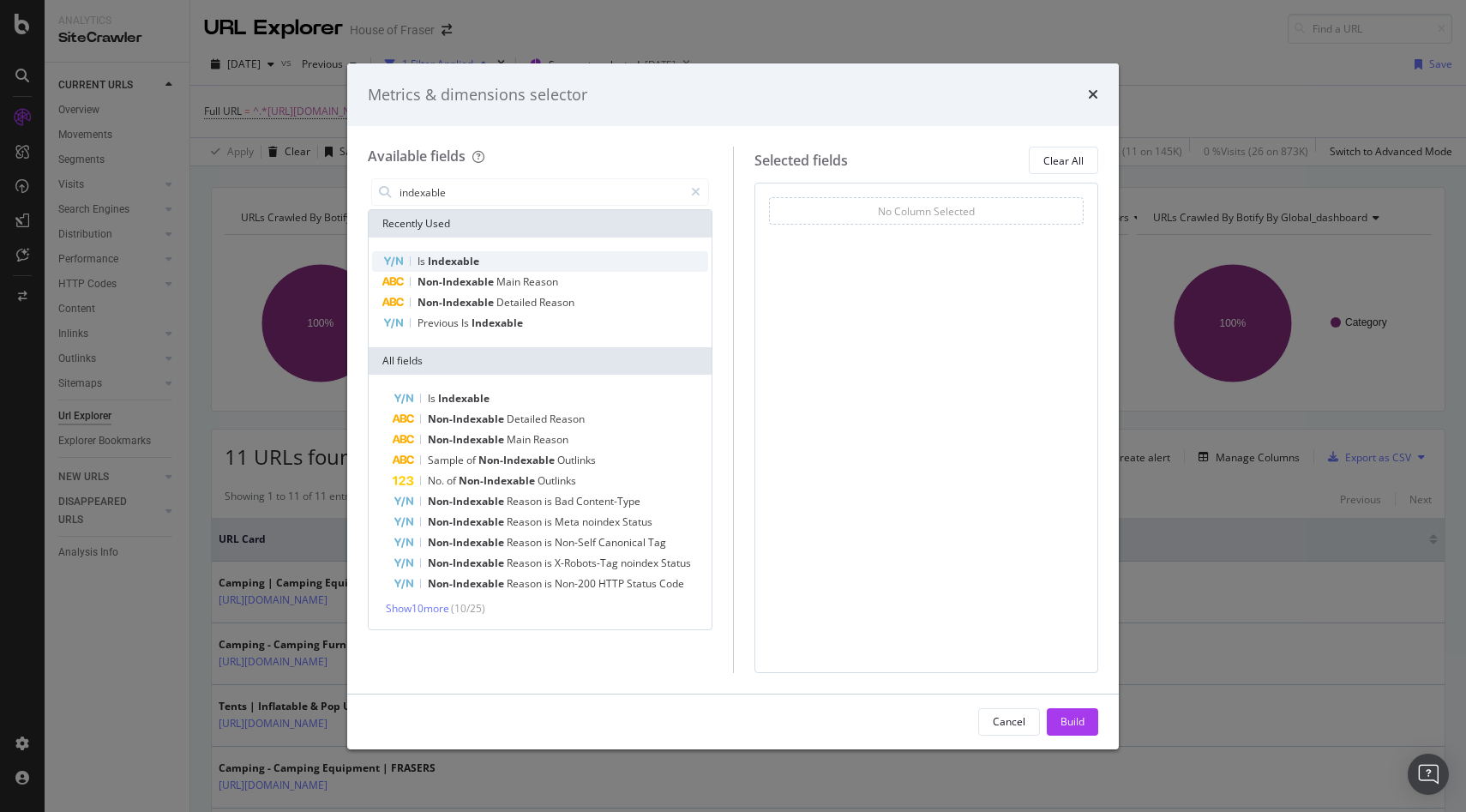
click at [480, 263] on div "Is Indexable" at bounding box center [540, 261] width 336 height 20
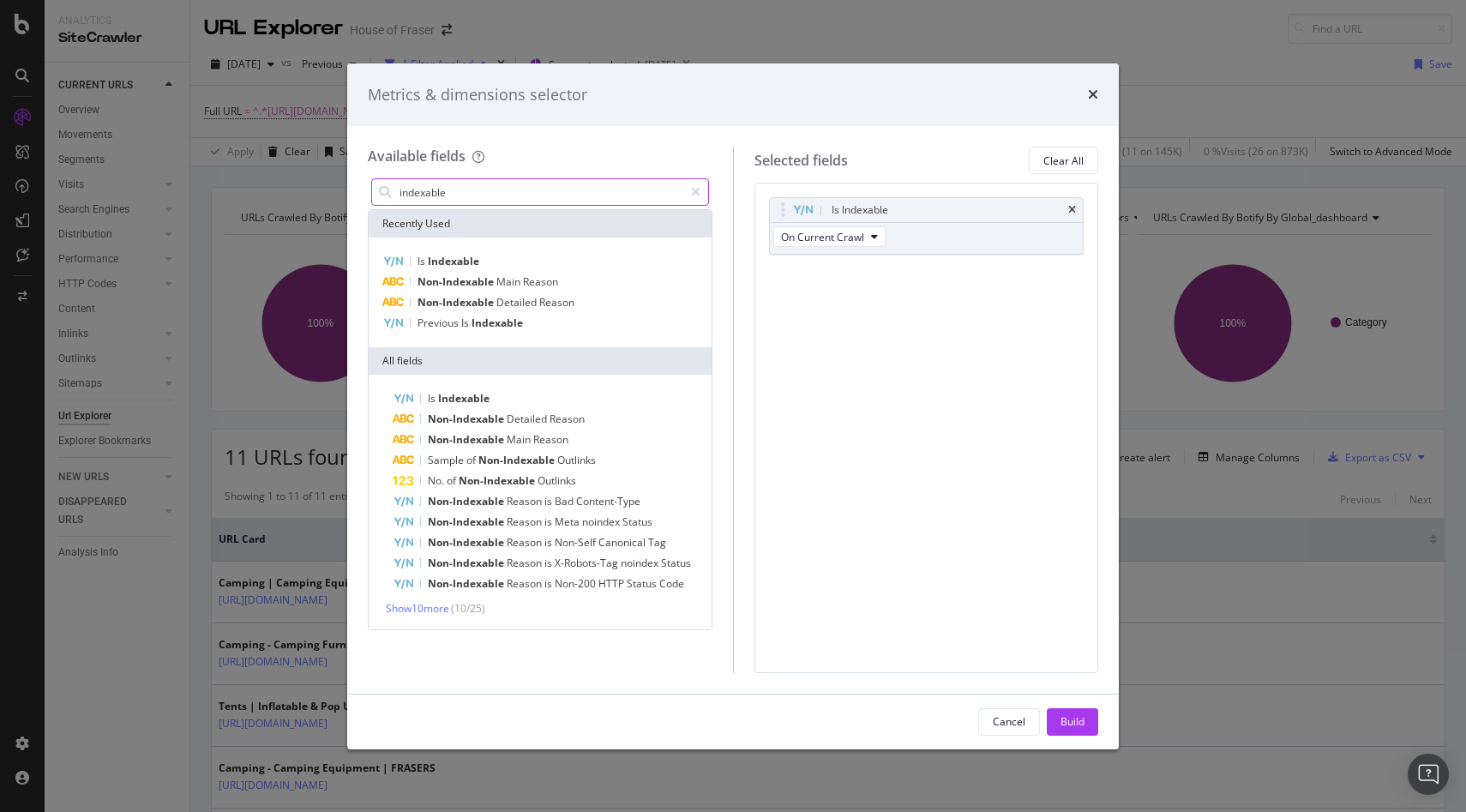
click at [484, 193] on input "indexable" at bounding box center [541, 192] width 285 height 26
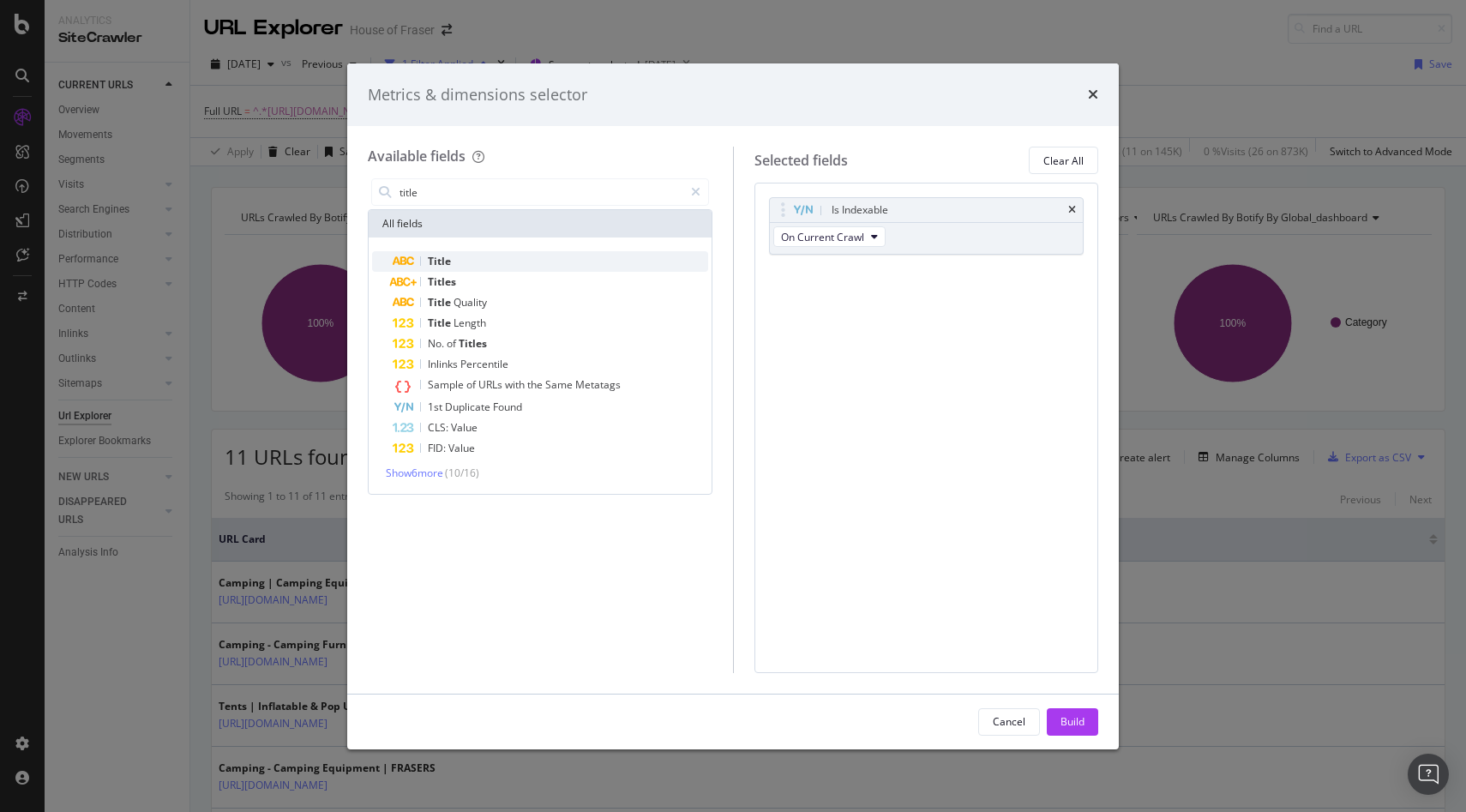
click at [478, 261] on div "Title" at bounding box center [550, 261] width 315 height 20
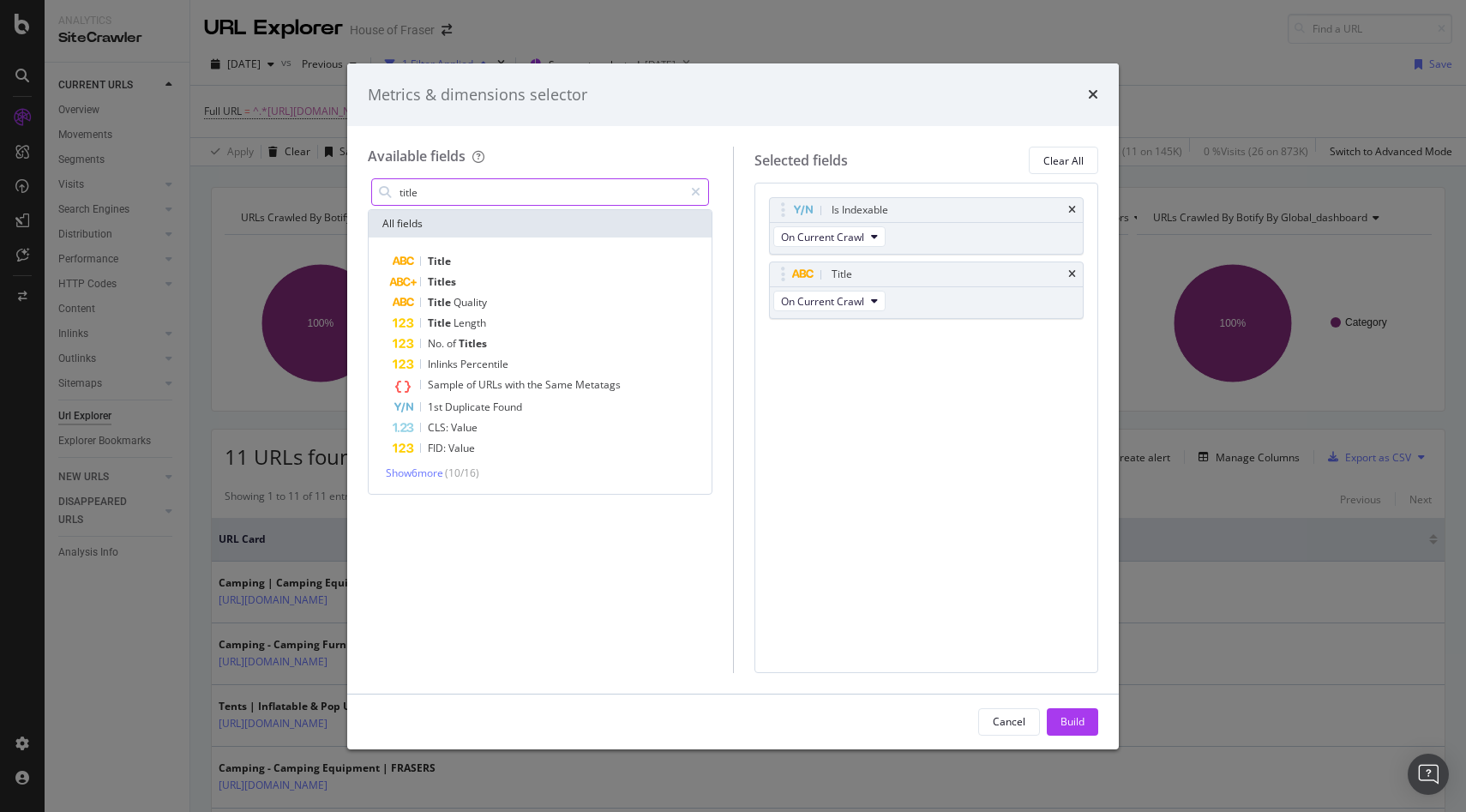
drag, startPoint x: 437, startPoint y: 190, endPoint x: 345, endPoint y: 186, distance: 92.1
click at [345, 186] on div "Metrics & dimensions selector Available fields title All fields Title Titles Ti…" at bounding box center [733, 406] width 1466 height 812
drag, startPoint x: 442, startPoint y: 201, endPoint x: 349, endPoint y: 190, distance: 93.6
click at [349, 190] on div "Available fields title All fields Title Titles Title Quality Title Length No. o…" at bounding box center [733, 409] width 772 height 566
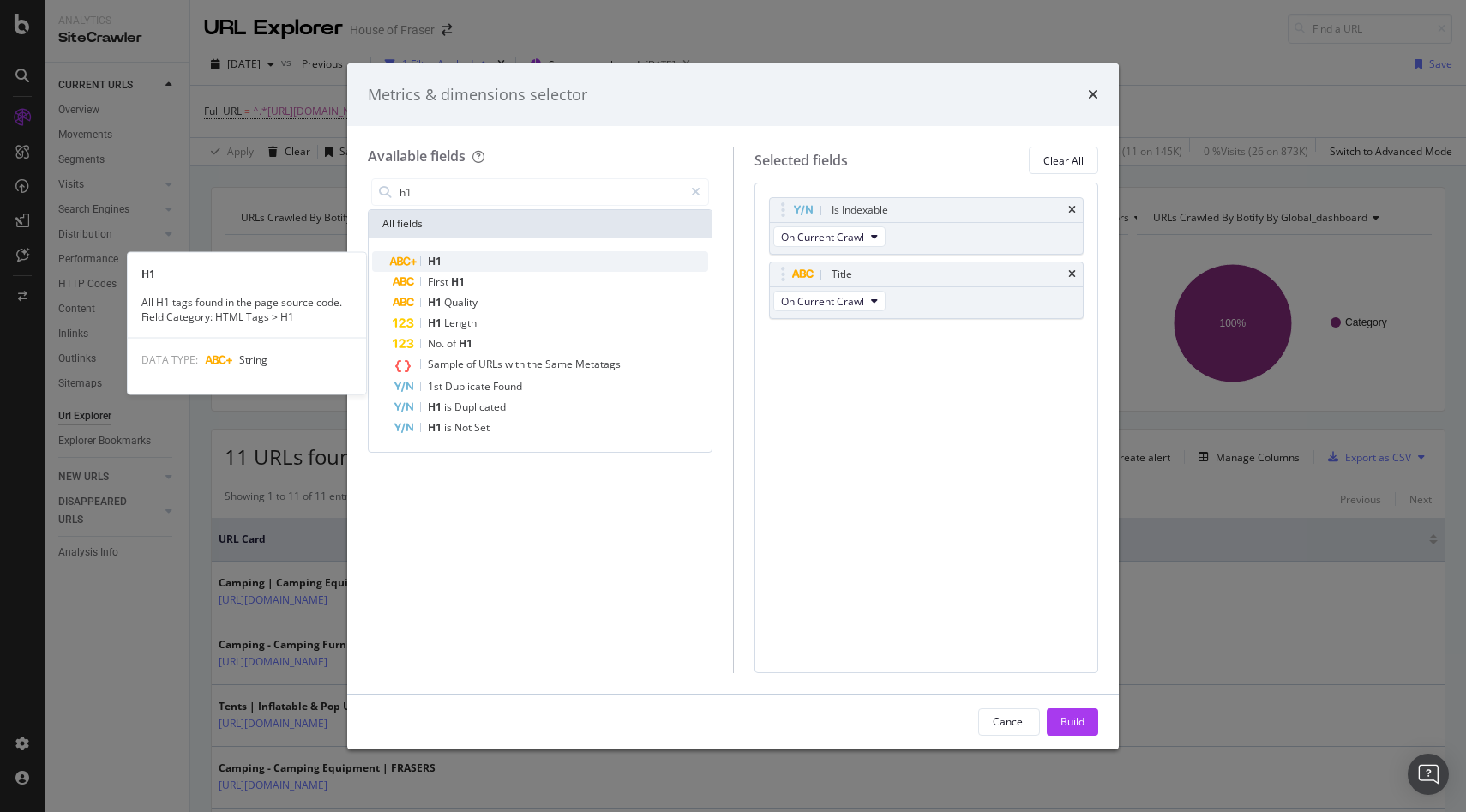
click at [444, 263] on div "H1" at bounding box center [550, 261] width 315 height 20
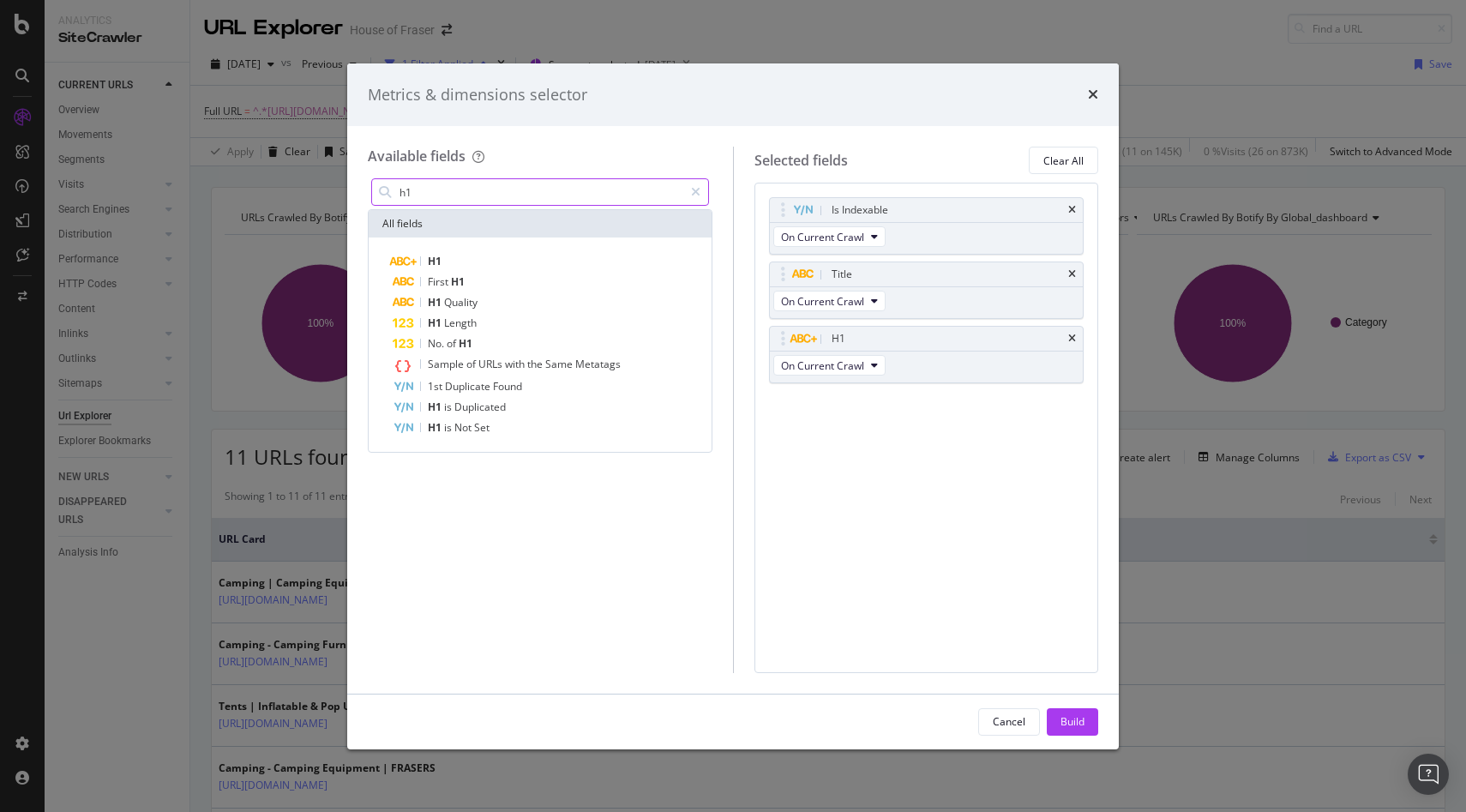
drag, startPoint x: 450, startPoint y: 200, endPoint x: 405, endPoint y: 200, distance: 45.0
click at [405, 200] on input "h1" at bounding box center [541, 192] width 285 height 26
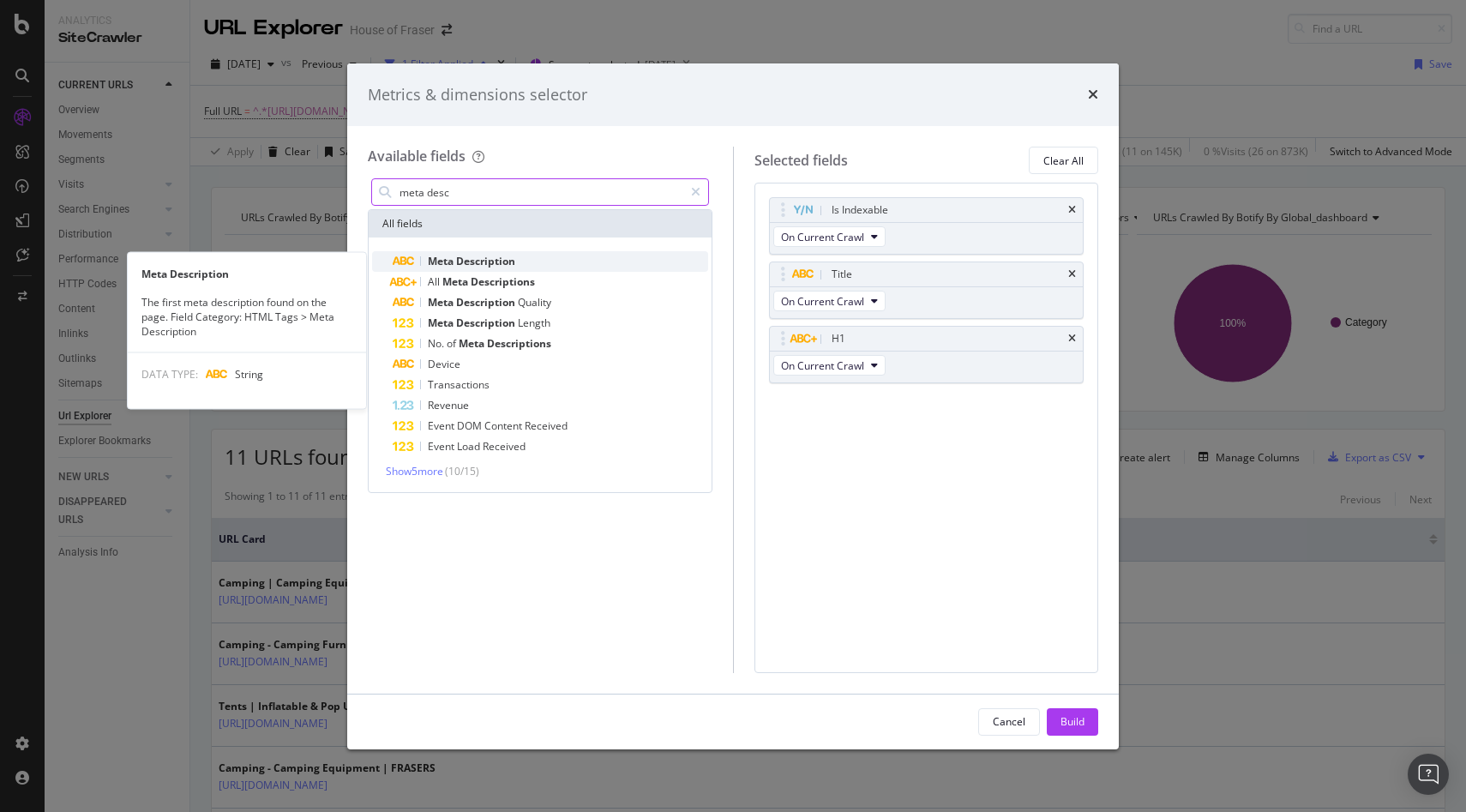
type input "meta desc"
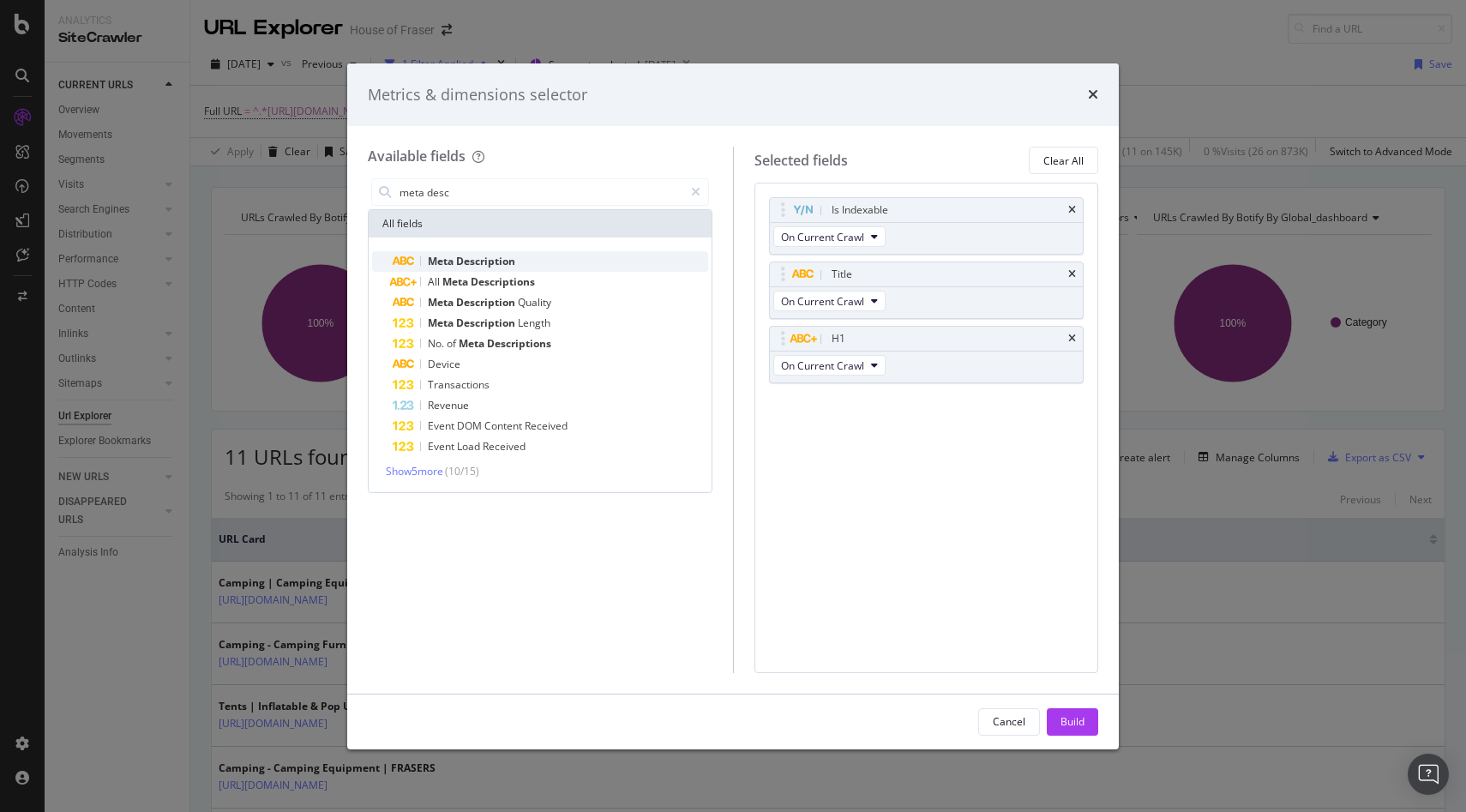
click at [464, 264] on span "Description" at bounding box center [486, 261] width 59 height 15
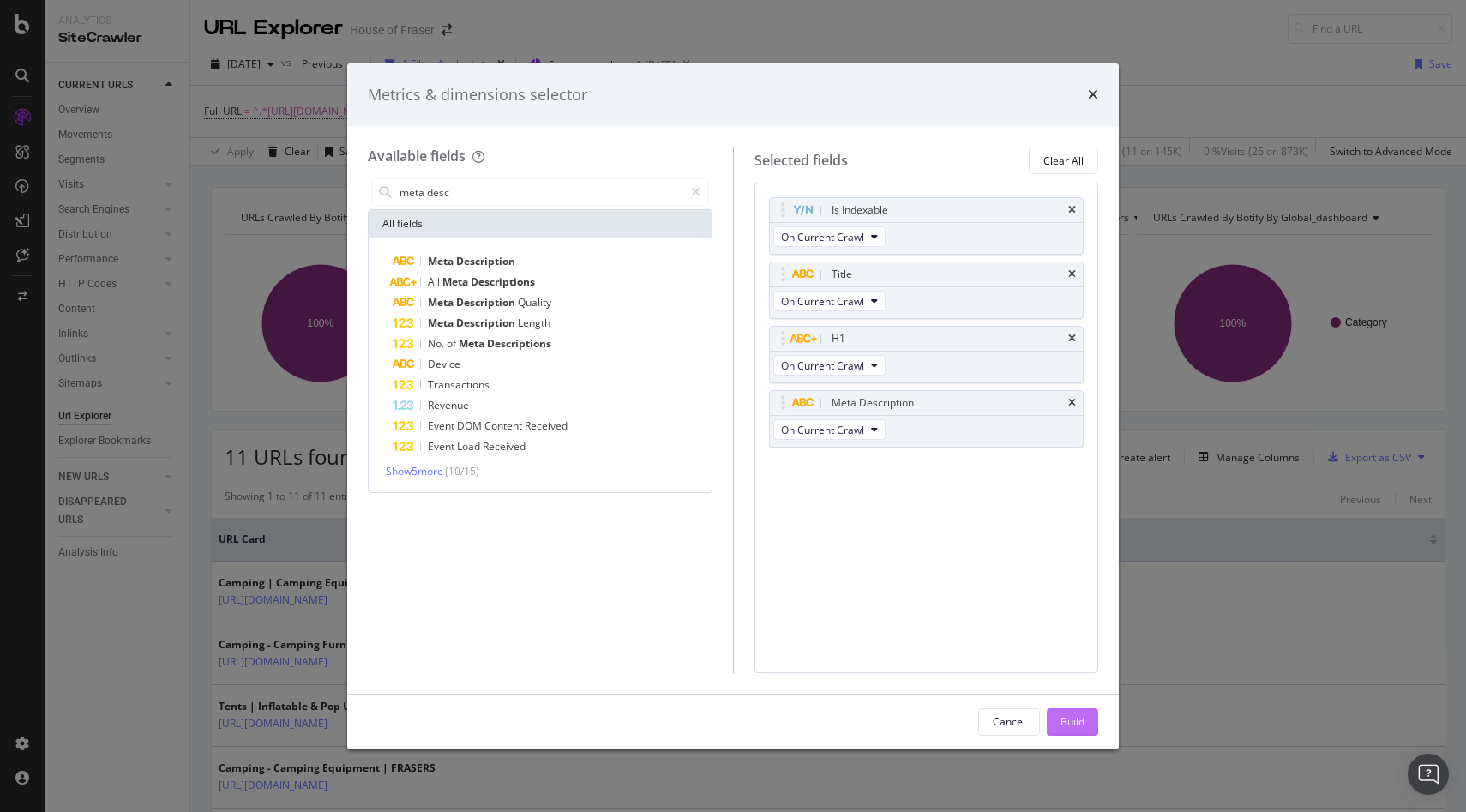
click at [1077, 722] on div "Build" at bounding box center [1072, 722] width 24 height 15
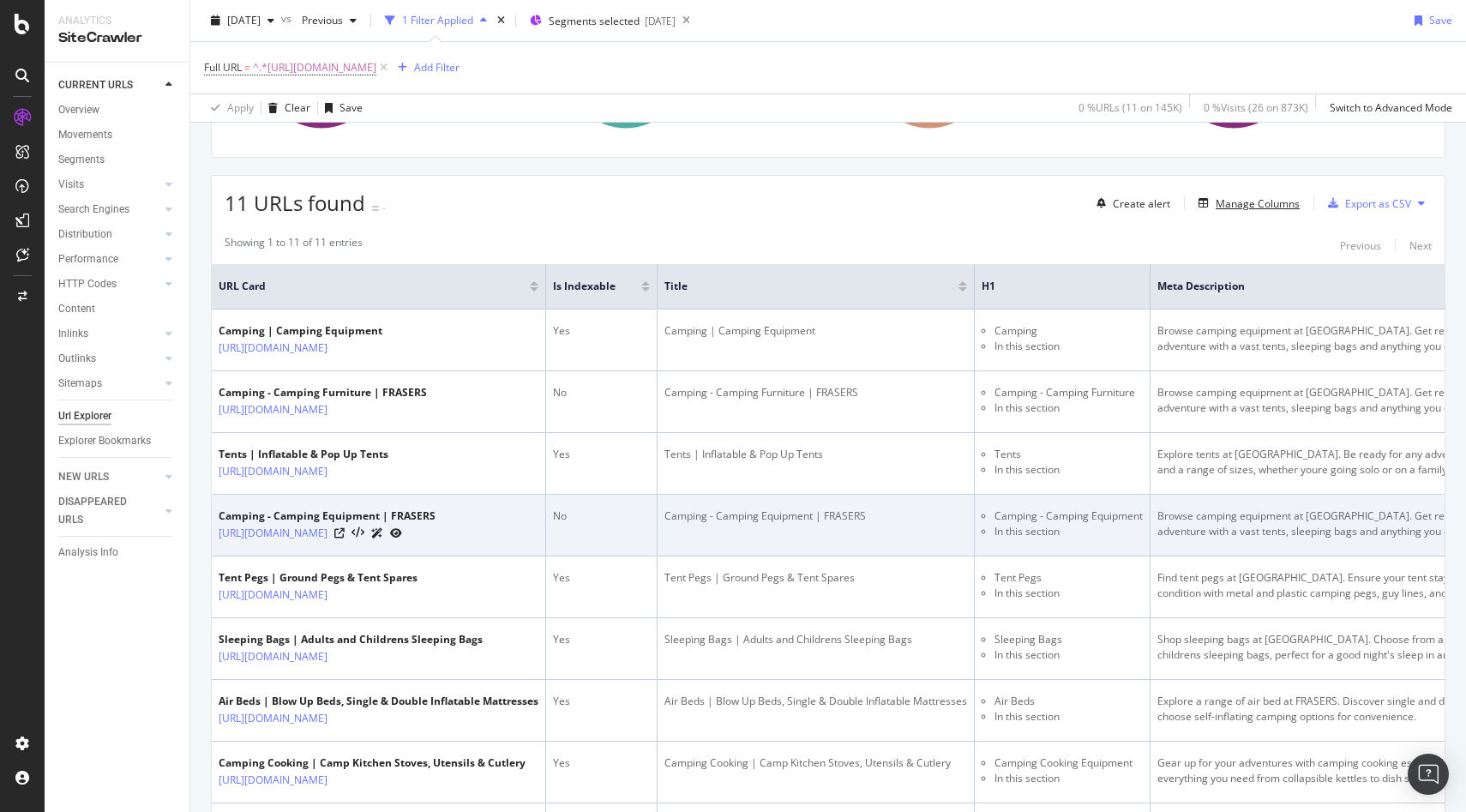
scroll to position [214, 0]
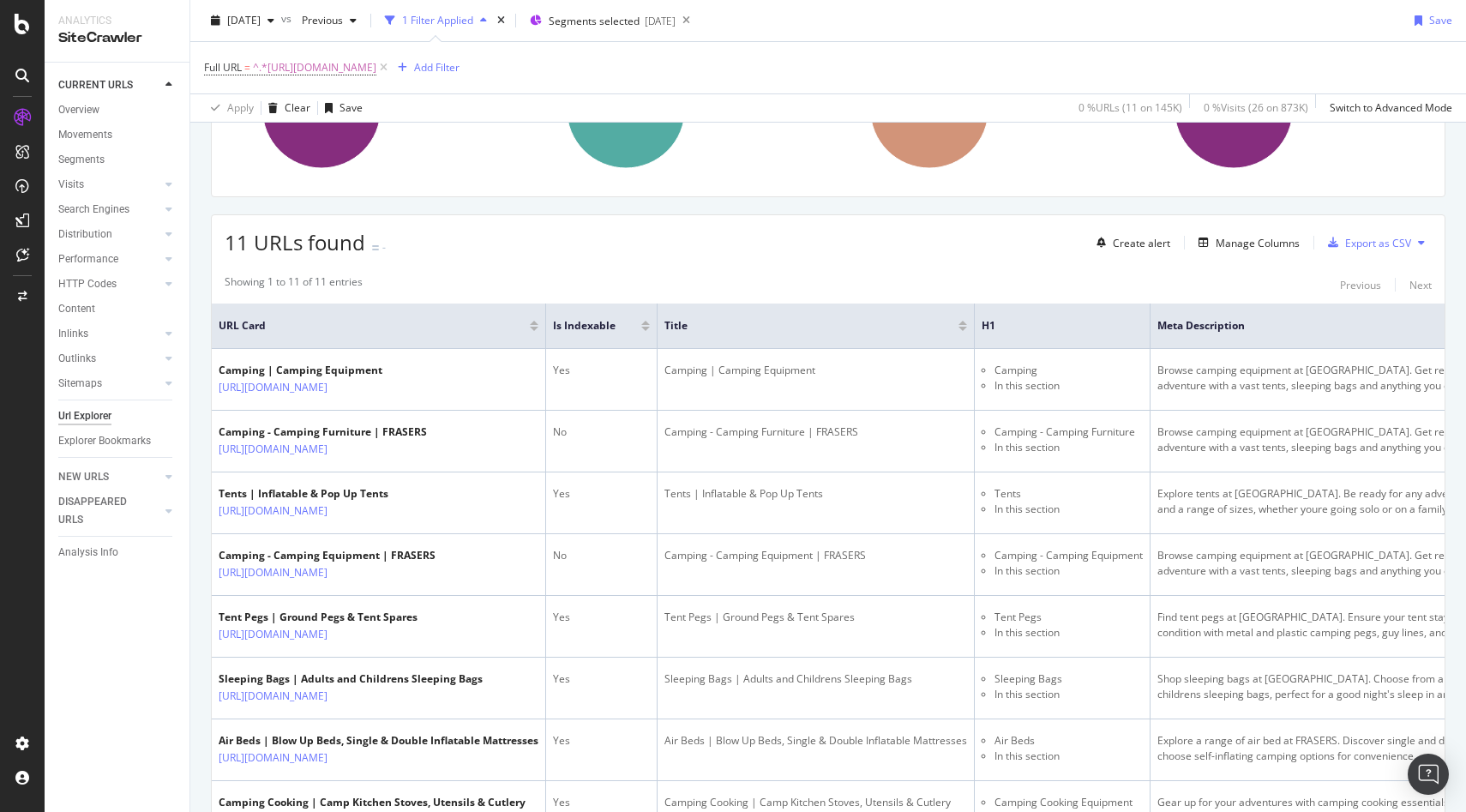
click at [650, 330] on div at bounding box center [645, 328] width 8 height 5
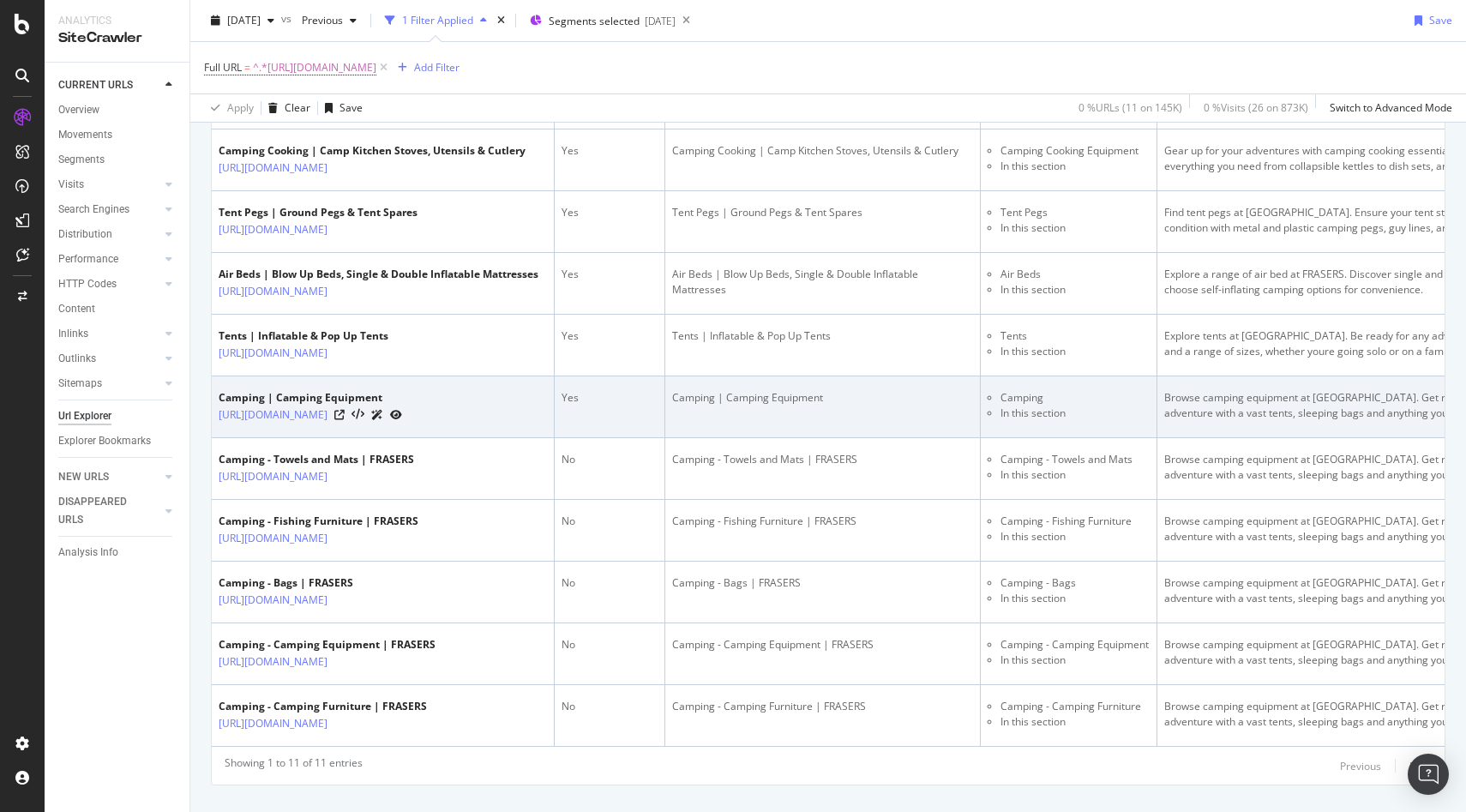
scroll to position [512, 0]
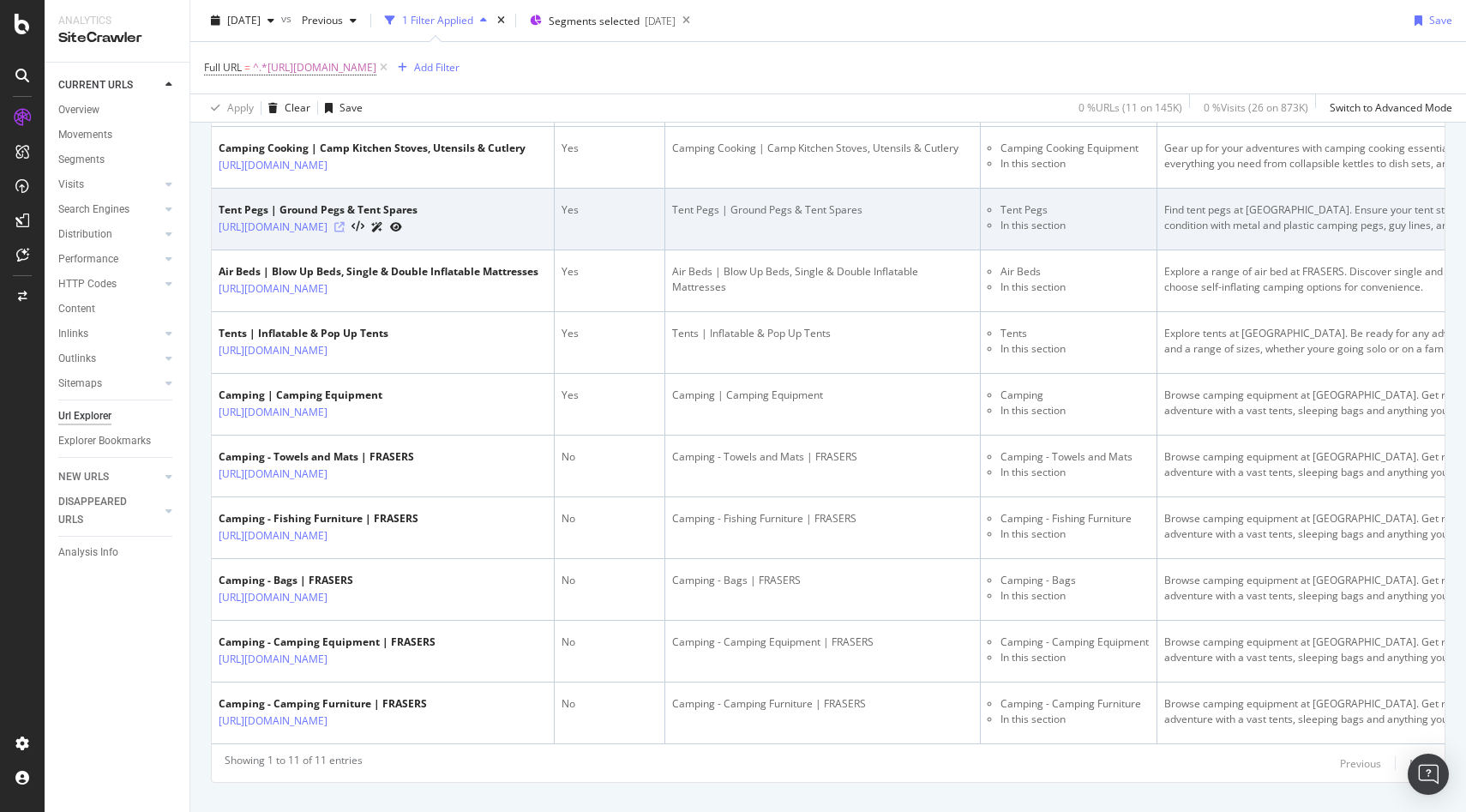
click at [345, 233] on icon at bounding box center [339, 226] width 10 height 10
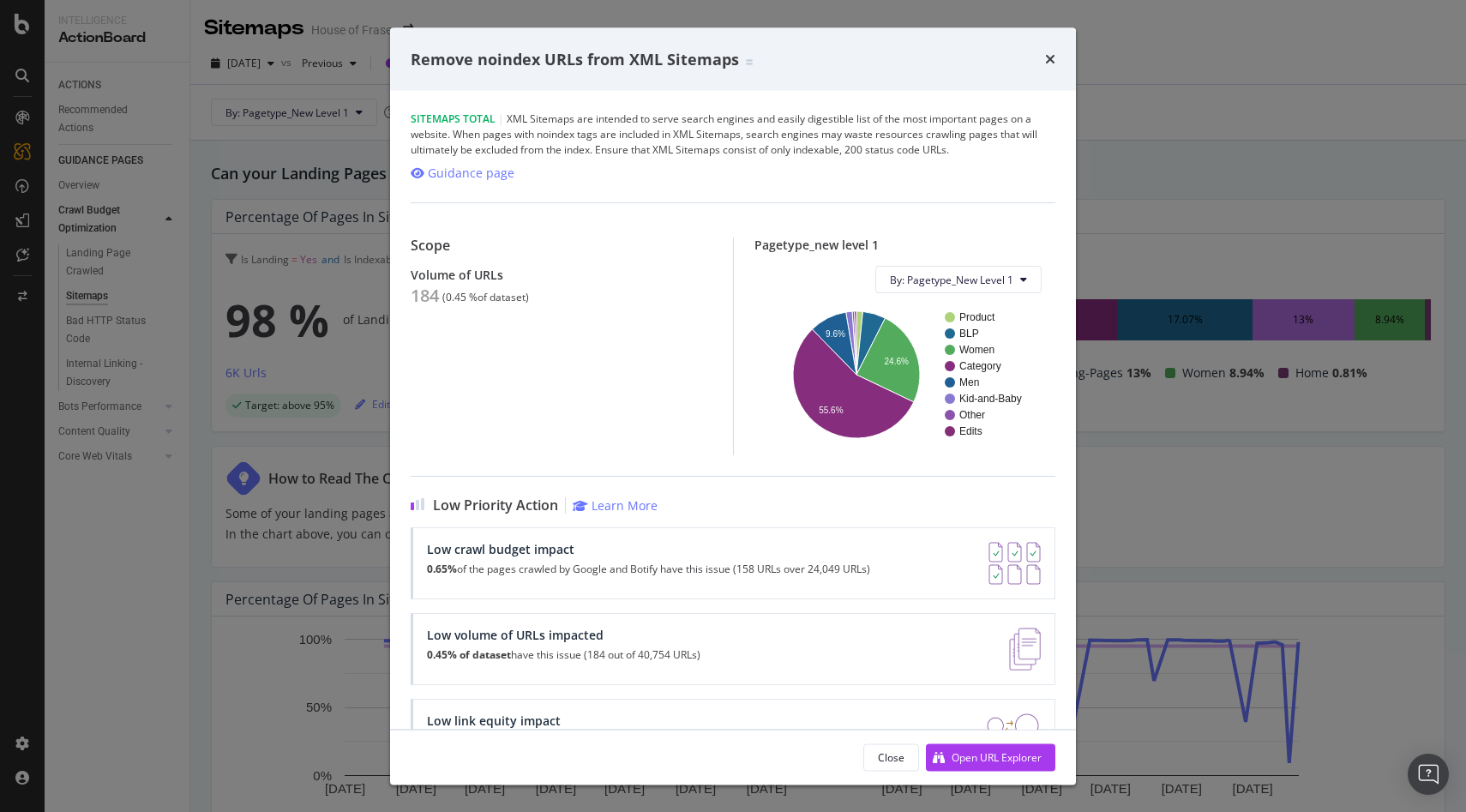
scroll to position [923, 0]
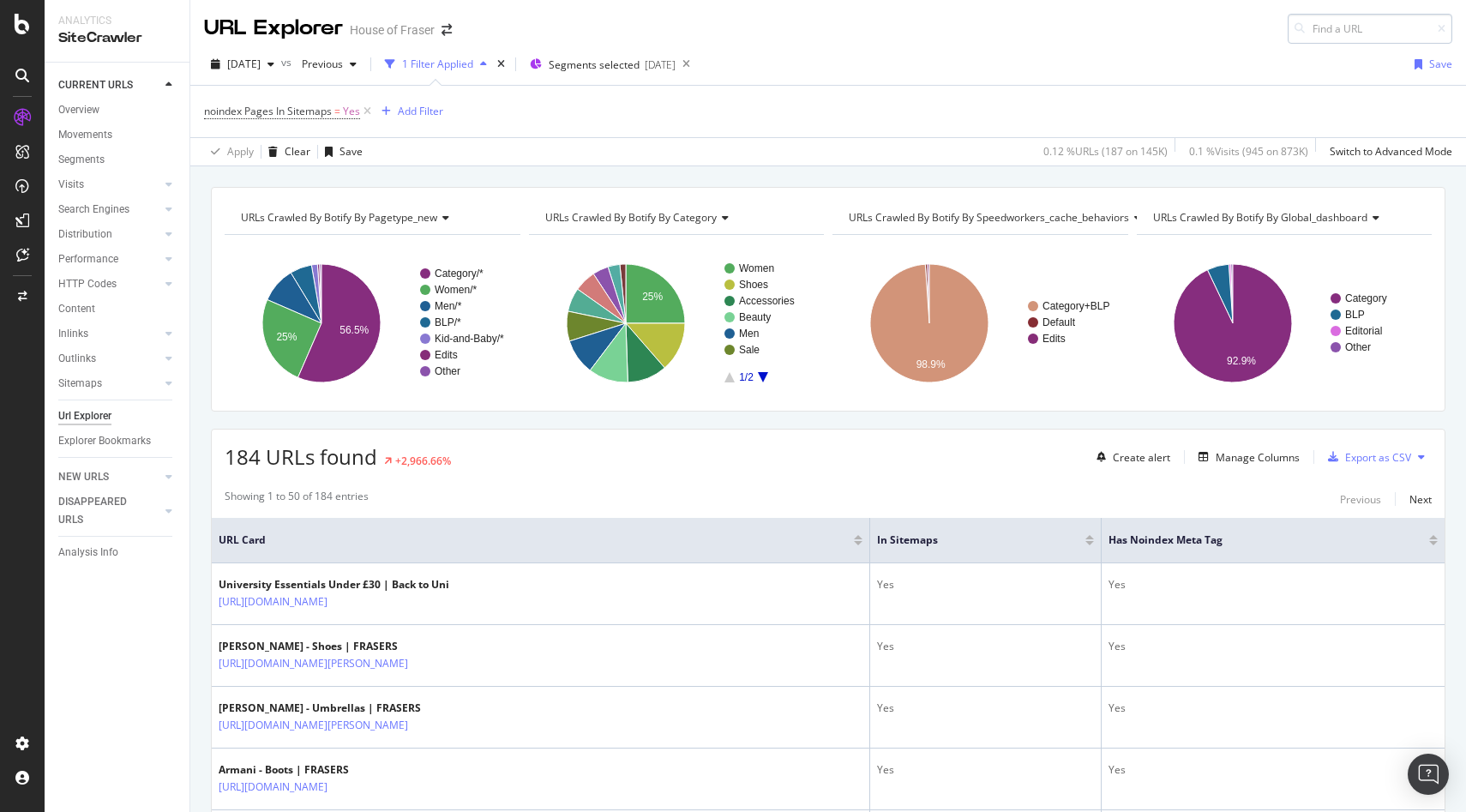
click at [1355, 17] on input at bounding box center [1369, 29] width 165 height 30
click at [1352, 31] on input at bounding box center [1369, 29] width 165 height 30
type input "x"
paste input "[URL][DOMAIN_NAME][PERSON_NAME]"
click at [783, 104] on div "noindex Pages In Sitemaps = Yes Add Filter" at bounding box center [828, 111] width 1248 height 51
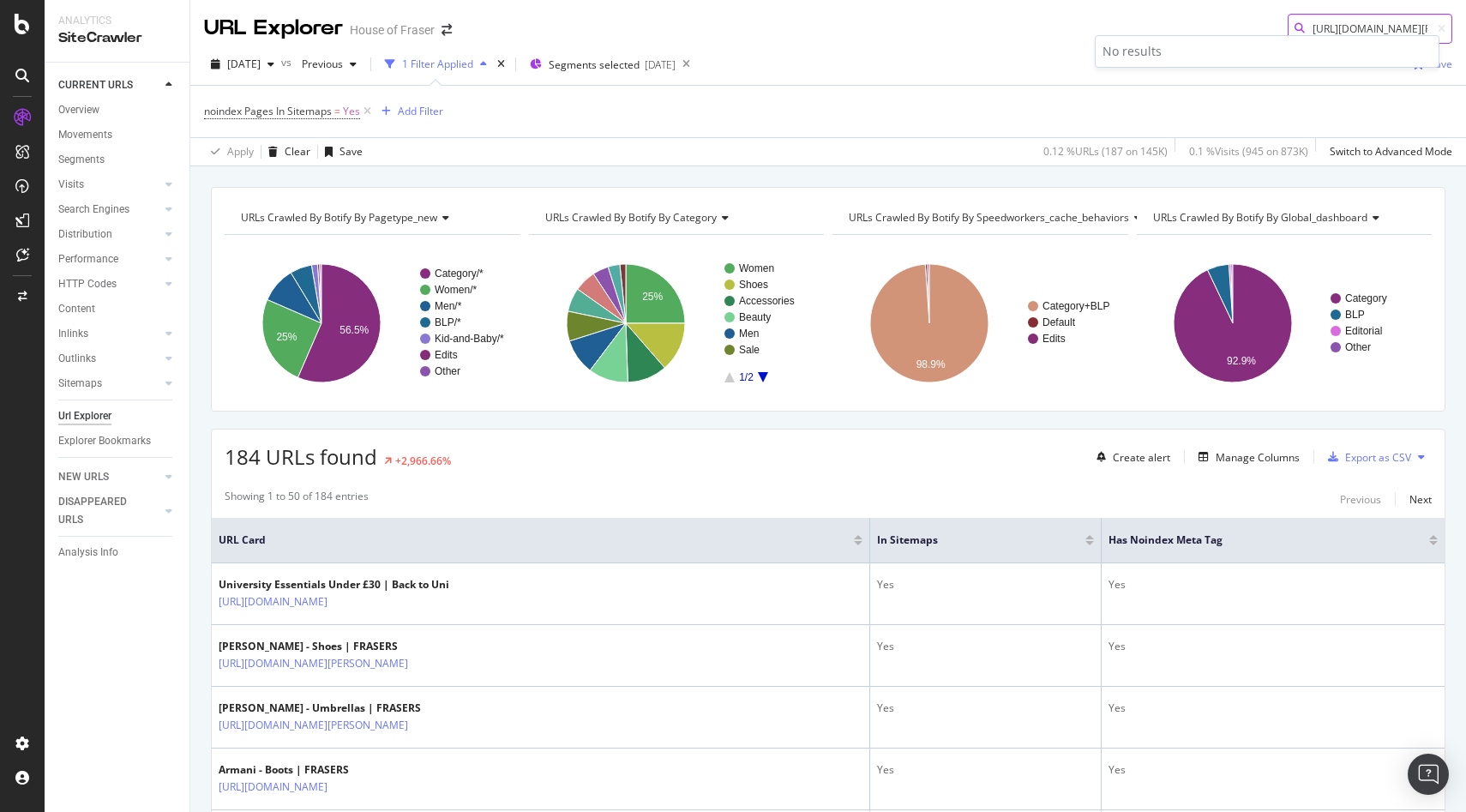
drag, startPoint x: 1328, startPoint y: 31, endPoint x: 1262, endPoint y: 31, distance: 66.0
click at [1270, 31] on div "URL Explorer House of Fraser https://www.houseoffraser.co.uk/beauty/powders/bra…" at bounding box center [828, 22] width 1276 height 44
drag, startPoint x: 1389, startPoint y: 24, endPoint x: 1271, endPoint y: 23, distance: 118.0
click at [1288, 22] on div "/www.houseoffraser.co.uk/beauty/powders/brand/pat-mcgrath-labs/skin-fetish-subl…" at bounding box center [1369, 29] width 165 height 30
type input "beauty/powders/brand/pat-mcgrath-labs/skin-fetish-sublime-perfection-blurring-u…"
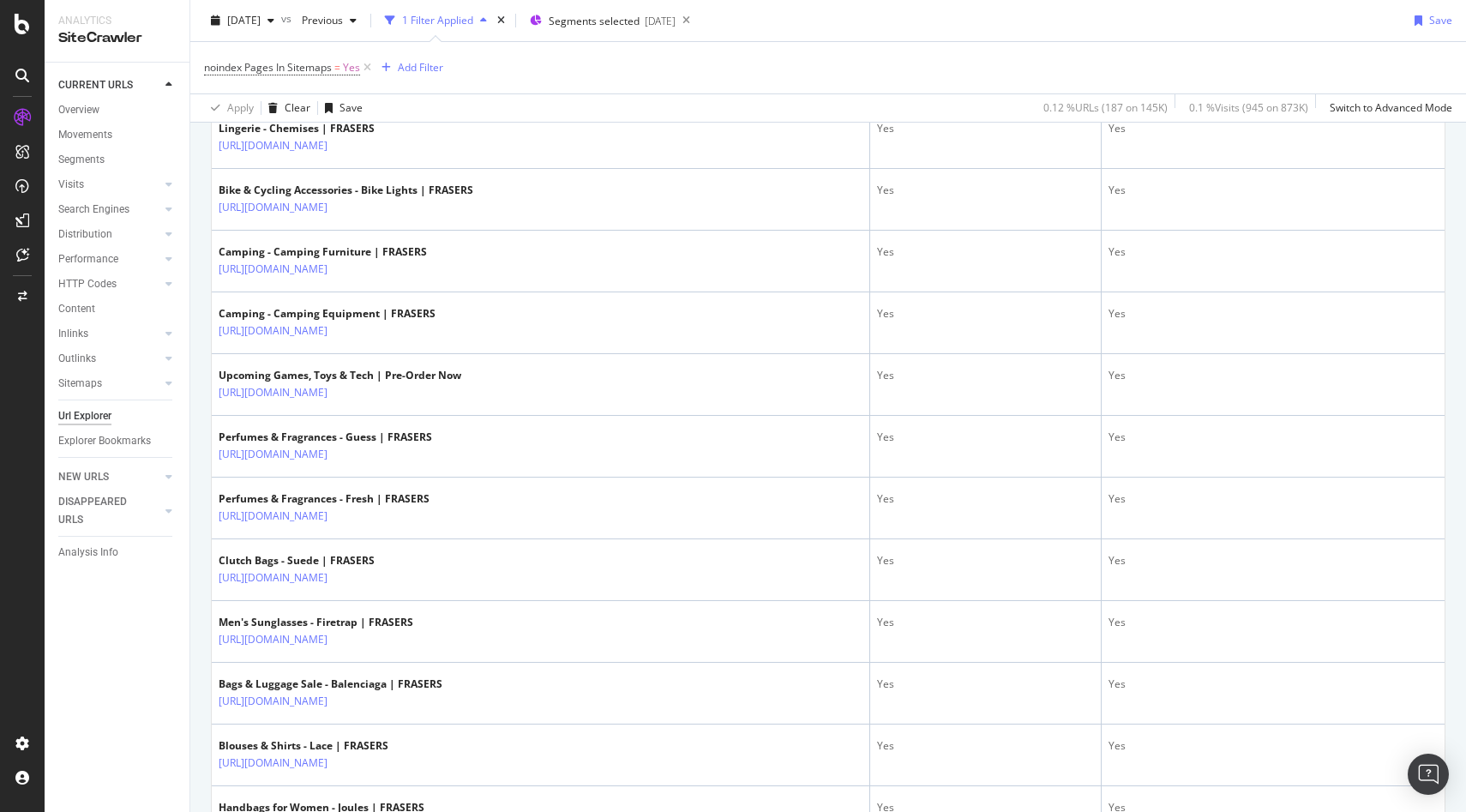
scroll to position [761, 0]
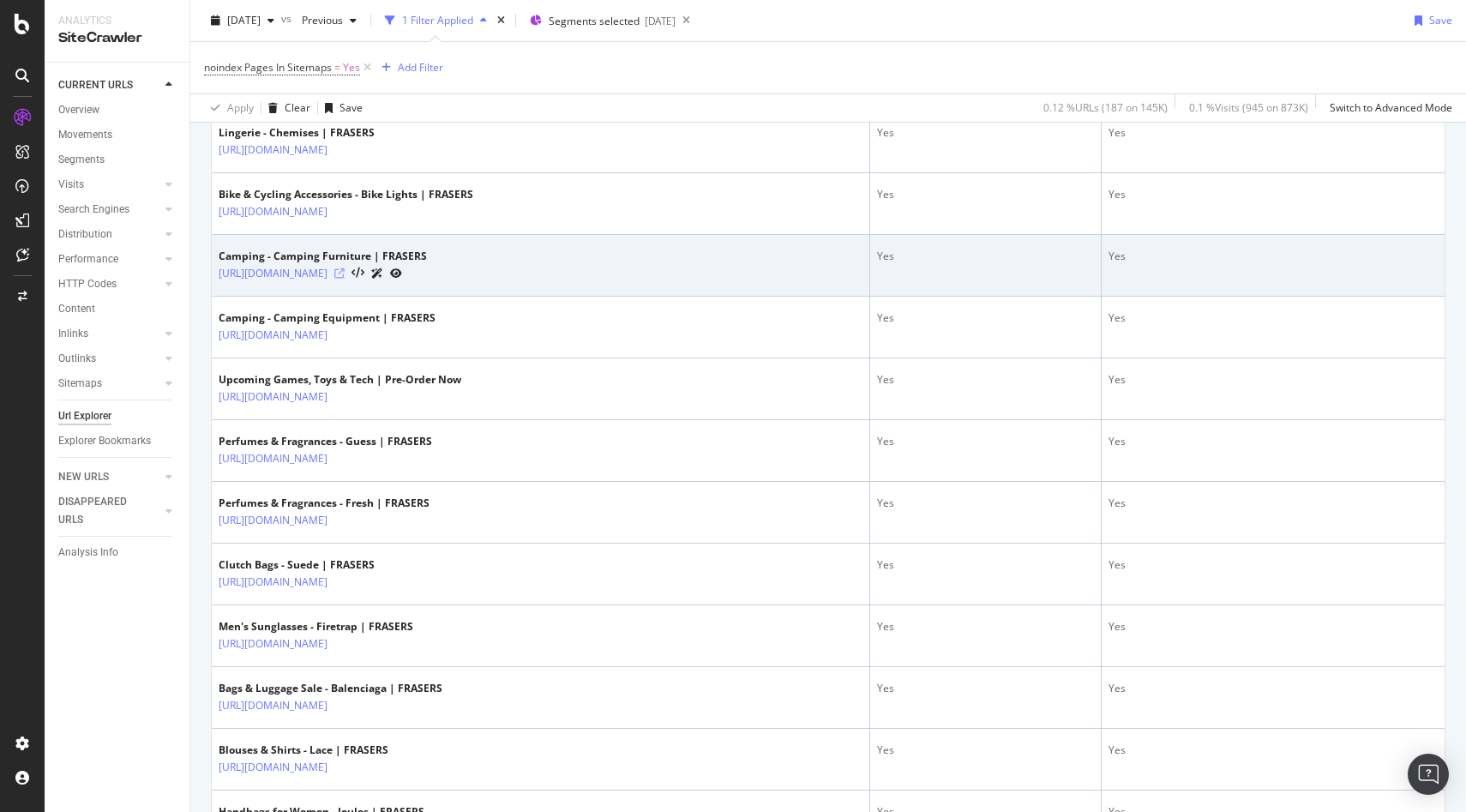
click at [345, 272] on icon at bounding box center [339, 273] width 10 height 10
